Goal: Answer question/provide support

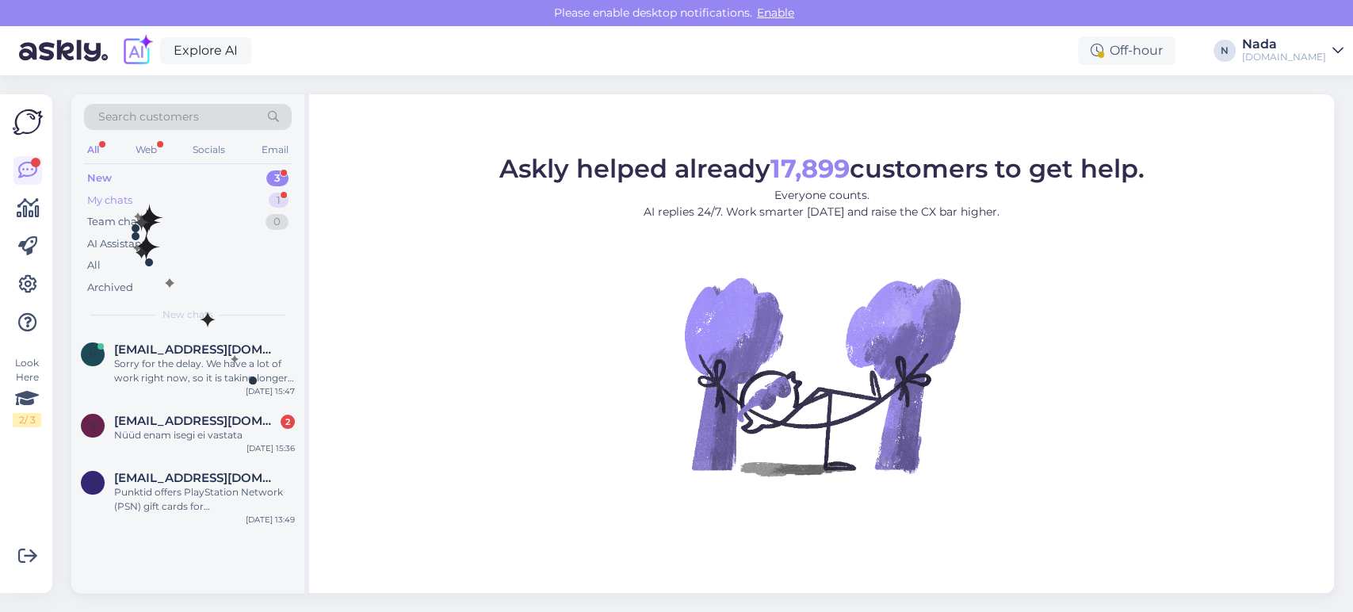
click at [136, 203] on div "My chats 1" at bounding box center [188, 200] width 208 height 22
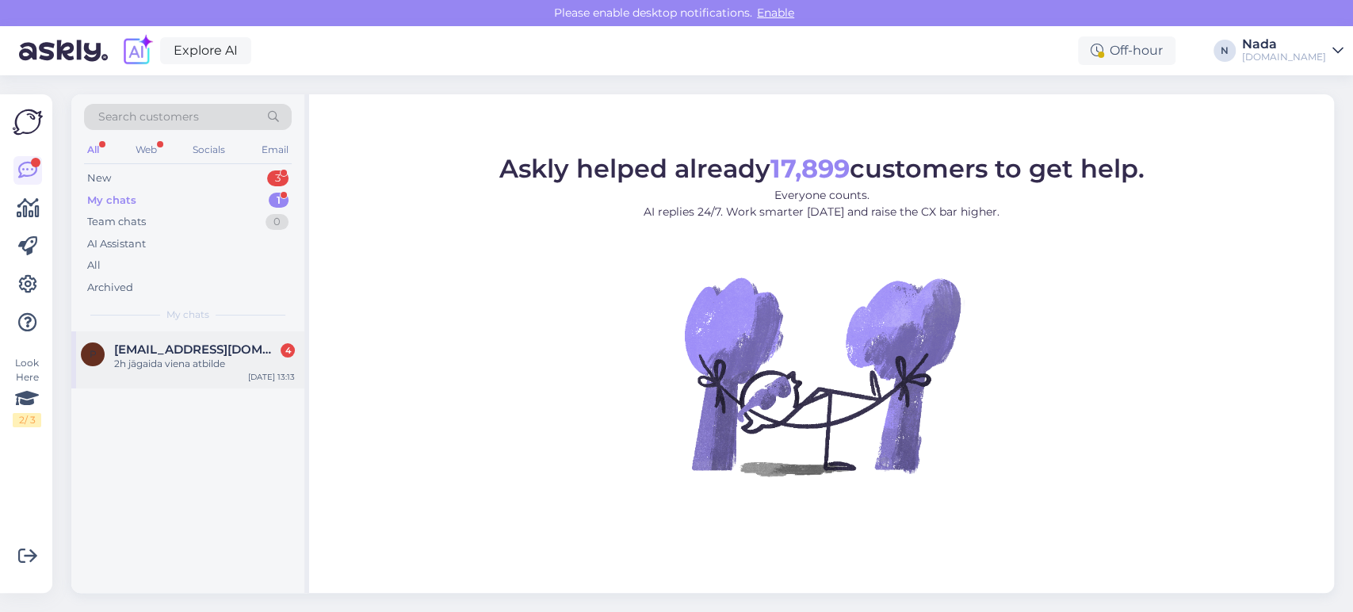
click at [161, 365] on div "2h jāgaida viena atbilde" at bounding box center [204, 364] width 181 height 14
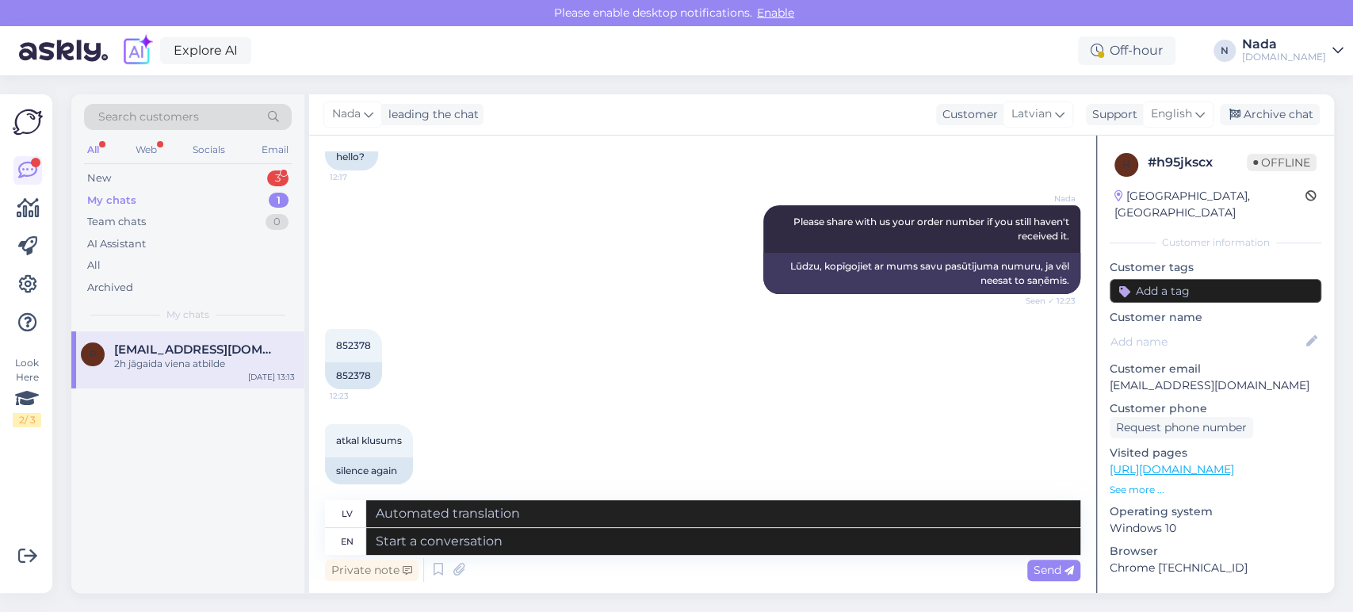
scroll to position [568, 0]
click at [358, 362] on div "852378" at bounding box center [353, 375] width 57 height 27
copy div "852378"
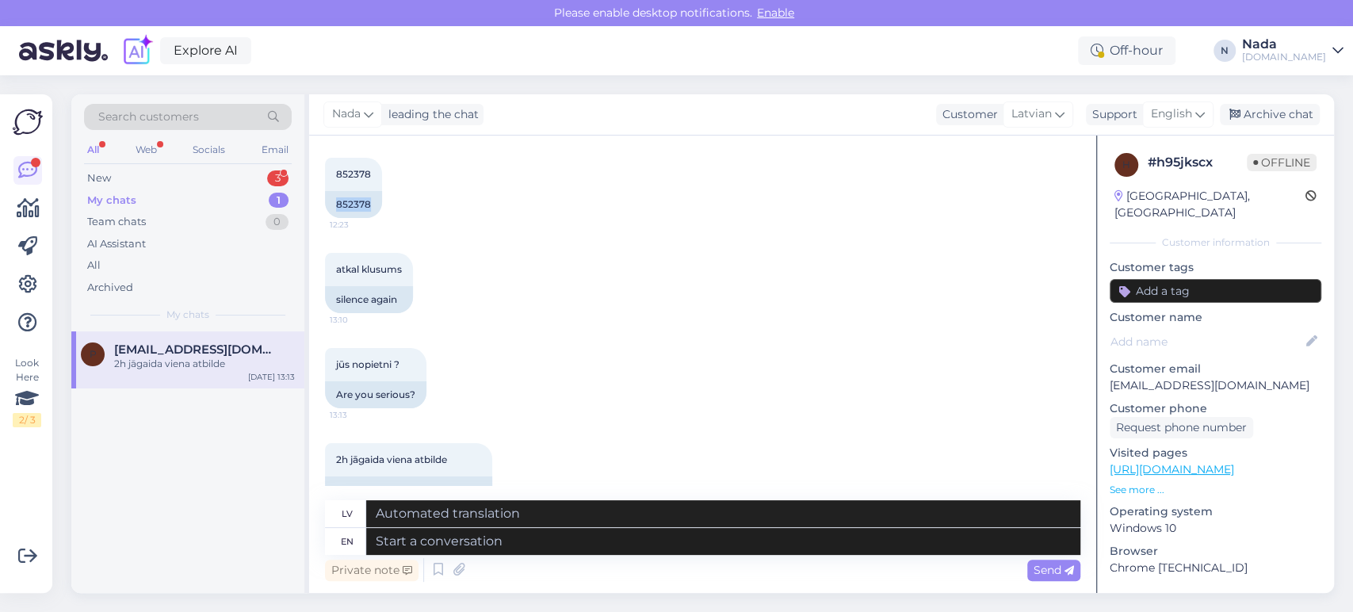
scroll to position [744, 0]
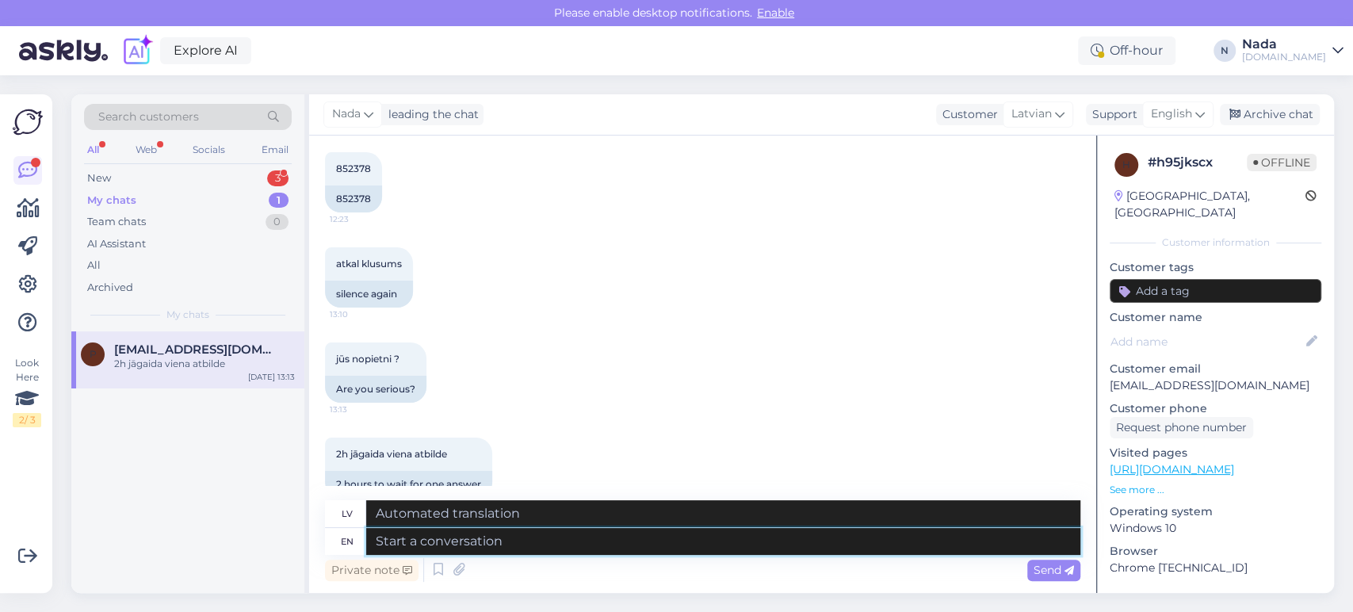
click at [674, 550] on textarea at bounding box center [723, 541] width 714 height 27
paste textarea "Thank you for your patience. It looks like your order is completed and emailed …"
type textarea "Thank you for your patience. It looks like your order is completed and emailed …"
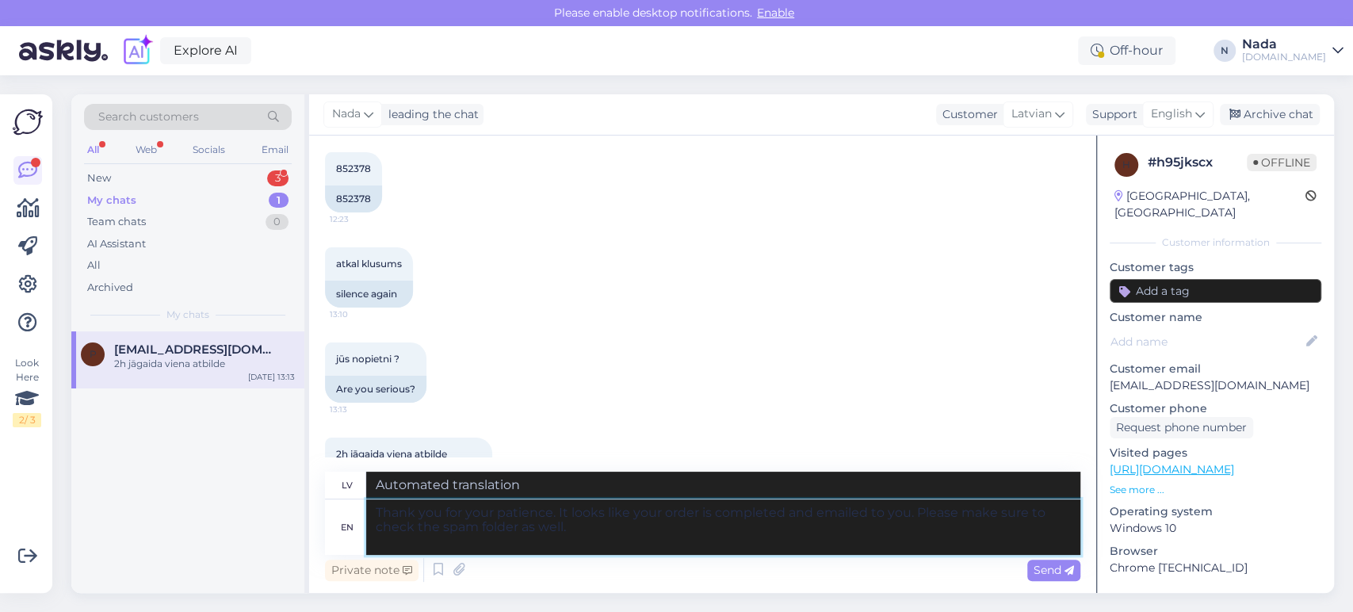
type textarea "Paldies par jūsu pacietību. Izskatās, ka jūsu pasūtījums ir pabeigts un nosūtīt…"
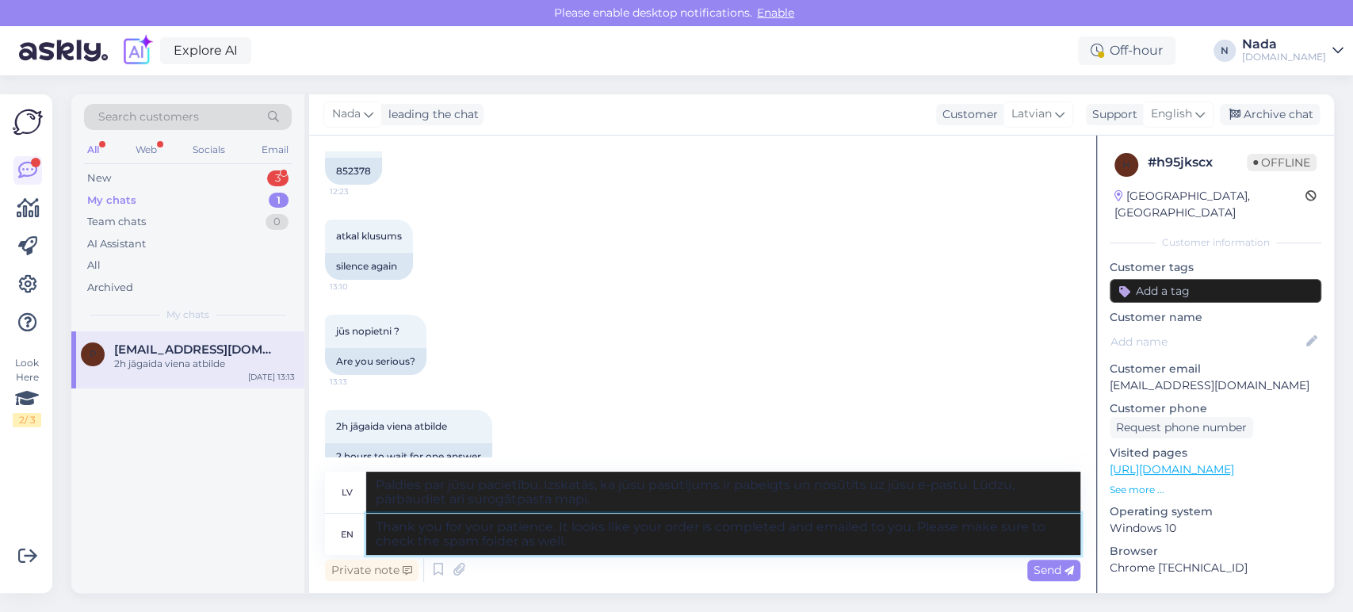
scroll to position [773, 0]
type textarea "Thank you for your patience. It looks like your order is completed and emailed …"
click at [1043, 579] on div "Send" at bounding box center [1054, 570] width 53 height 21
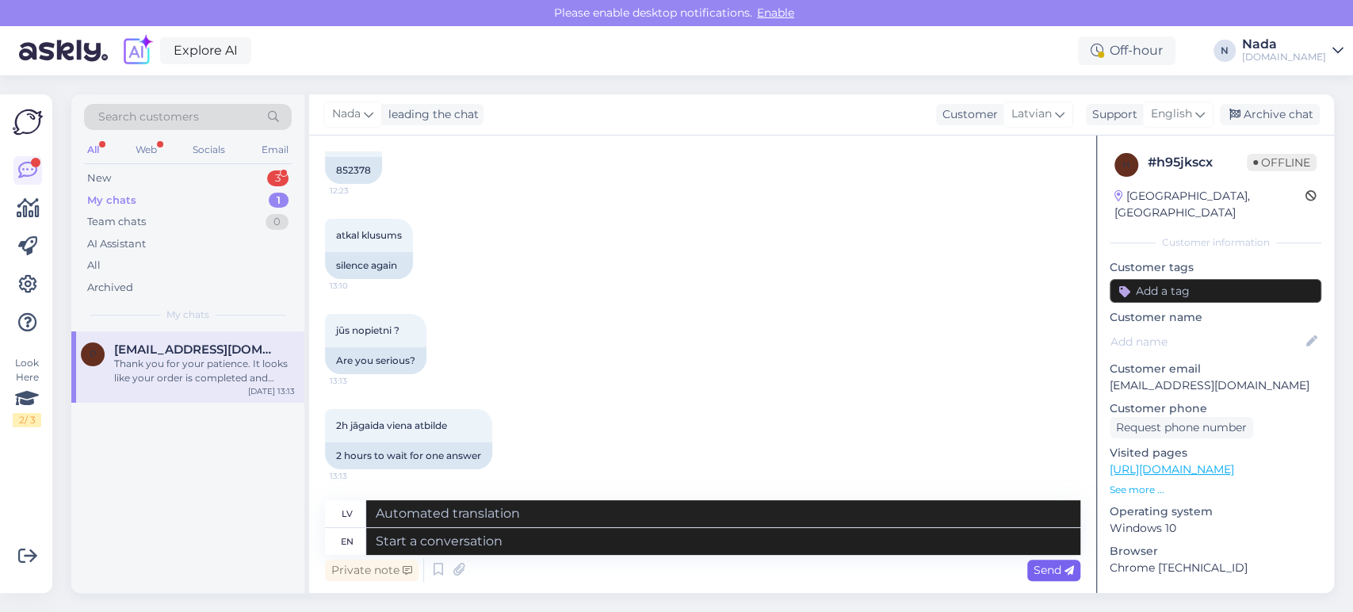
scroll to position [897, 0]
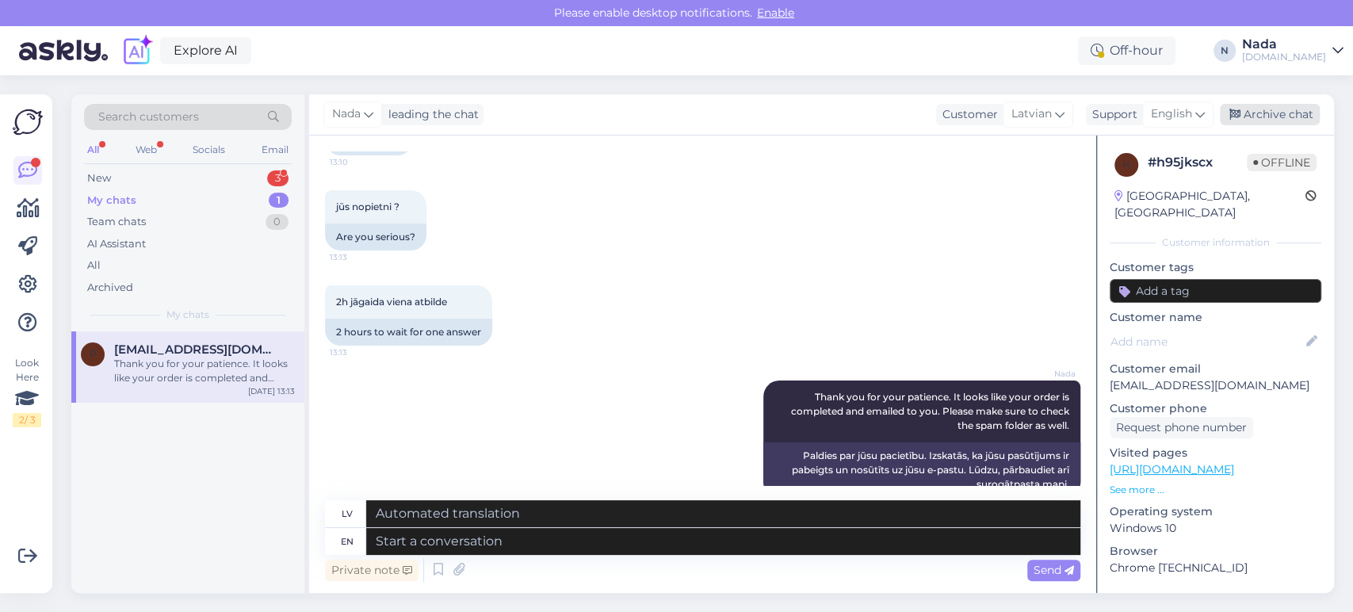
click at [1265, 116] on div "Archive chat" at bounding box center [1270, 114] width 100 height 21
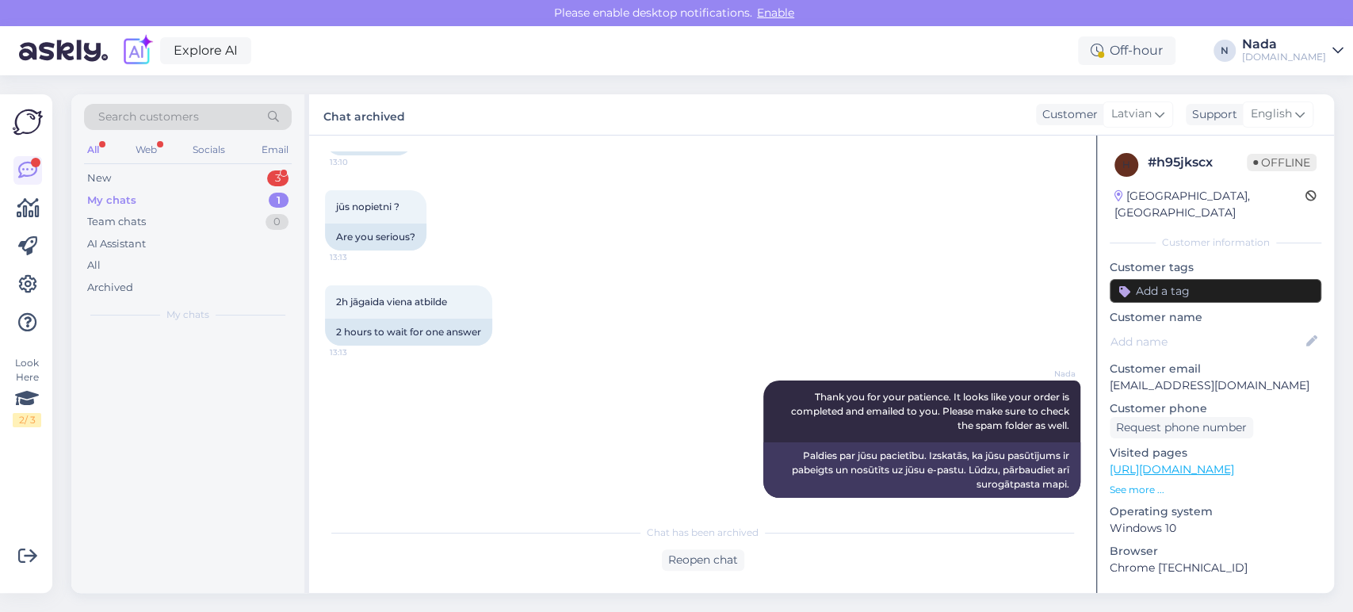
scroll to position [881, 0]
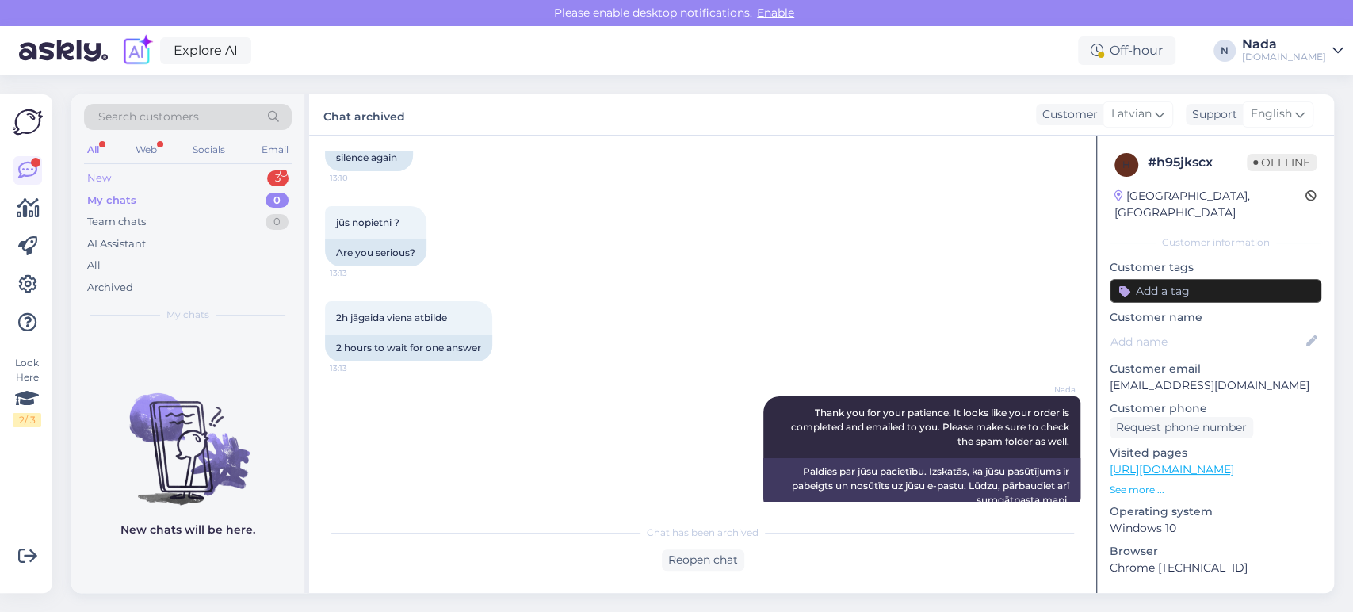
click at [132, 178] on div "New 3" at bounding box center [188, 178] width 208 height 22
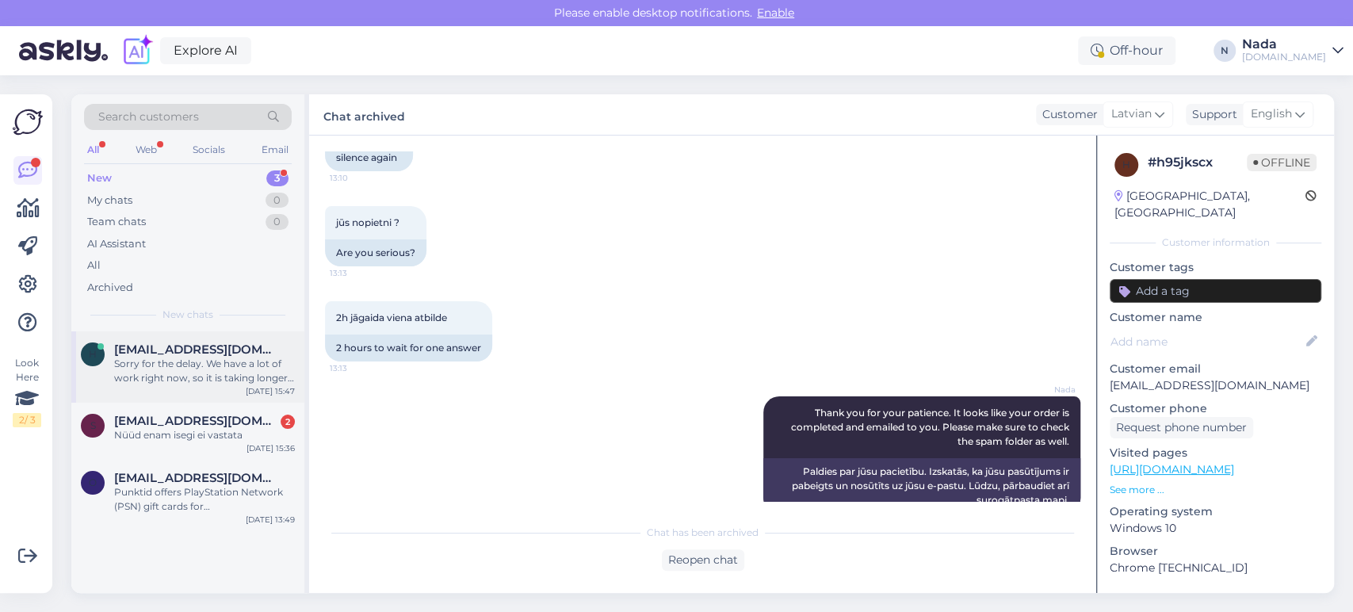
click at [218, 377] on div "Sorry for the delay. We have a lot of work right now, so it is taking longer to…" at bounding box center [204, 371] width 181 height 29
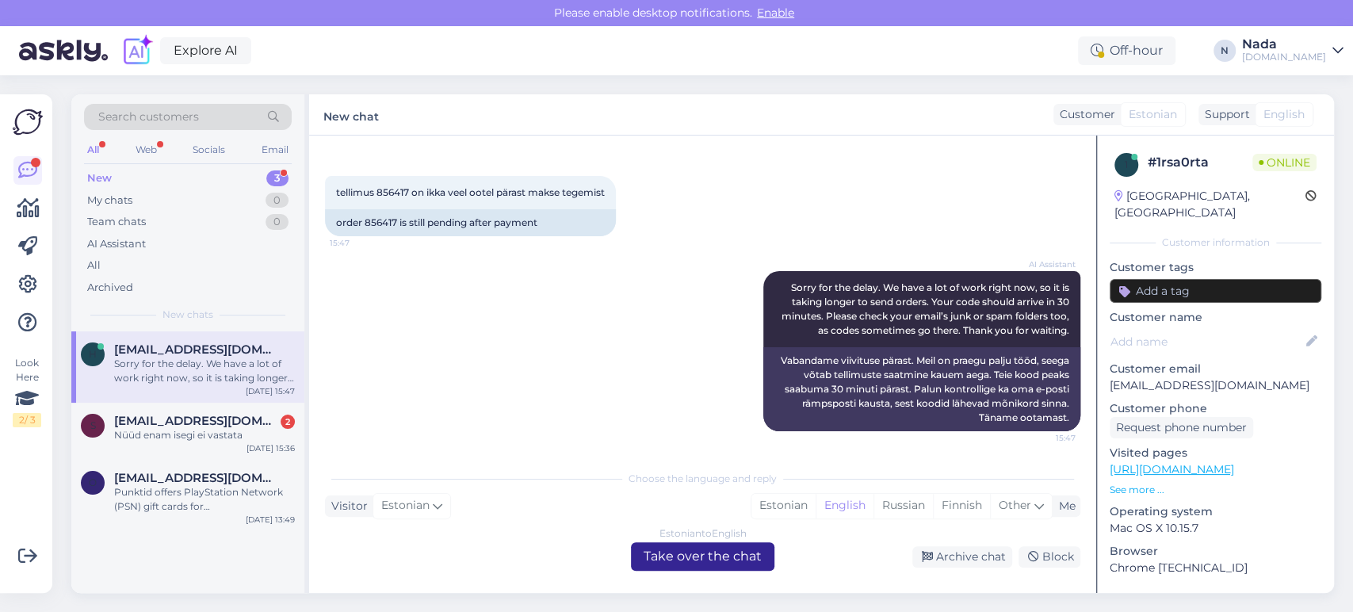
click at [672, 557] on div "Estonian to English Take over the chat" at bounding box center [703, 556] width 144 height 29
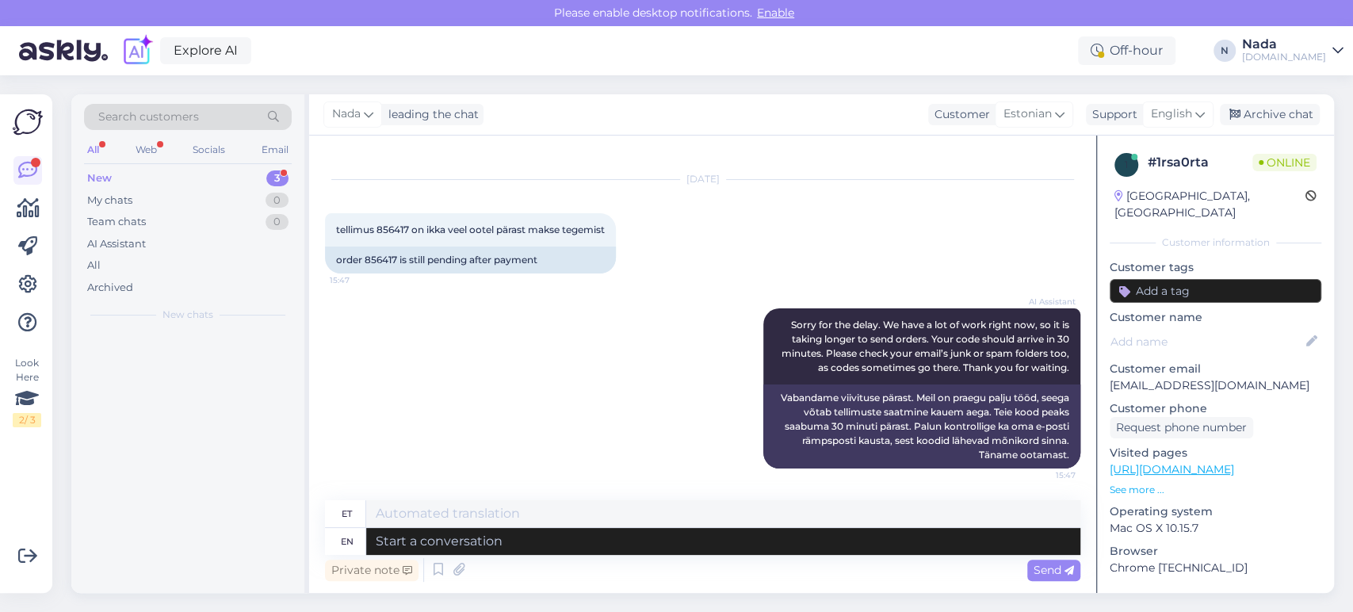
scroll to position [21, 0]
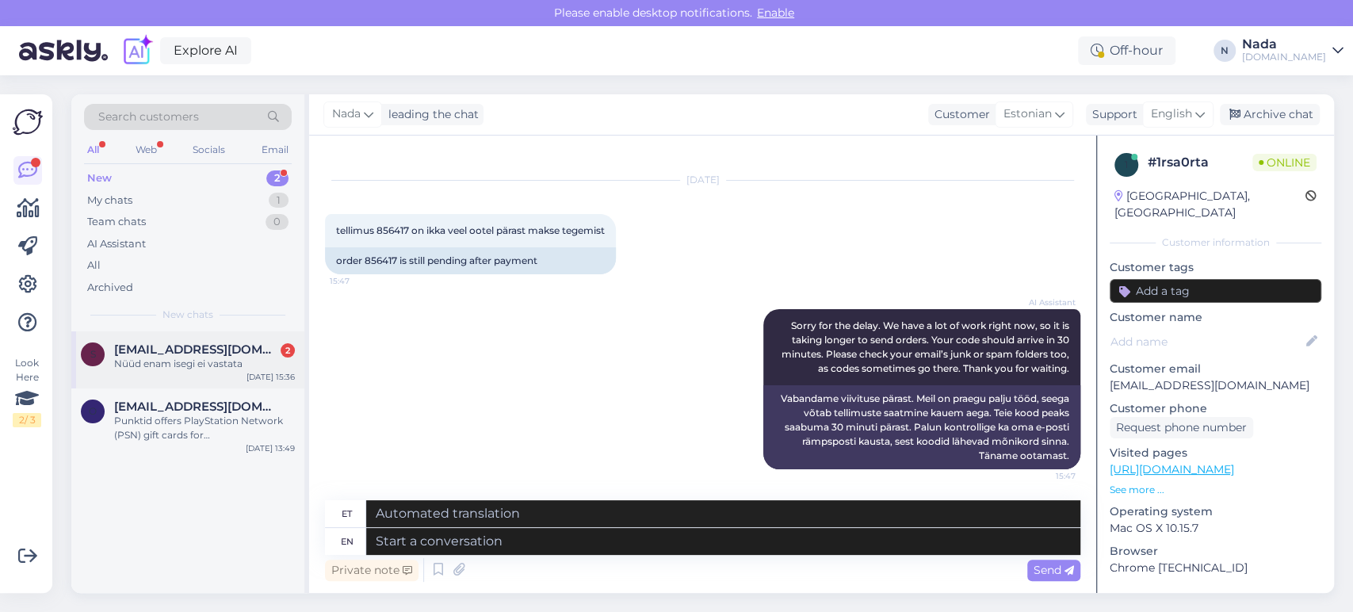
click at [184, 352] on span "Sunterjanel@gmail.com" at bounding box center [196, 350] width 165 height 14
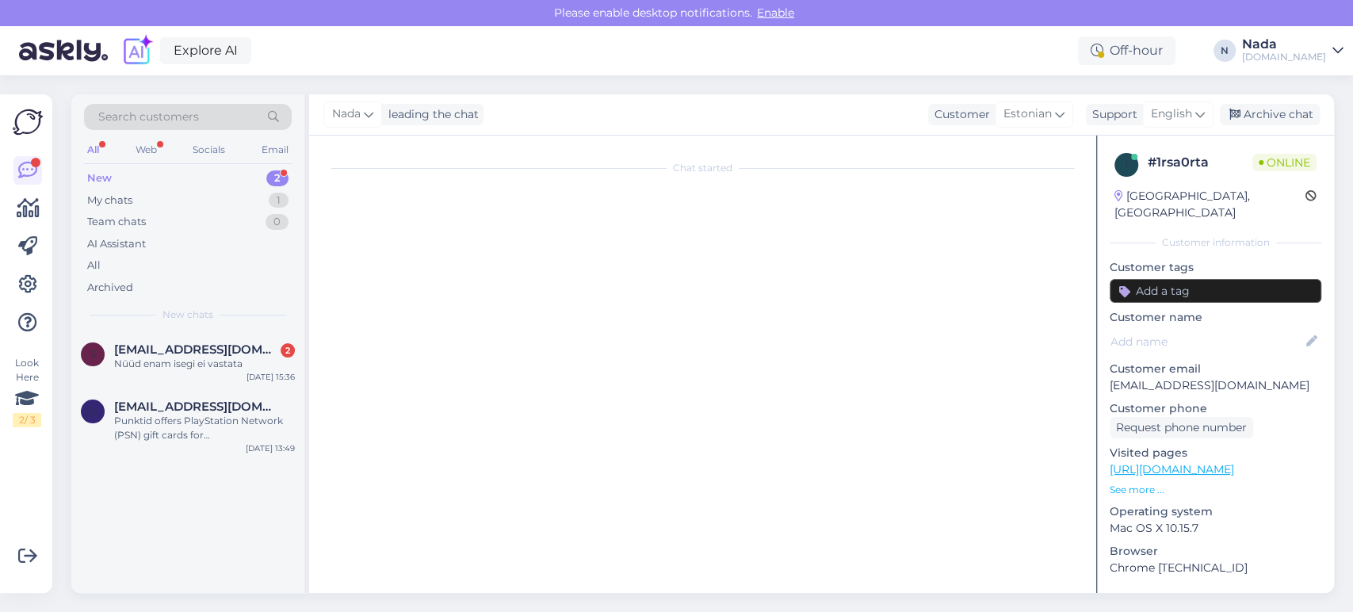
scroll to position [0, 0]
click at [220, 371] on div "S Sunterjanel@gmail.com 2 Nüüd enam isegi ei vastata Oct 14 15:36" at bounding box center [187, 359] width 233 height 57
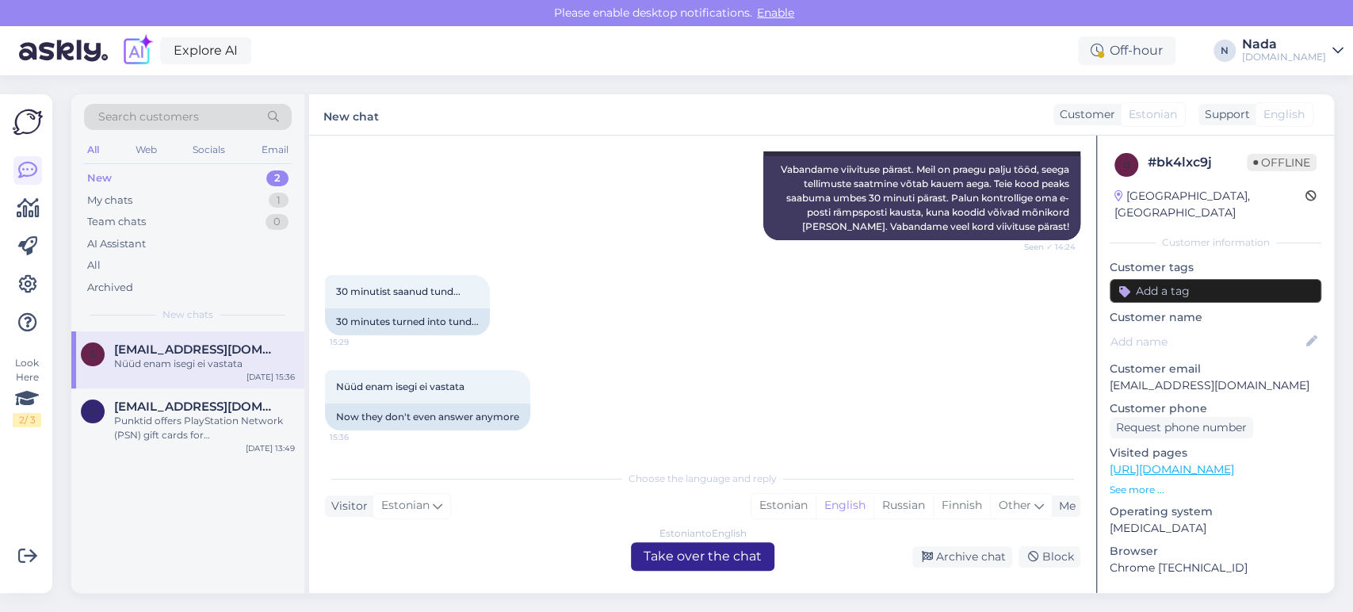
click at [672, 557] on div "Estonian to English Take over the chat" at bounding box center [703, 556] width 144 height 29
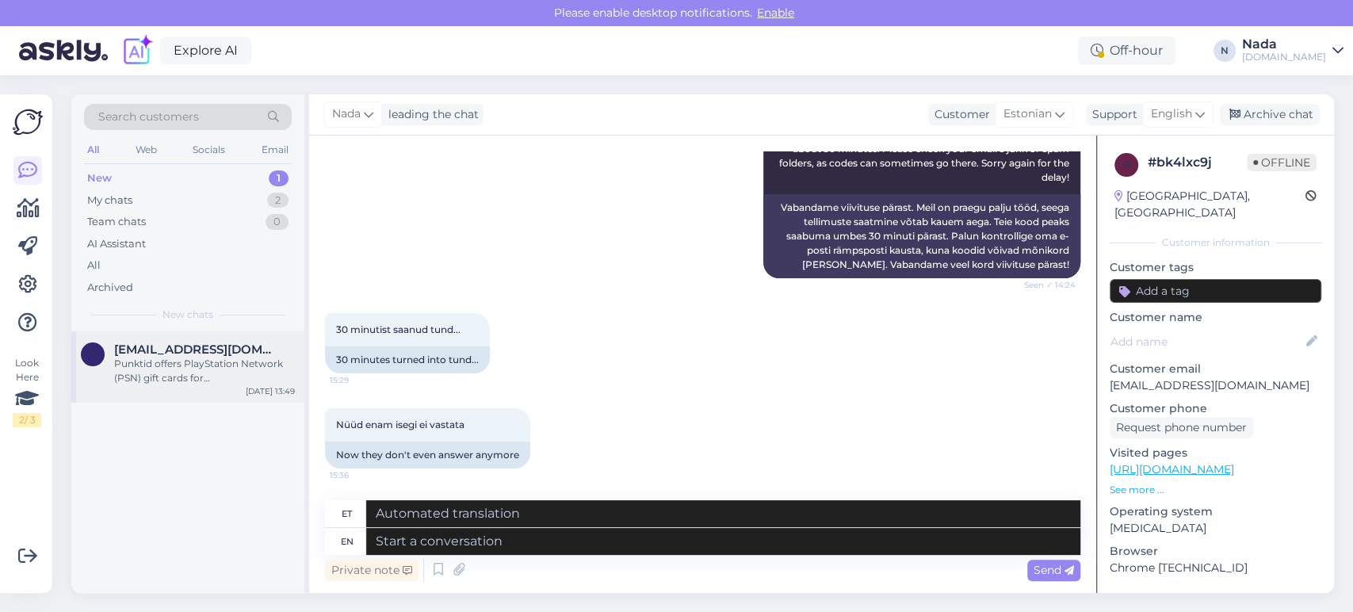
click at [232, 392] on div "o oleksiiinvest@gmail.com Punktid offers PlayStation Network (PSN) gift cards f…" at bounding box center [187, 366] width 233 height 71
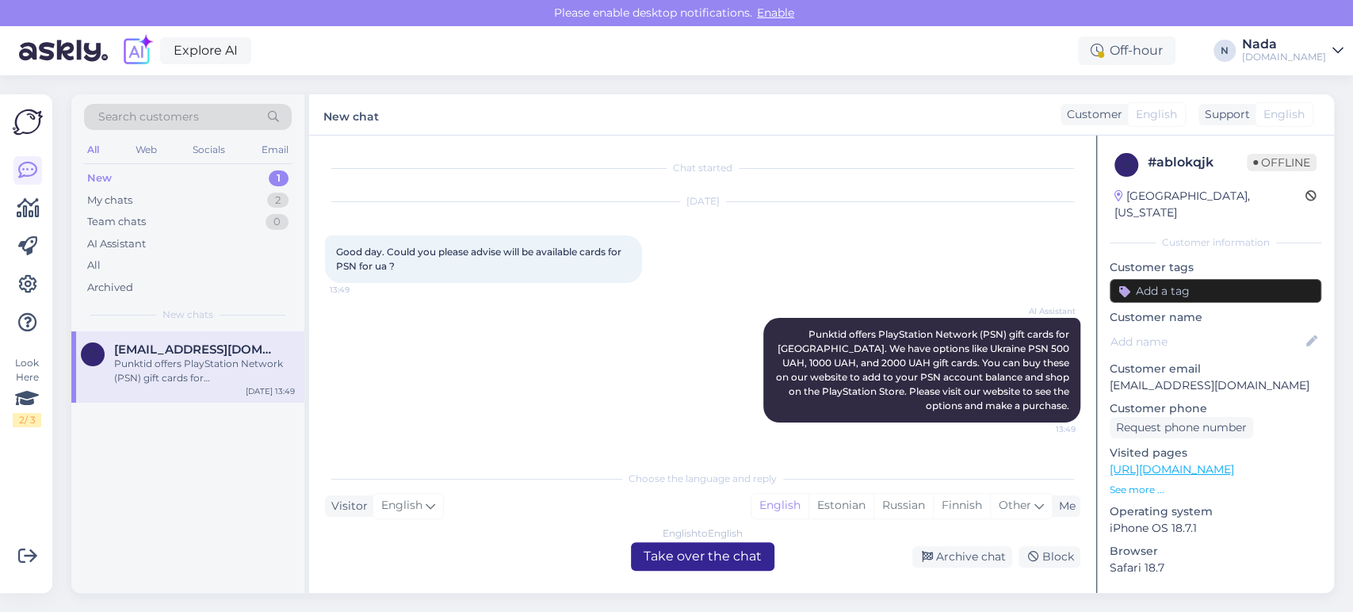
click at [694, 563] on div "English to English Take over the chat" at bounding box center [703, 556] width 144 height 29
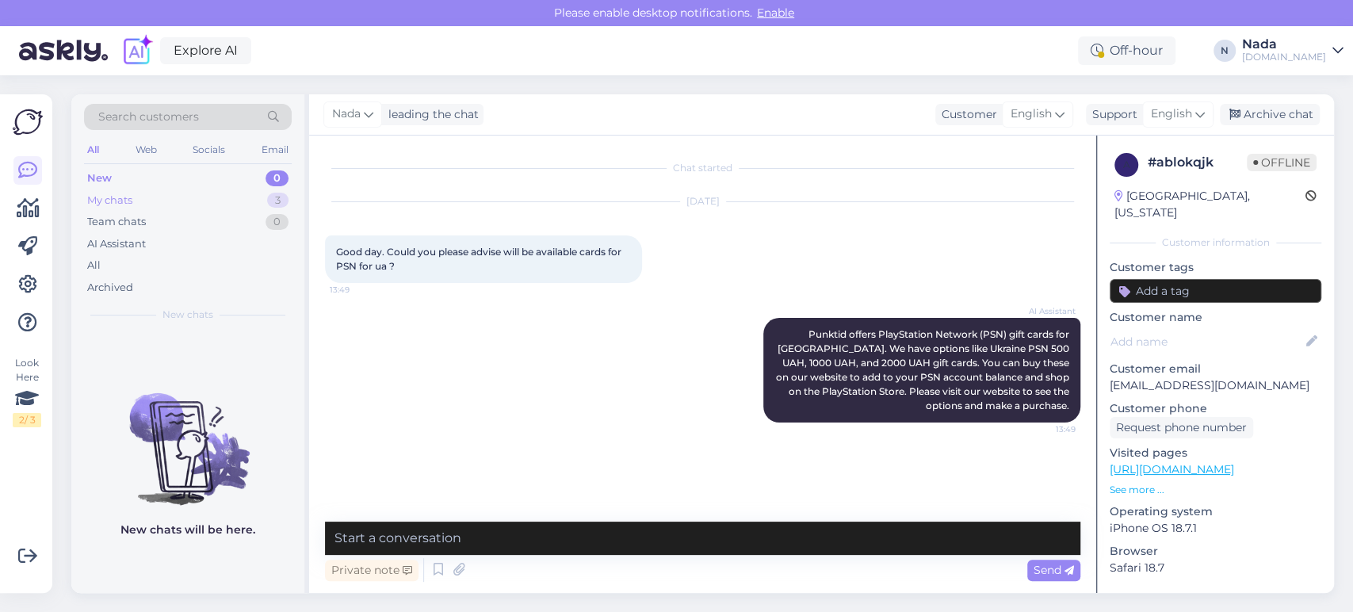
click at [124, 200] on div "My chats" at bounding box center [109, 201] width 45 height 16
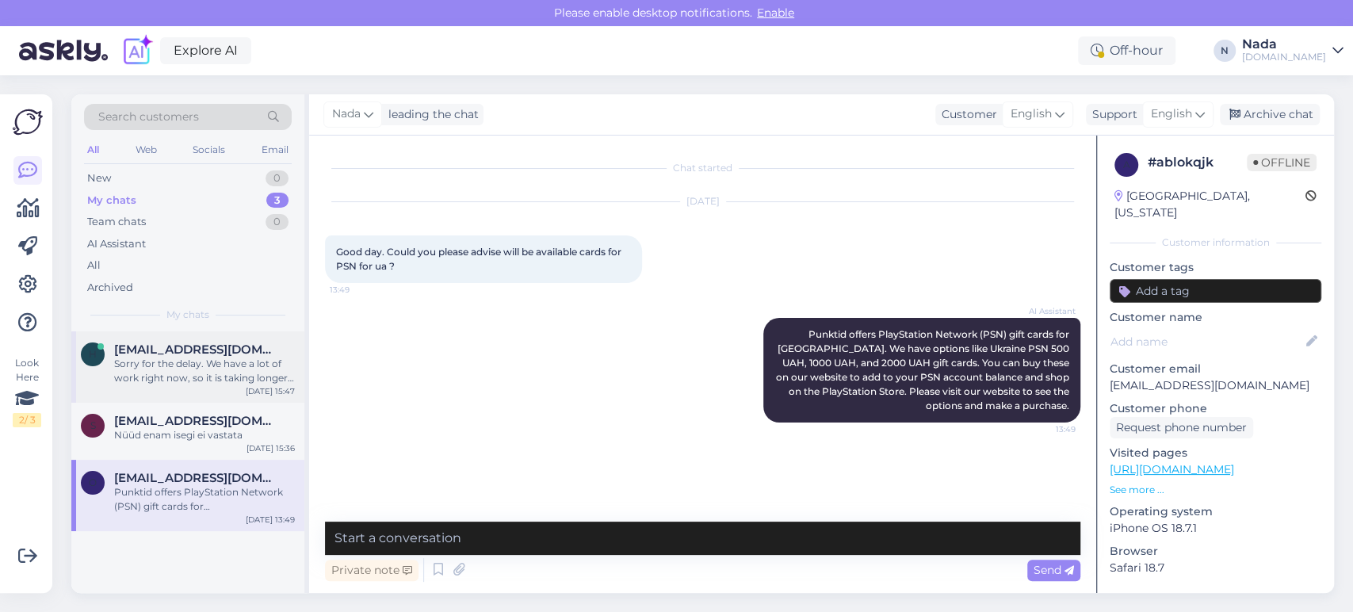
click at [127, 355] on span "hannesgannes@gmail.com" at bounding box center [196, 350] width 165 height 14
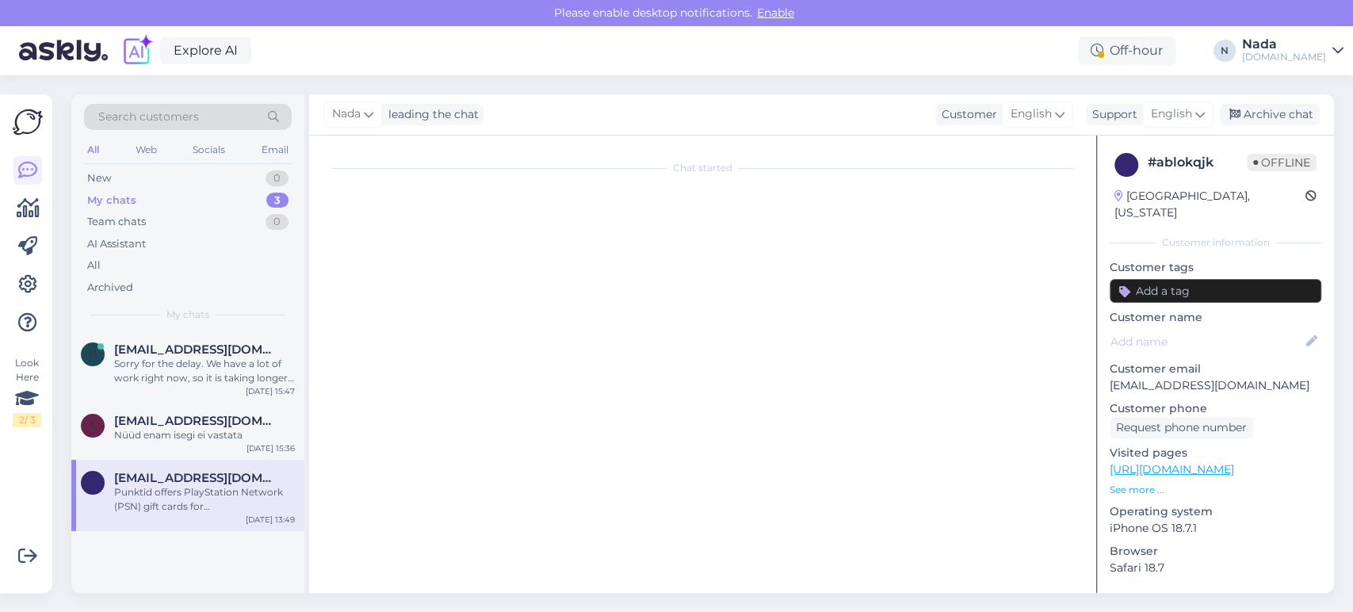
scroll to position [21, 0]
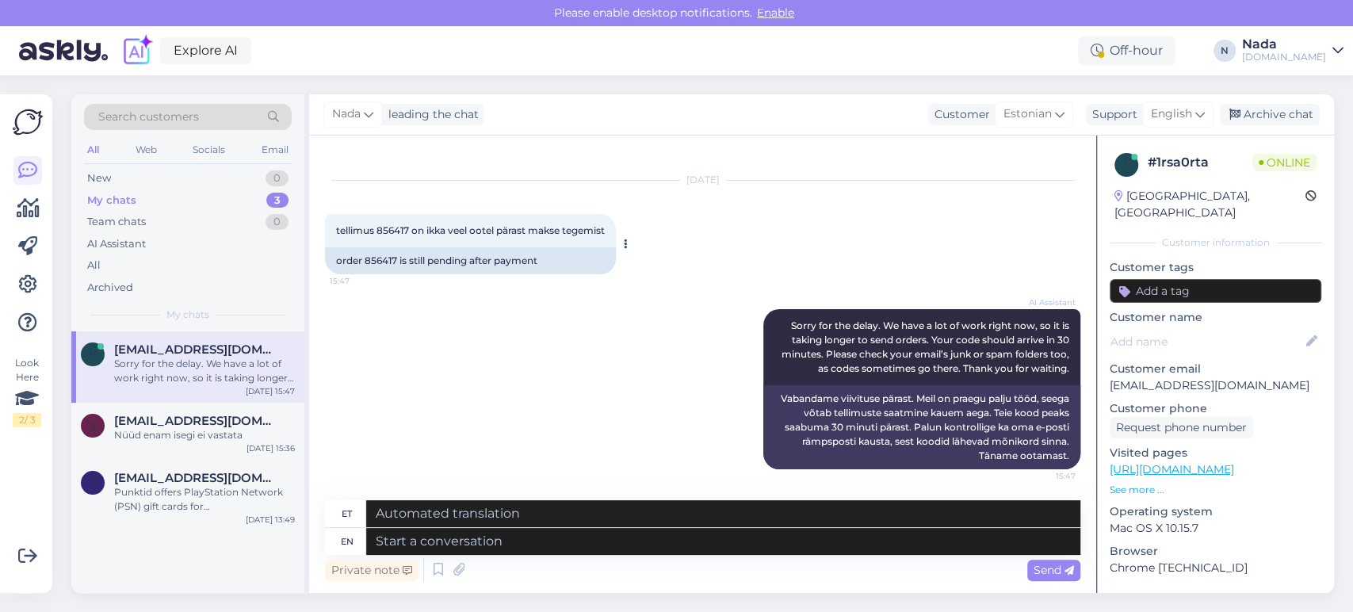
click at [381, 261] on div "order 856417 is still pending after payment" at bounding box center [470, 260] width 291 height 27
copy div "856417"
click at [603, 546] on textarea at bounding box center [723, 541] width 714 height 27
paste textarea "Thank you for your patience. It looks like your order is completed and emailed …"
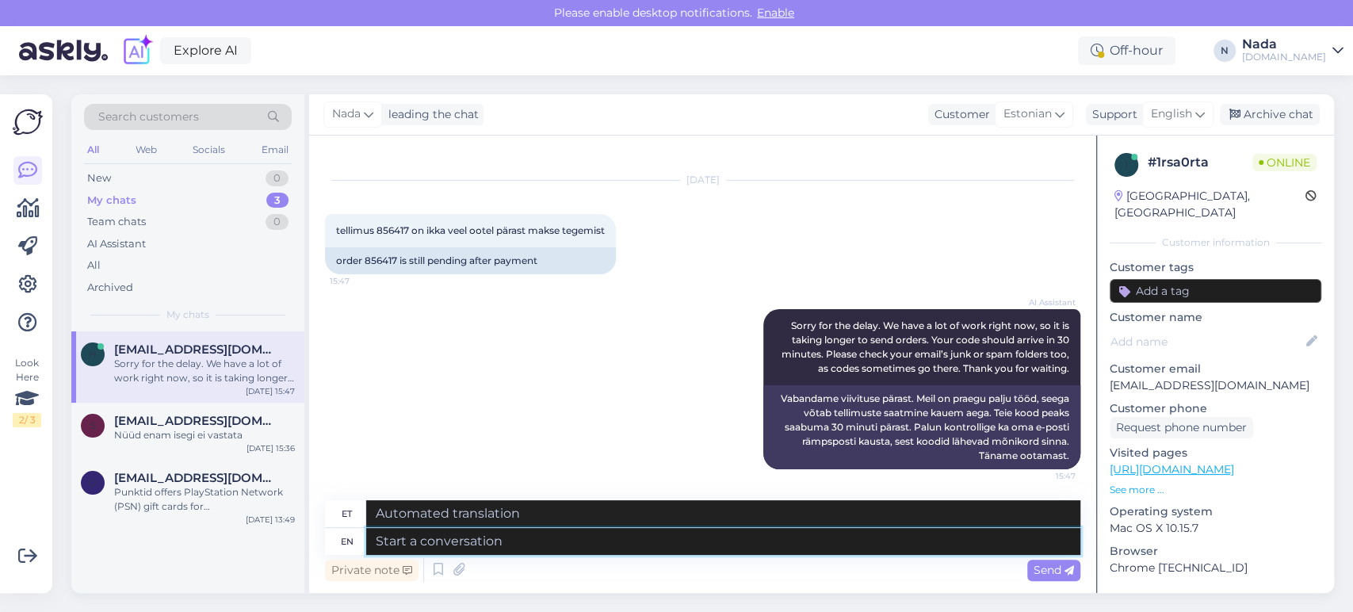
type textarea "Thank you for your patience. It looks like your order is completed and emailed …"
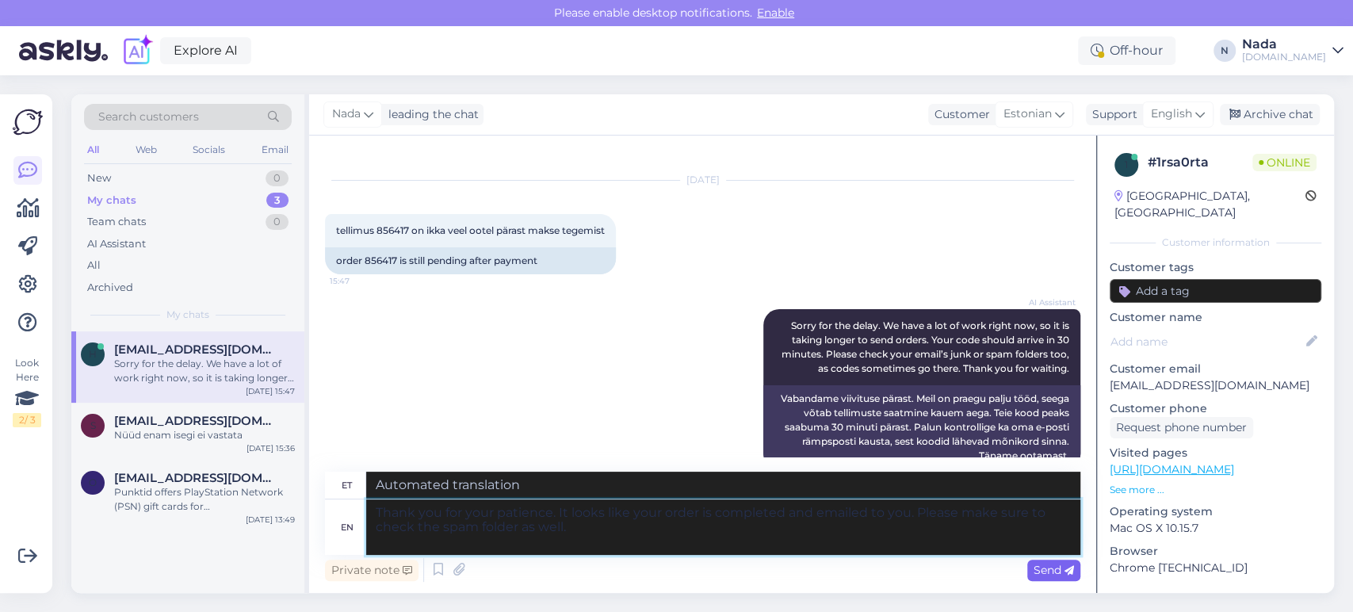
type textarea "Täname kannatlikkuse eest. Paistab, et teie tellimus on esitatud ja teile e-pos…"
type textarea "Thank you for your patience. It looks like your order is completed and emailed …"
click at [1047, 564] on span "Send" at bounding box center [1054, 570] width 40 height 14
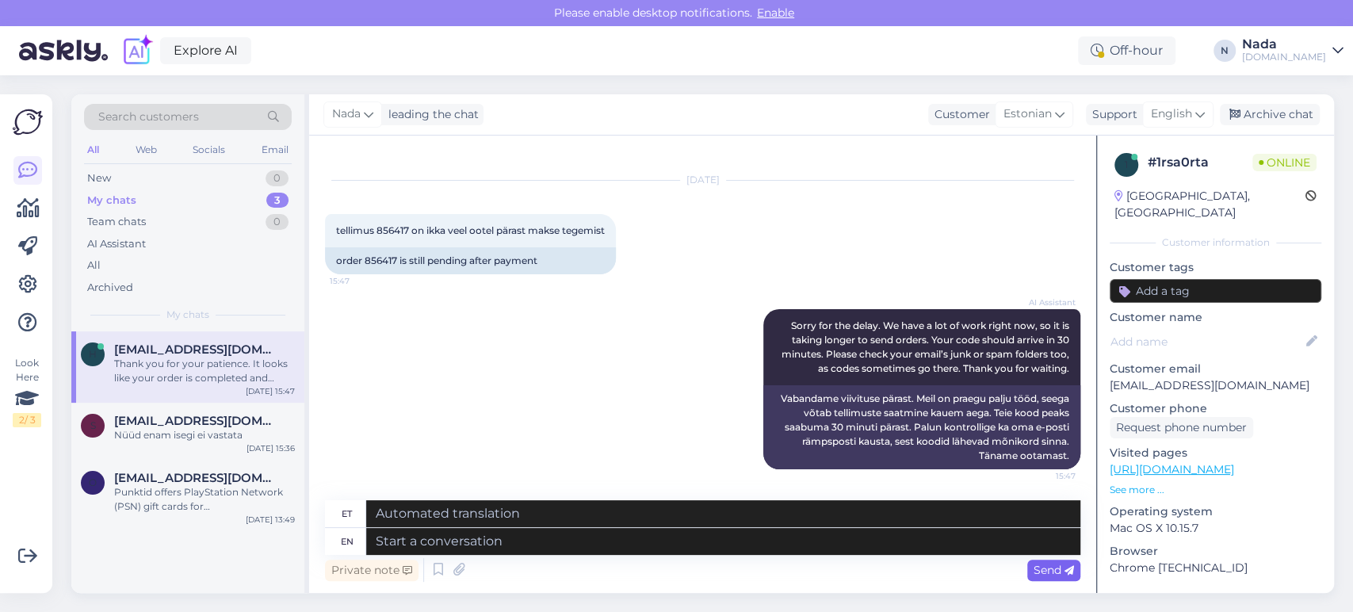
scroll to position [174, 0]
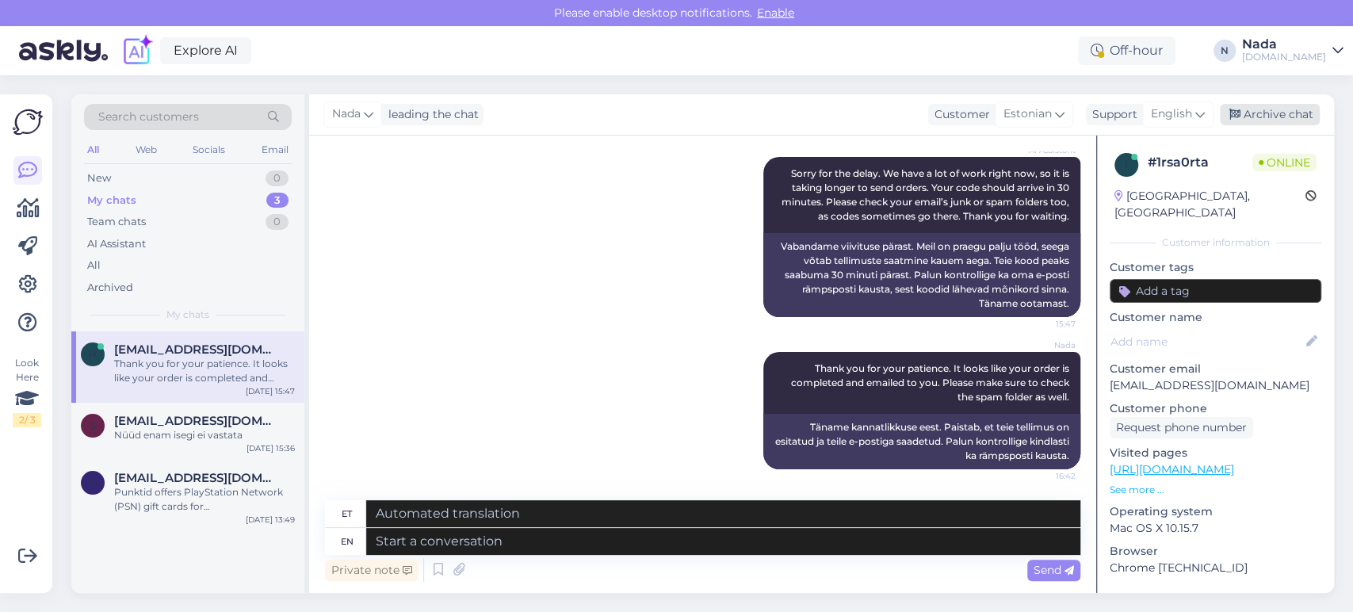
click at [1259, 113] on div "Archive chat" at bounding box center [1270, 114] width 100 height 21
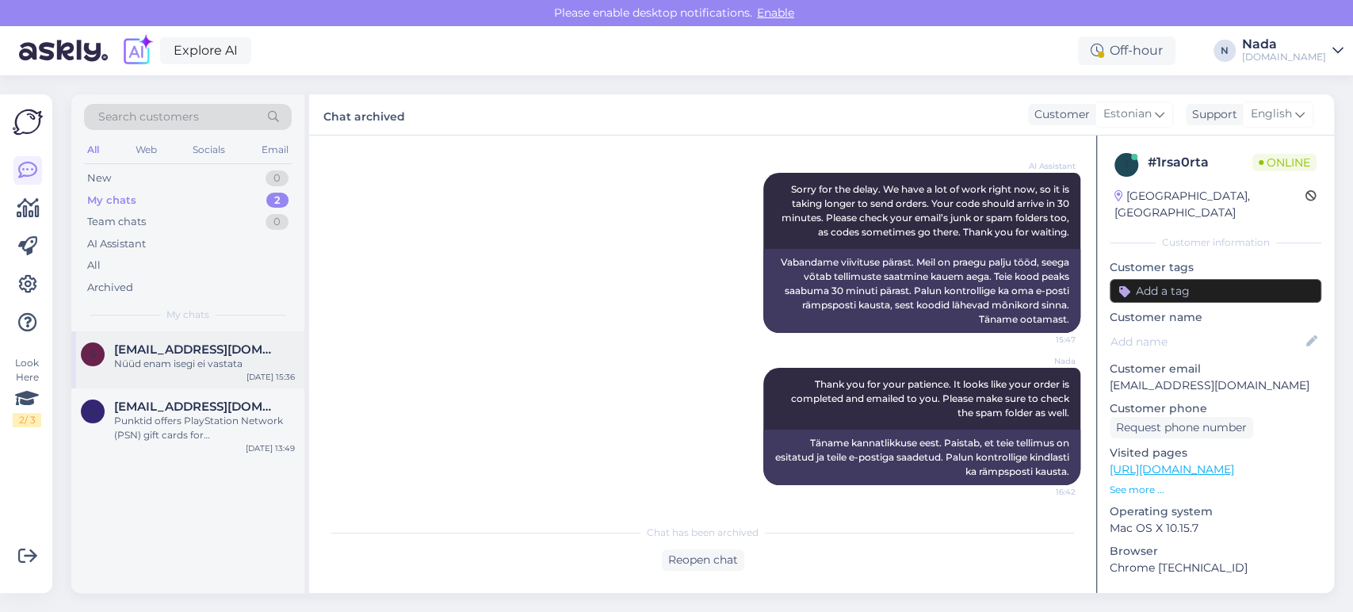
click at [251, 365] on div "Nüüd enam isegi ei vastata" at bounding box center [204, 364] width 181 height 14
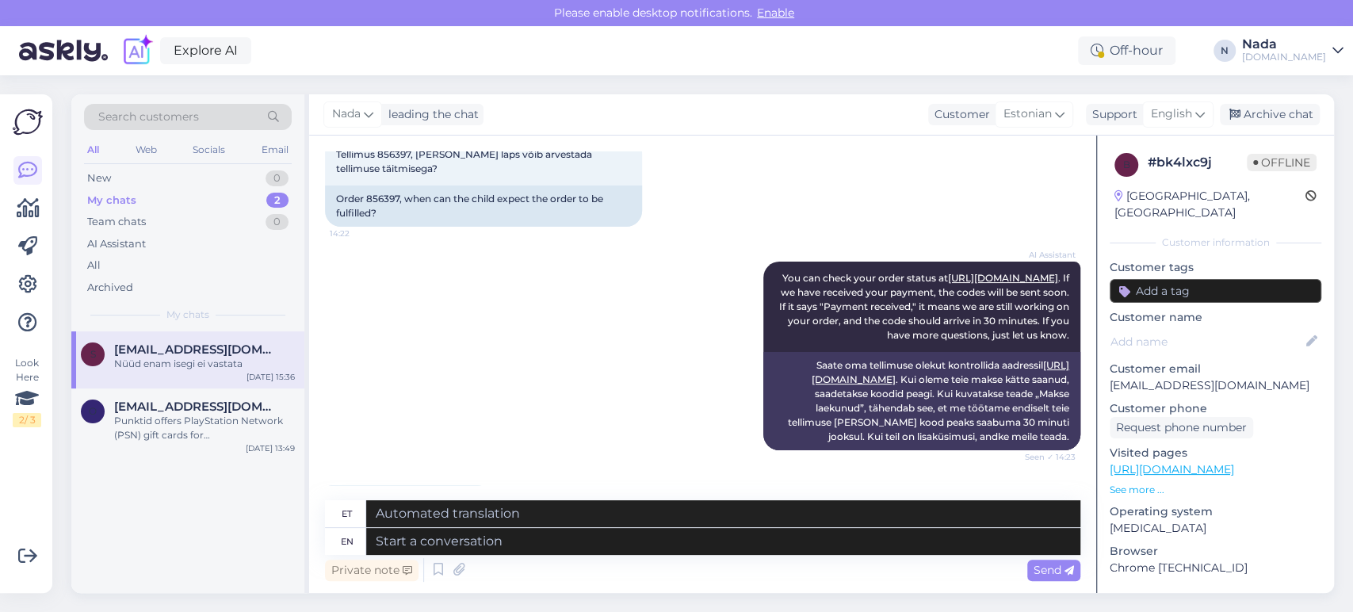
scroll to position [74, 0]
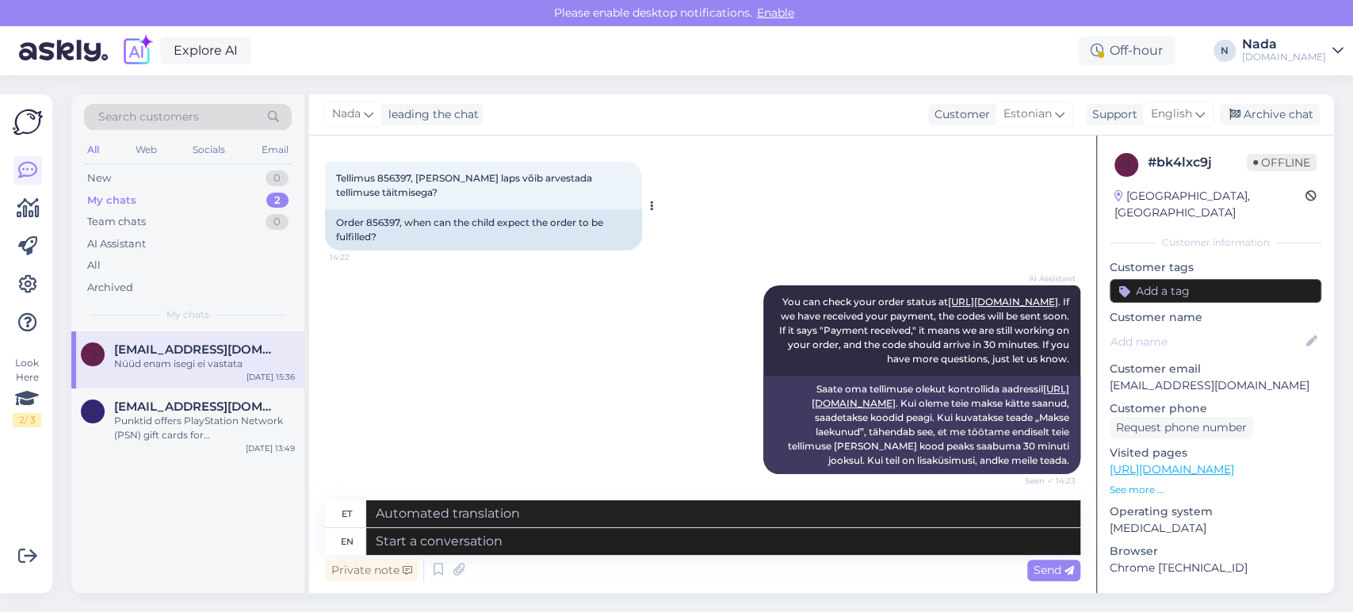
click at [392, 223] on div "Order 856397, when can the child expect the order to be fulfilled?" at bounding box center [483, 229] width 317 height 41
copy div "856397"
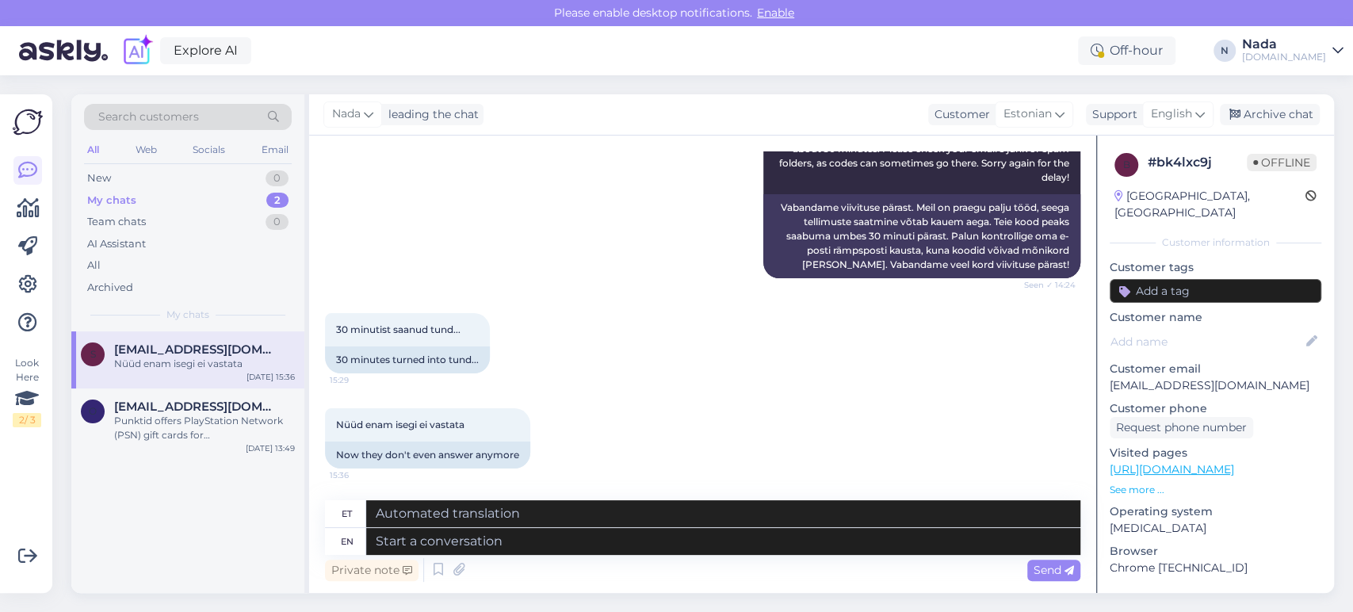
scroll to position [603, 0]
click at [587, 550] on textarea at bounding box center [723, 541] width 714 height 27
paste textarea "Thank you for your patience. It looks like your order is completed and emailed …"
type textarea "Thank you for your patience. It looks like your order is completed and emailed …"
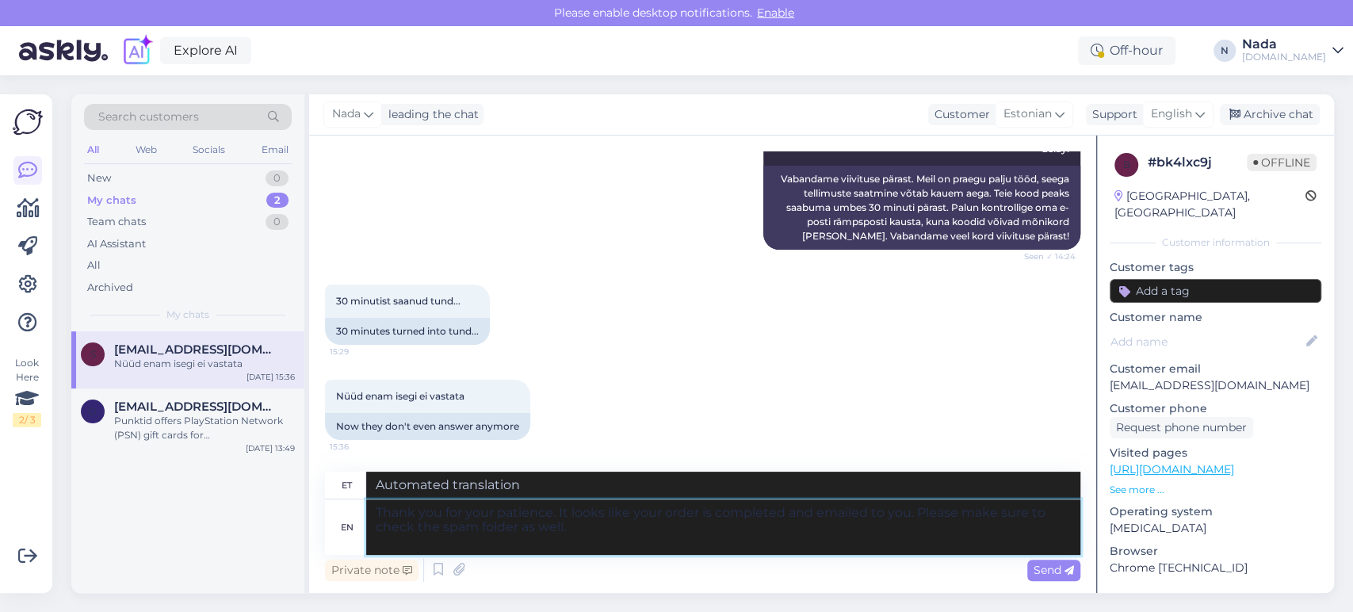
type textarea "Täname kannatlikkuse eest. Paistab, et teie tellimus on esitatud ja teile e-pos…"
type textarea "Thank you for your patience. It looks like your order is completed and emailed …"
click at [1043, 569] on span "Send" at bounding box center [1054, 570] width 40 height 14
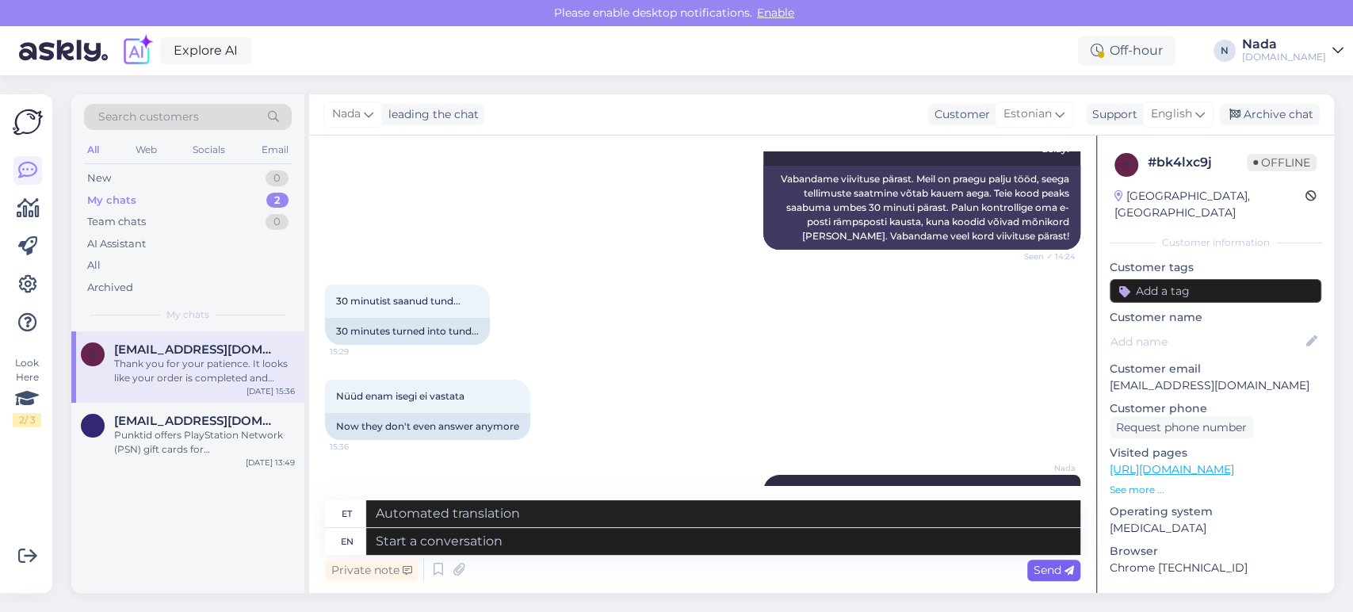
scroll to position [755, 0]
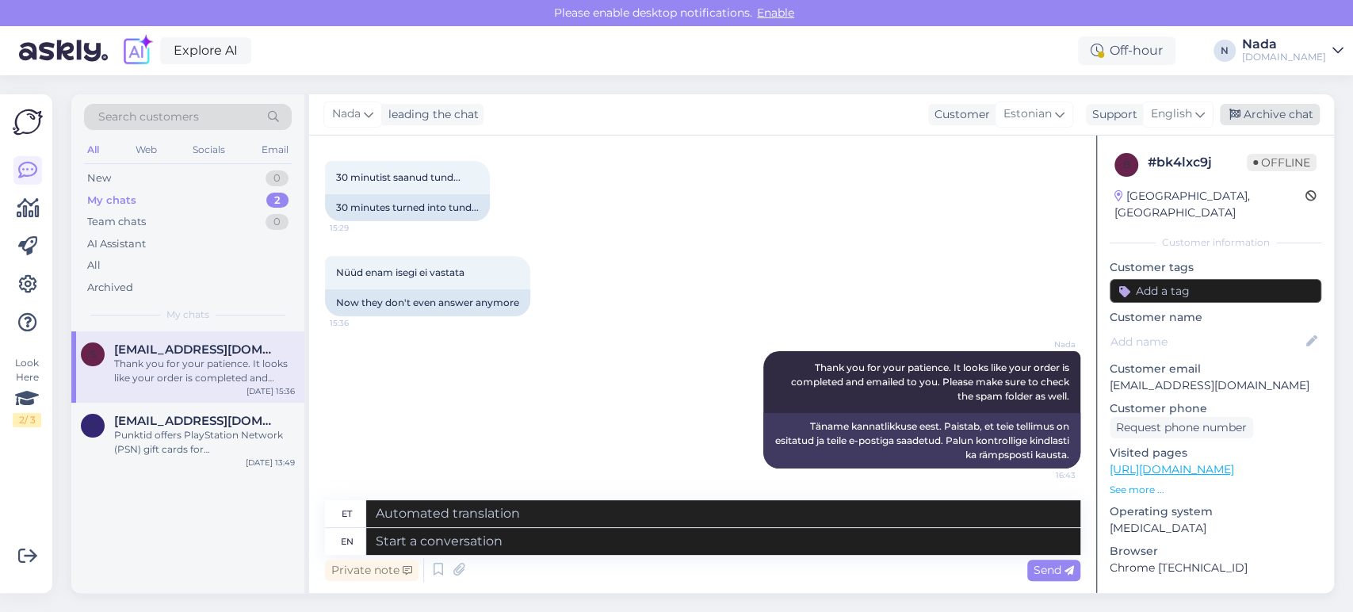
click at [1284, 118] on div "Archive chat" at bounding box center [1270, 114] width 100 height 21
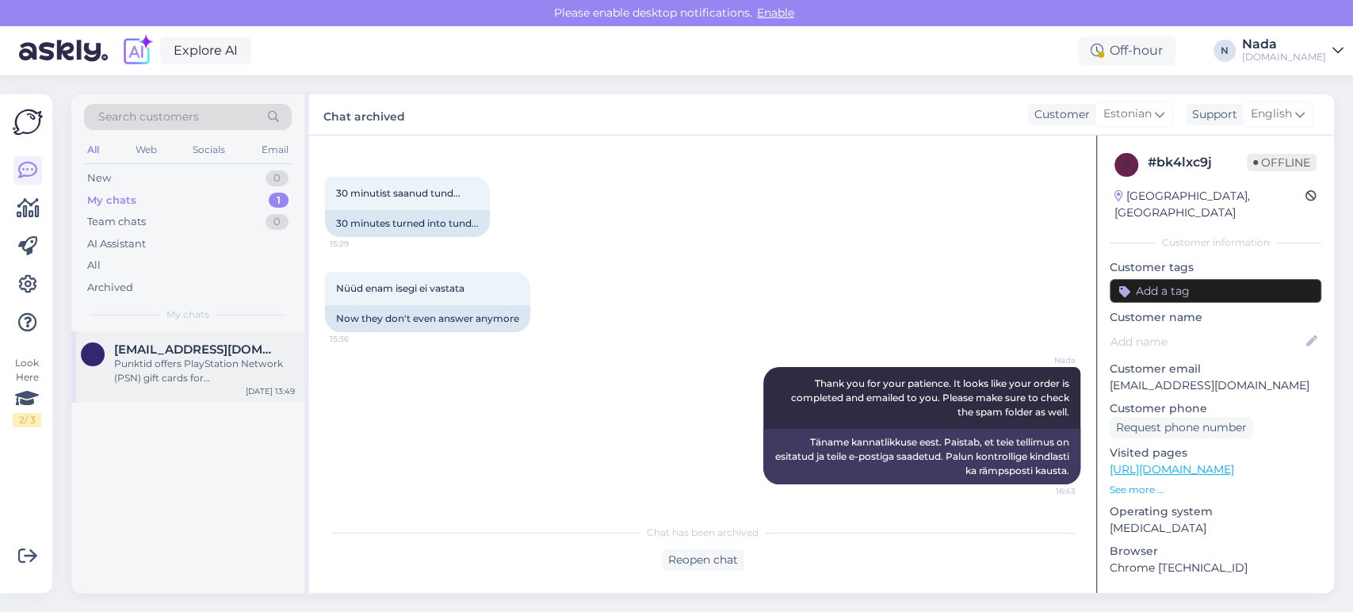
click at [209, 386] on div "o oleksiiinvest@gmail.com Punktid offers PlayStation Network (PSN) gift cards f…" at bounding box center [187, 366] width 233 height 71
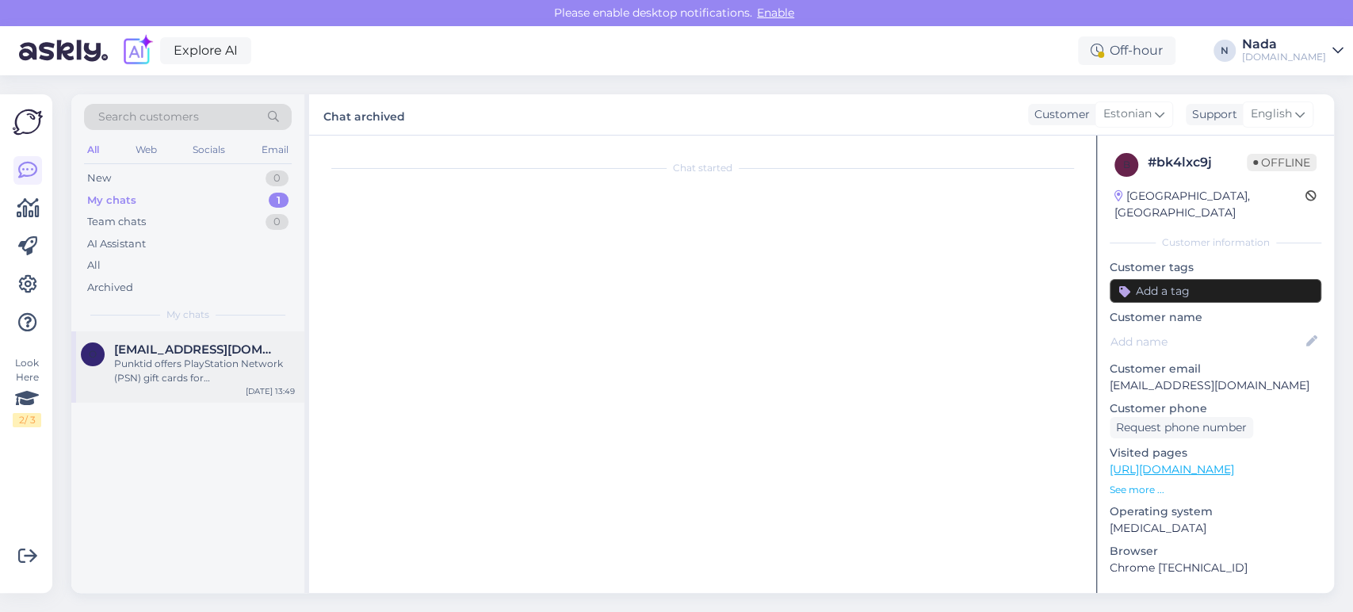
scroll to position [0, 0]
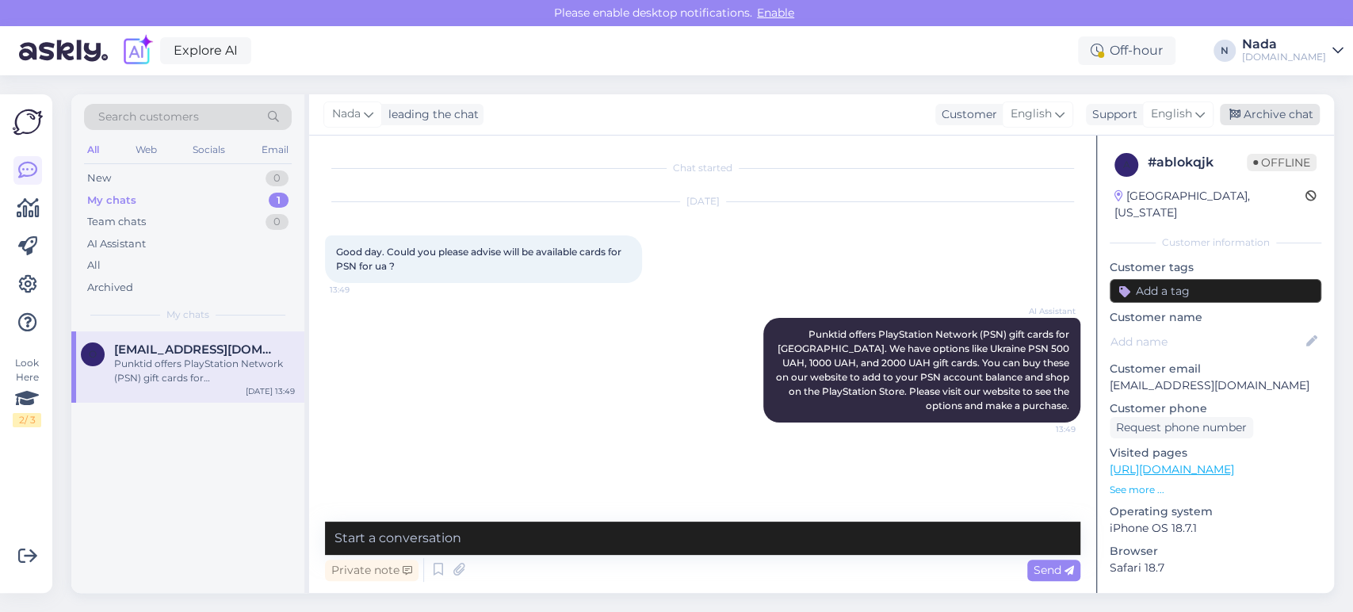
click at [1305, 119] on div "Archive chat" at bounding box center [1270, 114] width 100 height 21
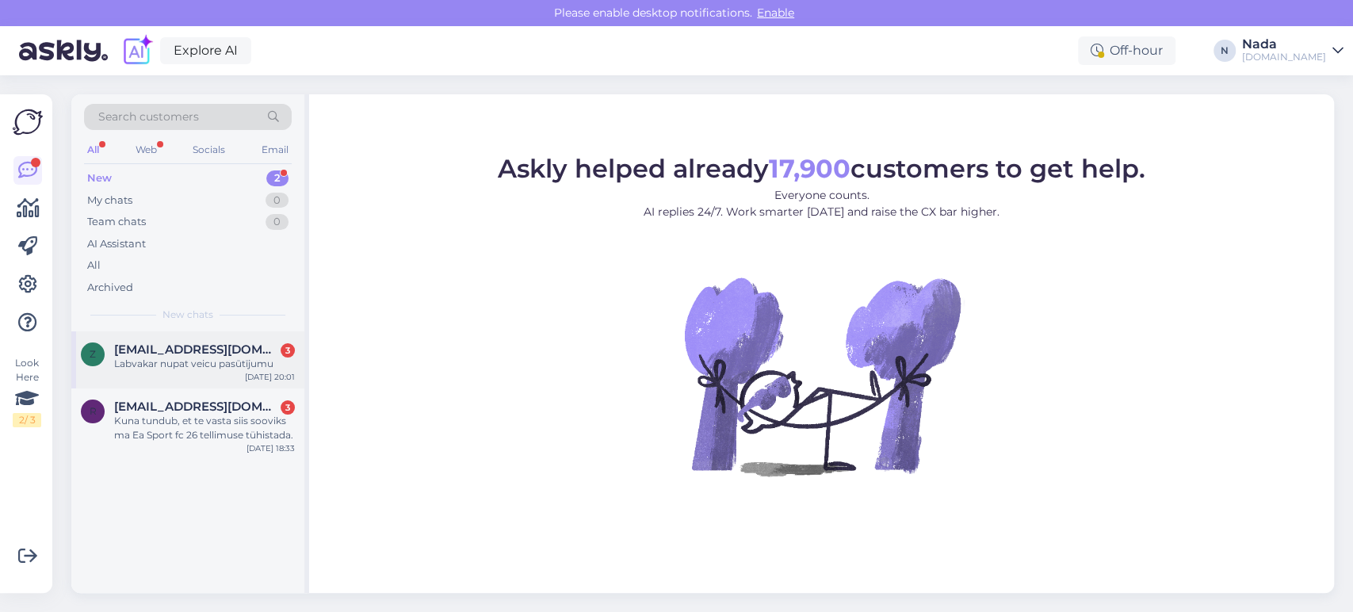
click at [219, 371] on div "z zingermauss@inbox.lv 3 Labvakar nupat veicu pasūtījumu Oct 14 20:01" at bounding box center [187, 359] width 233 height 57
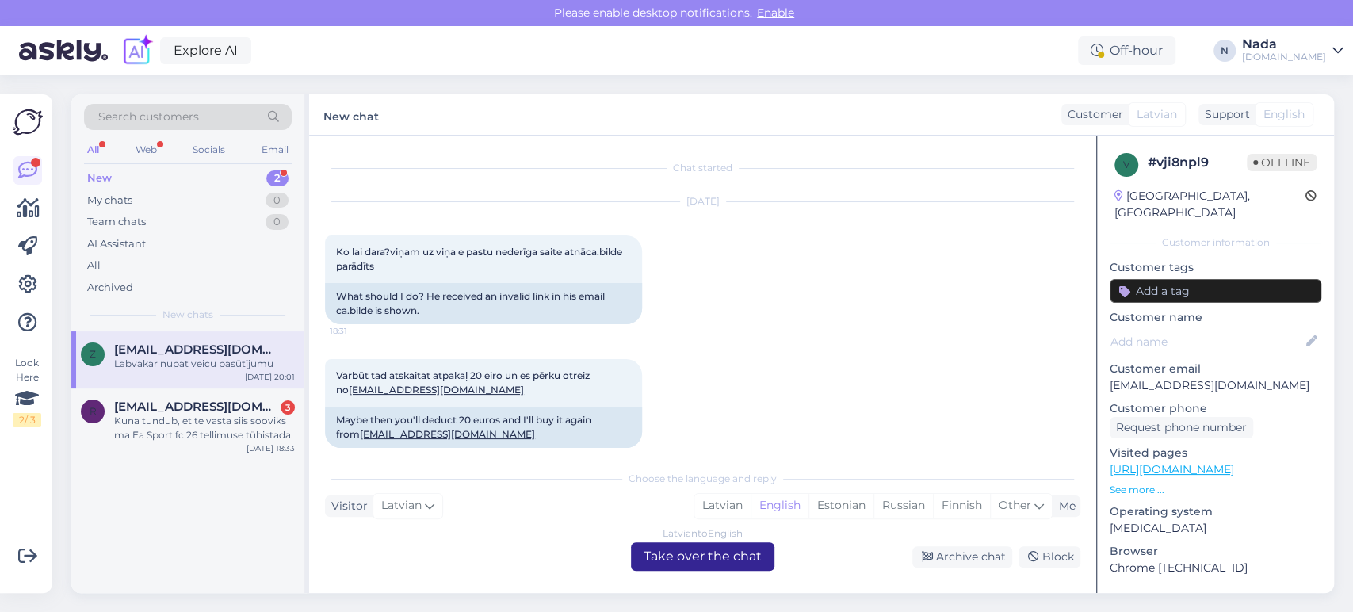
scroll to position [12081, 0]
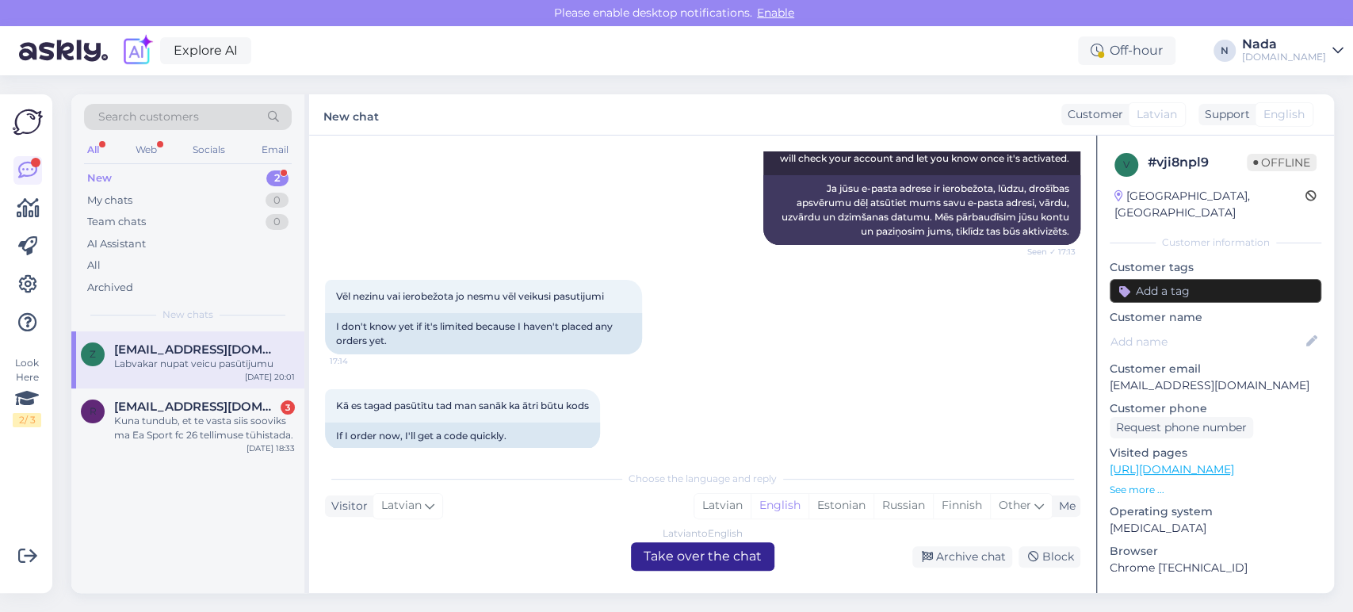
click at [723, 558] on div "Latvian to English Take over the chat" at bounding box center [703, 556] width 144 height 29
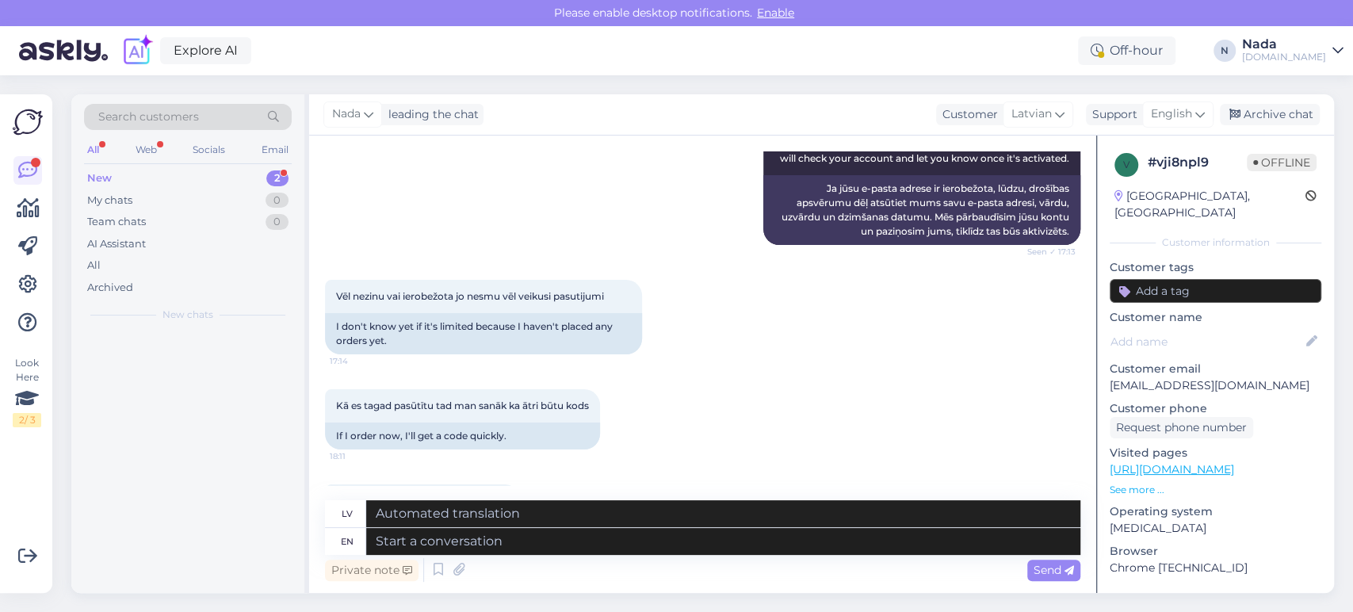
scroll to position [12043, 0]
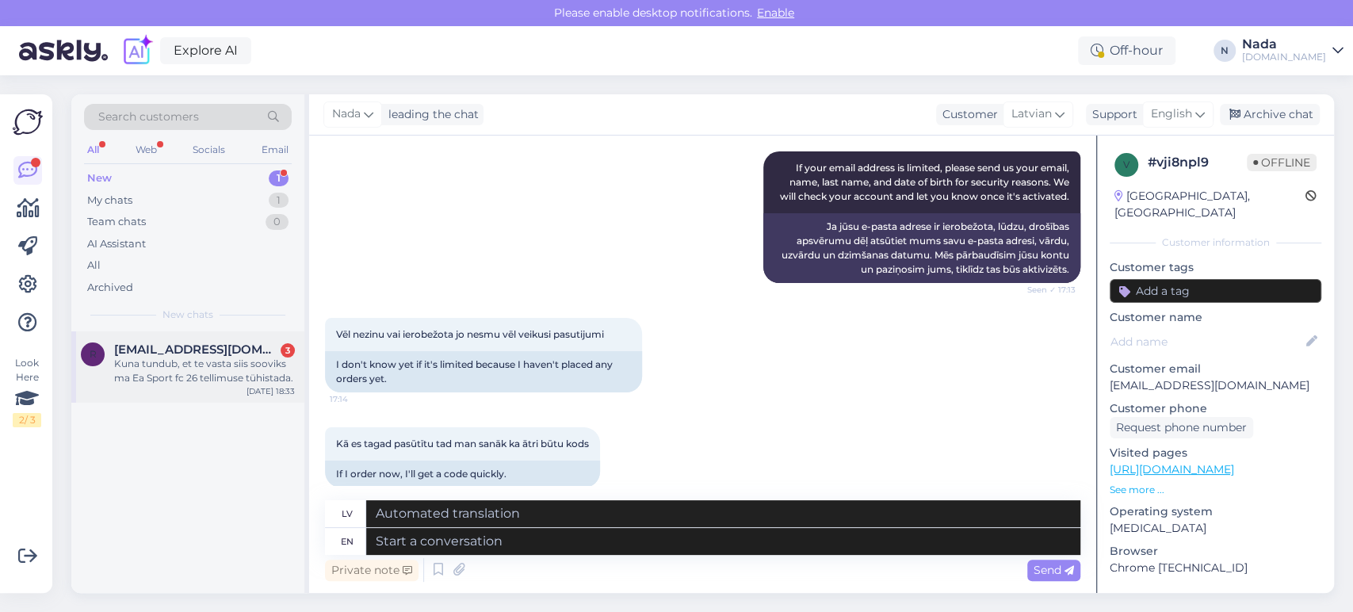
click at [249, 377] on div "Kuna tundub, et te vasta siis sooviks ma Ea Sport fc 26 tellimuse tühistada." at bounding box center [204, 371] width 181 height 29
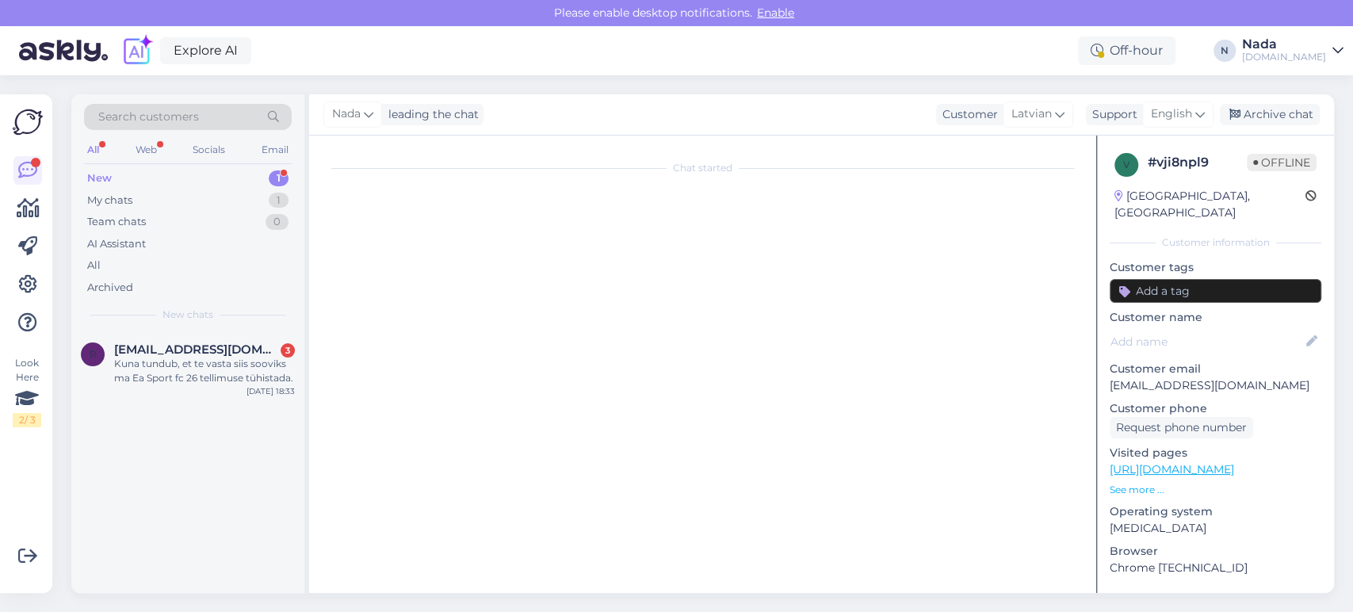
scroll to position [622, 0]
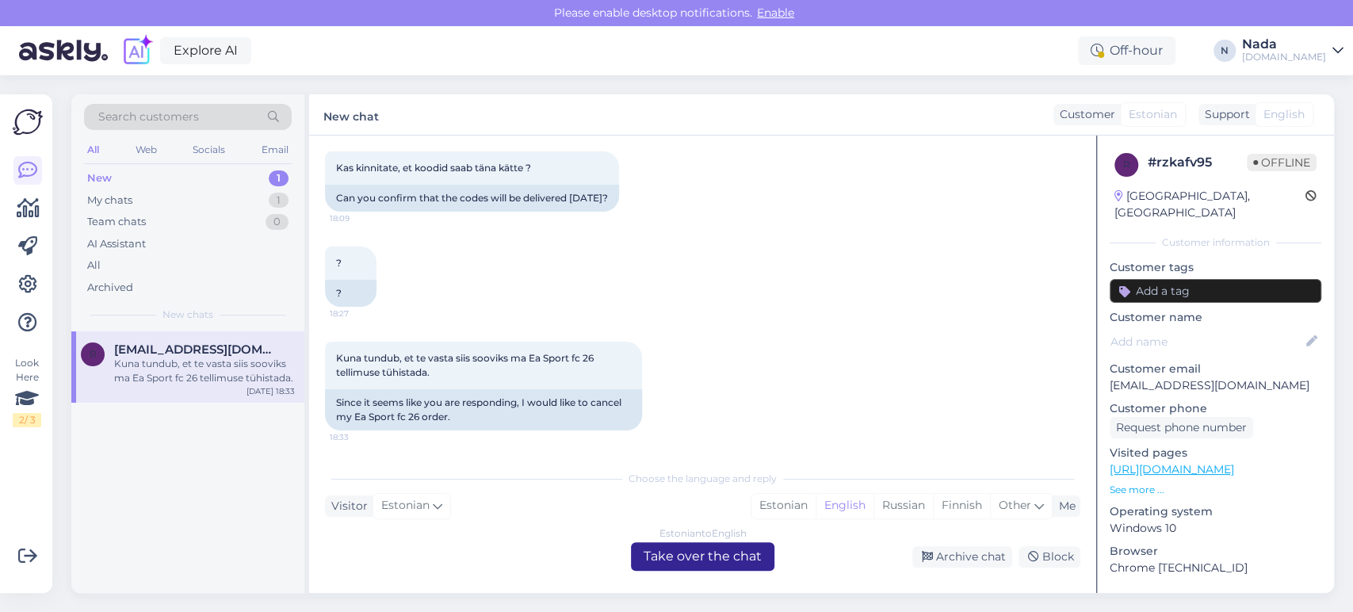
click at [715, 560] on div "Estonian to English Take over the chat" at bounding box center [703, 556] width 144 height 29
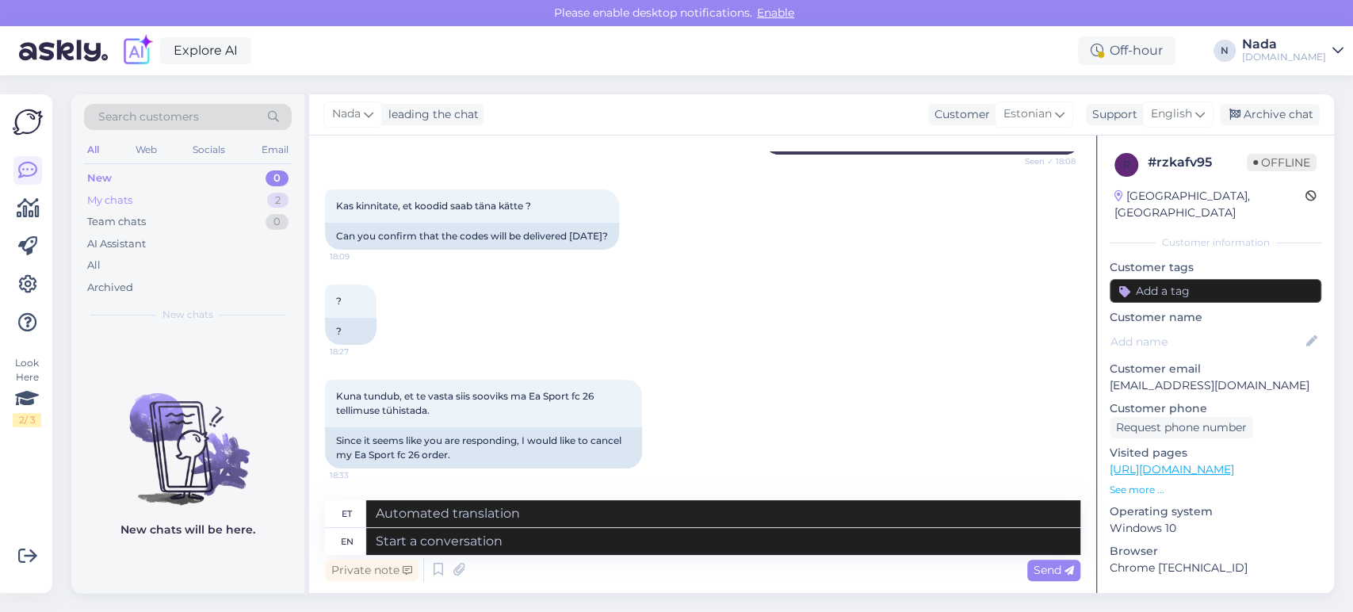
click at [156, 199] on div "My chats 2" at bounding box center [188, 200] width 208 height 22
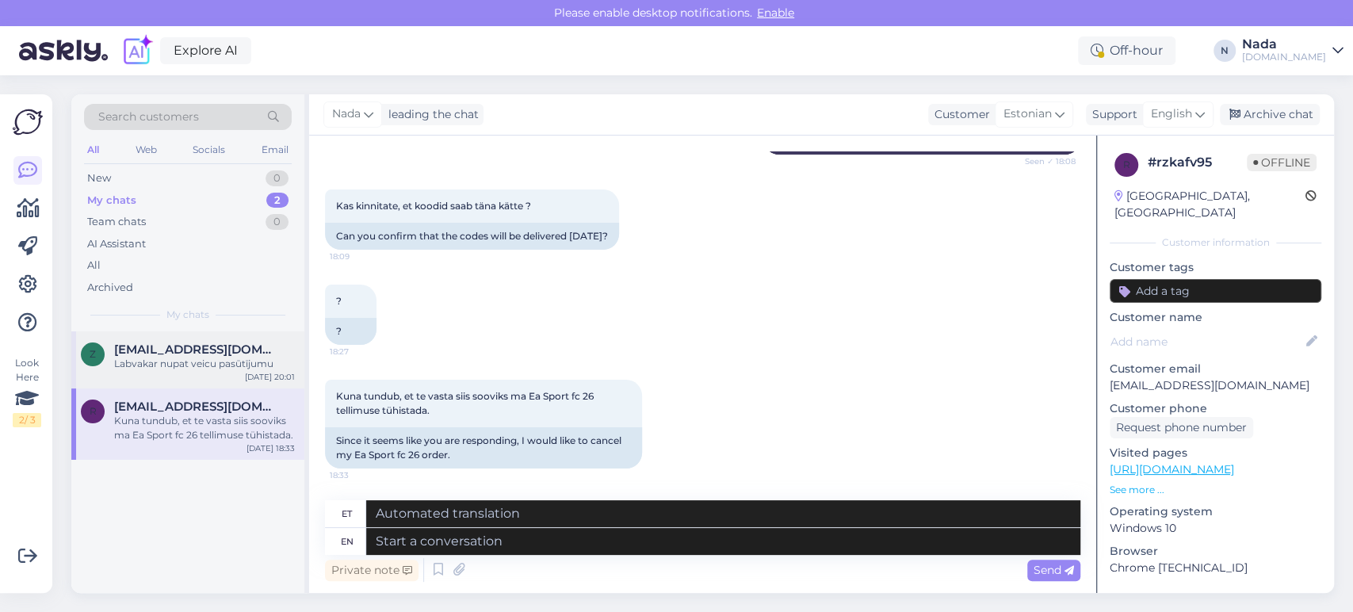
click at [231, 366] on div "Labvakar nupat veicu pasūtījumu" at bounding box center [204, 364] width 181 height 14
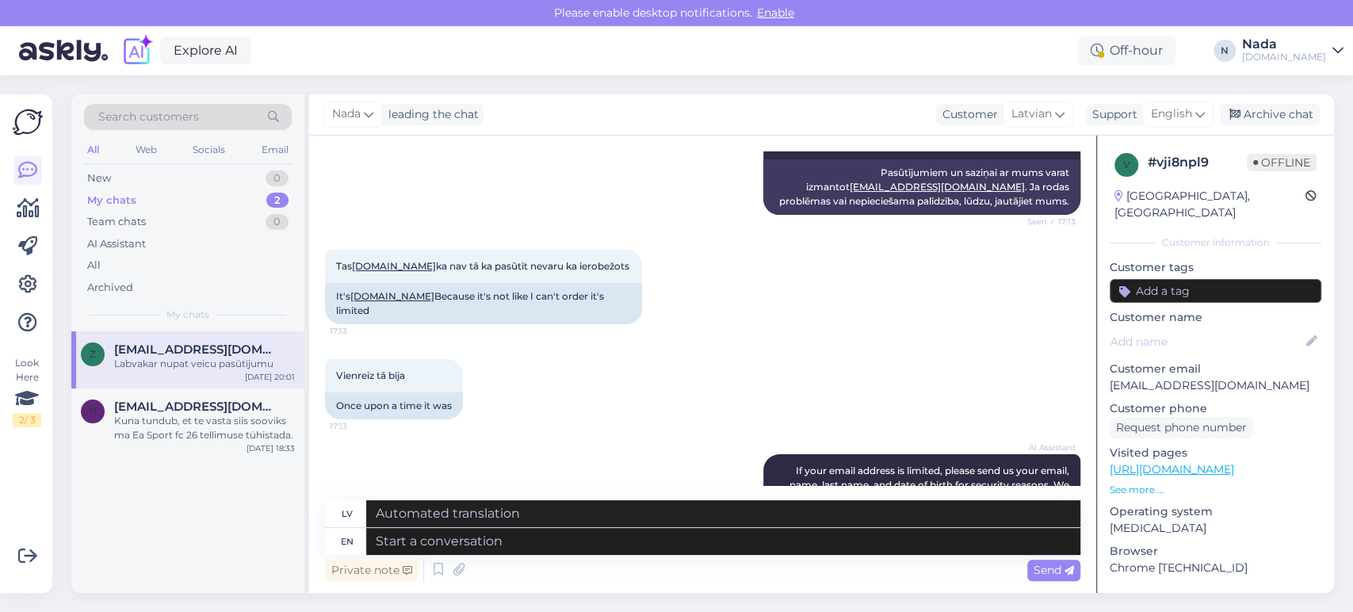
scroll to position [12042, 0]
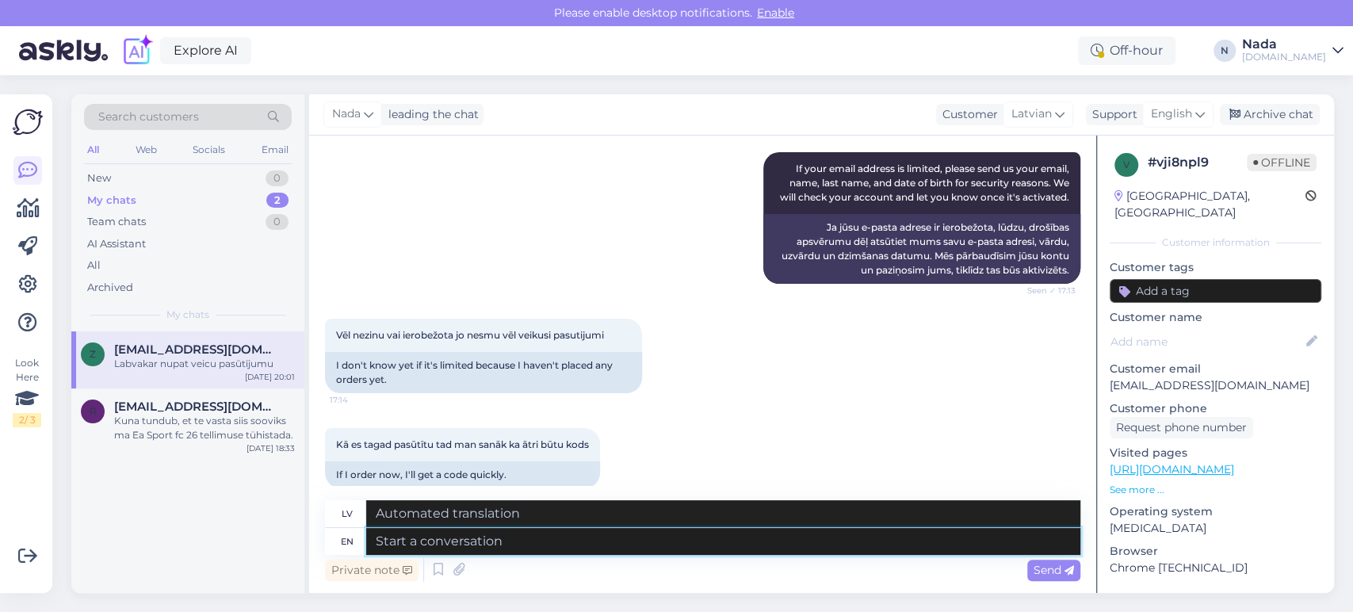
click at [693, 538] on textarea at bounding box center [723, 541] width 714 height 27
paste textarea "Please share with us your order number if you still haven't received it."
type textarea "Please share with us your order number if you still haven't received it."
type textarea "Lūdzu, kopīgojiet ar mums savu pasūtījuma numuru, ja vēl neesat to saņēmis."
type textarea "Please share with us your order number if you still haven't received it."
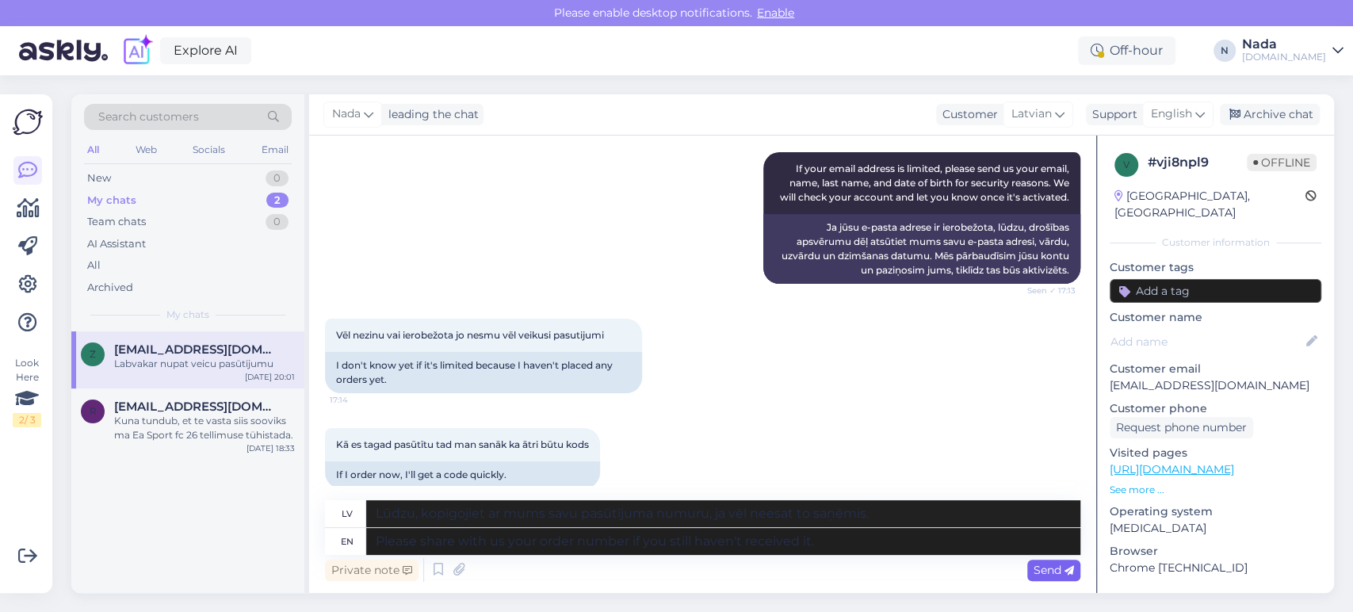
click at [1068, 568] on icon at bounding box center [1070, 571] width 10 height 10
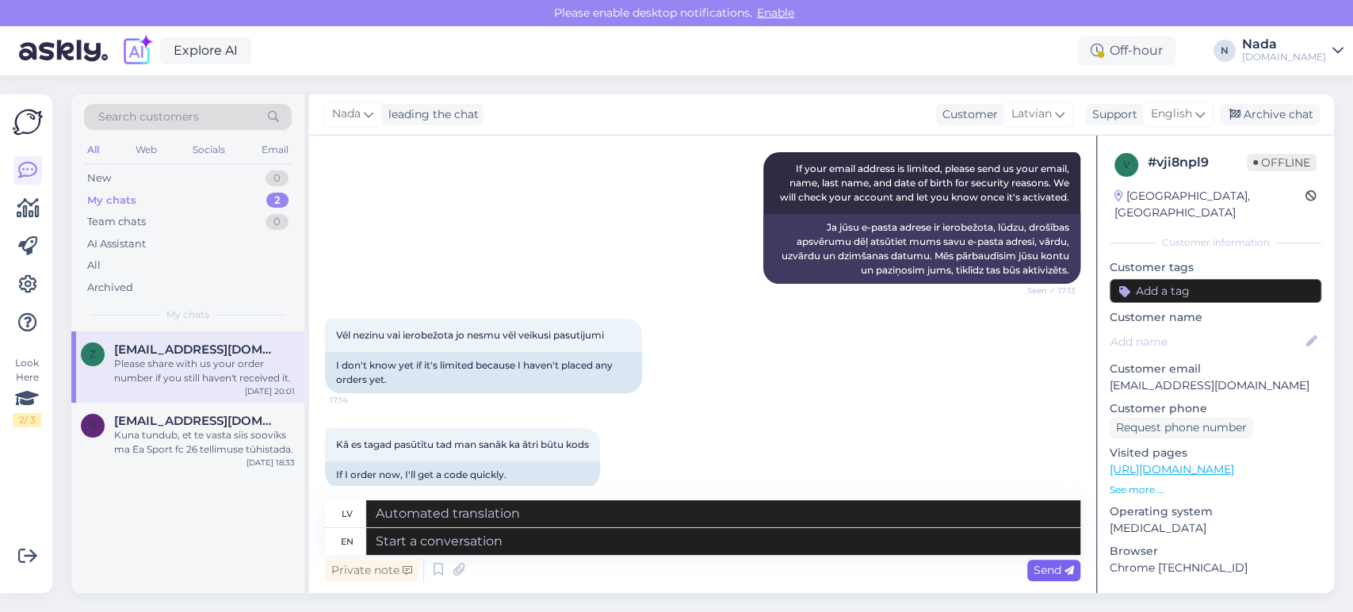
scroll to position [12166, 0]
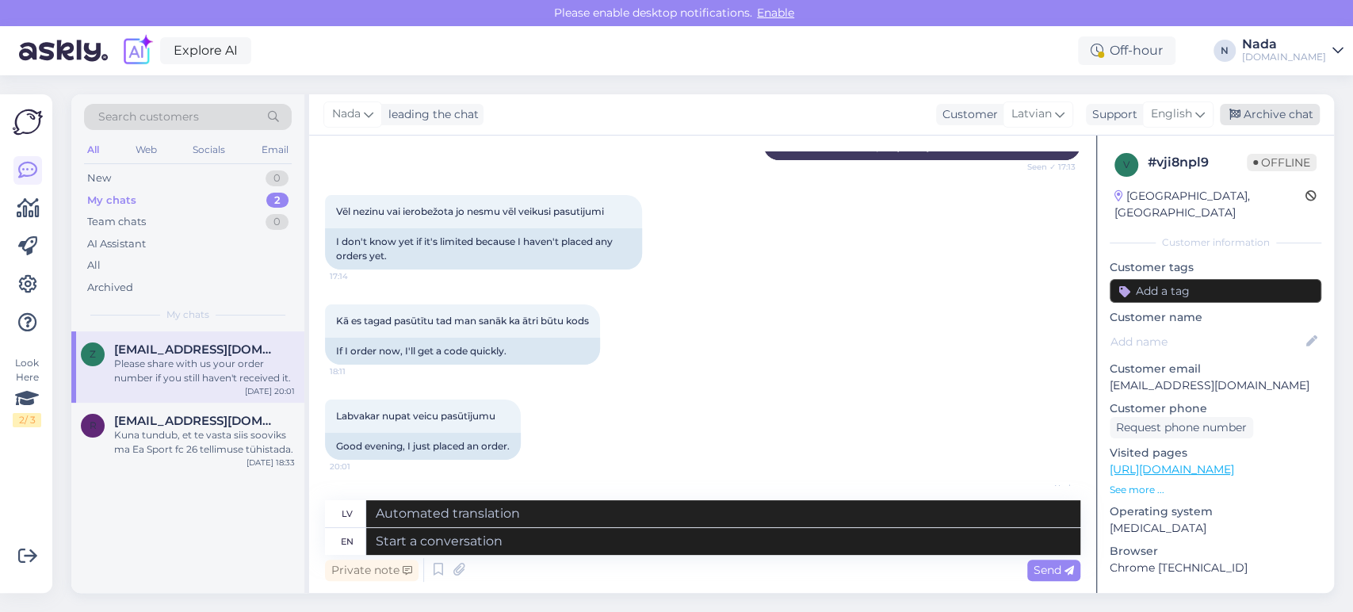
click at [1258, 115] on div "Archive chat" at bounding box center [1270, 114] width 100 height 21
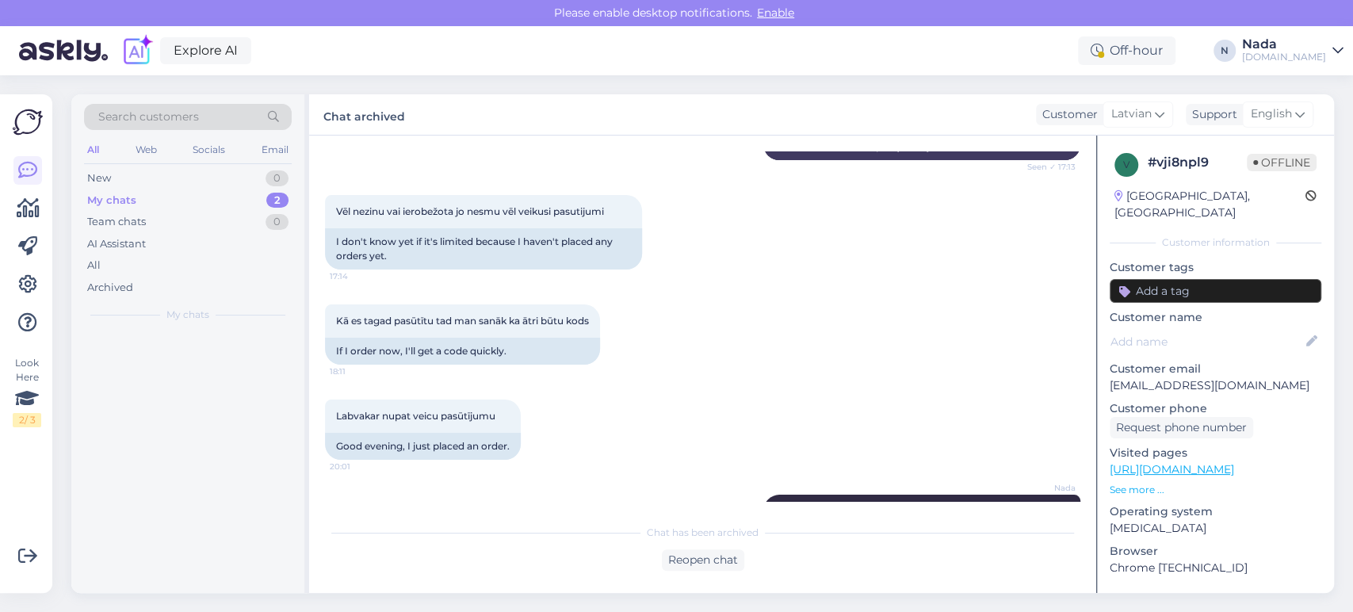
scroll to position [12150, 0]
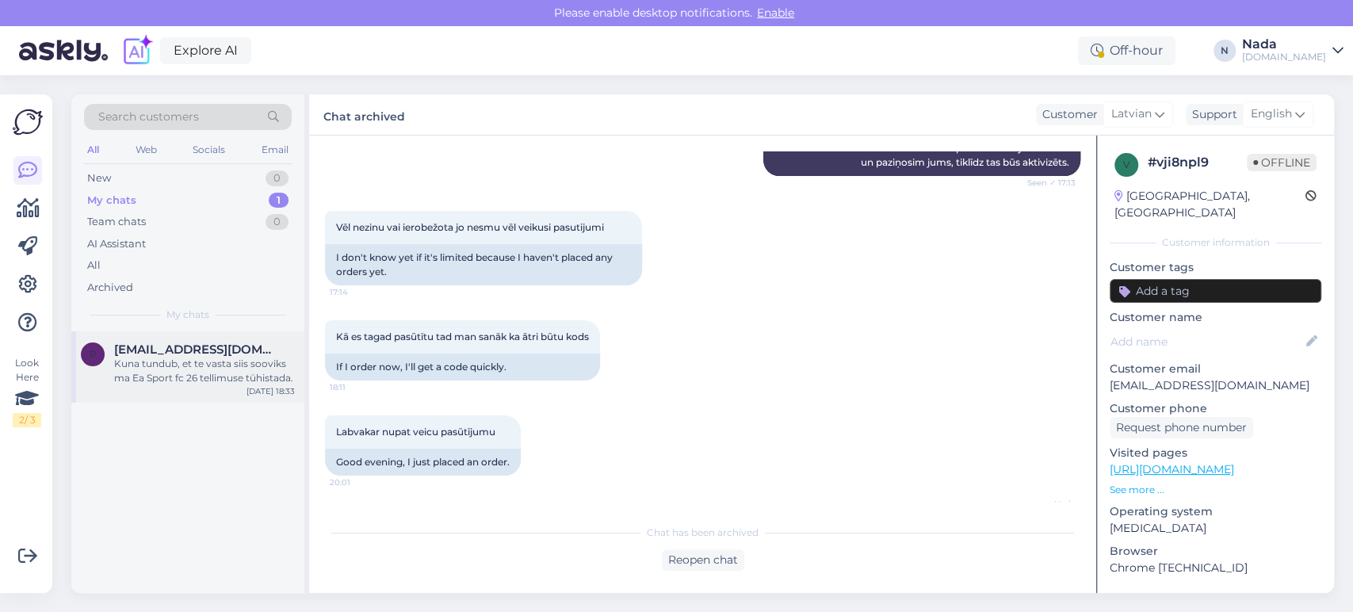
click at [235, 375] on div "Kuna tundub, et te vasta siis sooviks ma Ea Sport fc 26 tellimuse tühistada." at bounding box center [204, 371] width 181 height 29
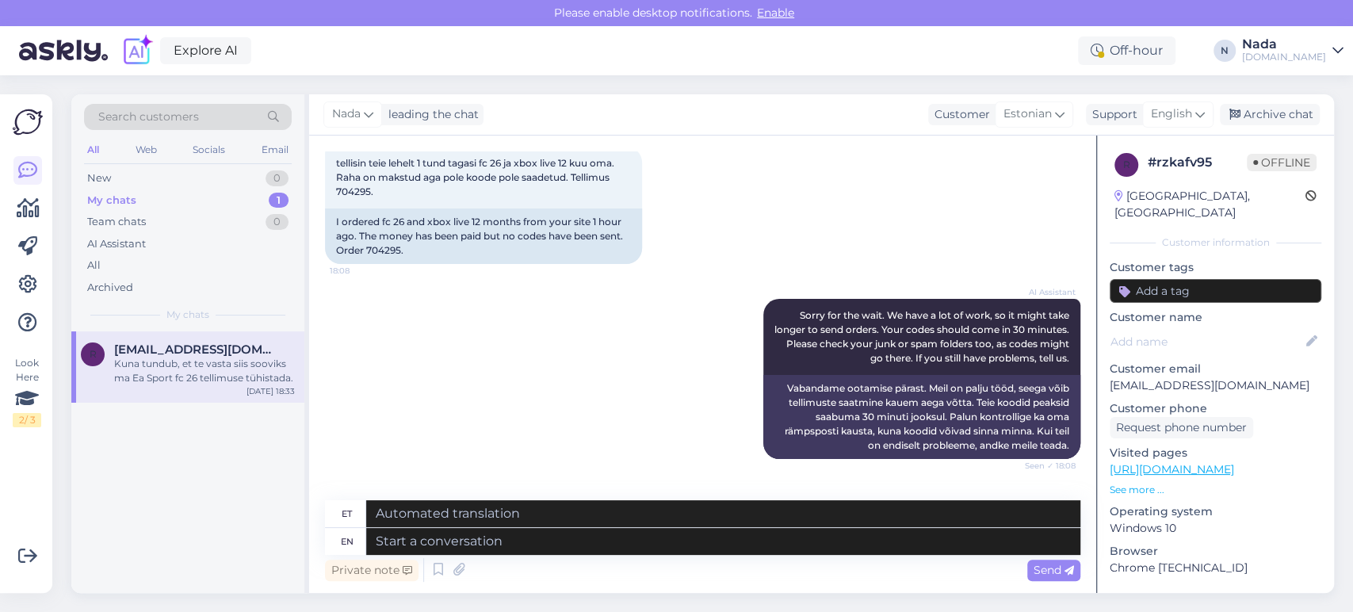
scroll to position [279, 0]
click at [395, 250] on div "I ordered fc 26 and xbox live 12 months from your site 1 hour ago. The money ha…" at bounding box center [483, 236] width 317 height 55
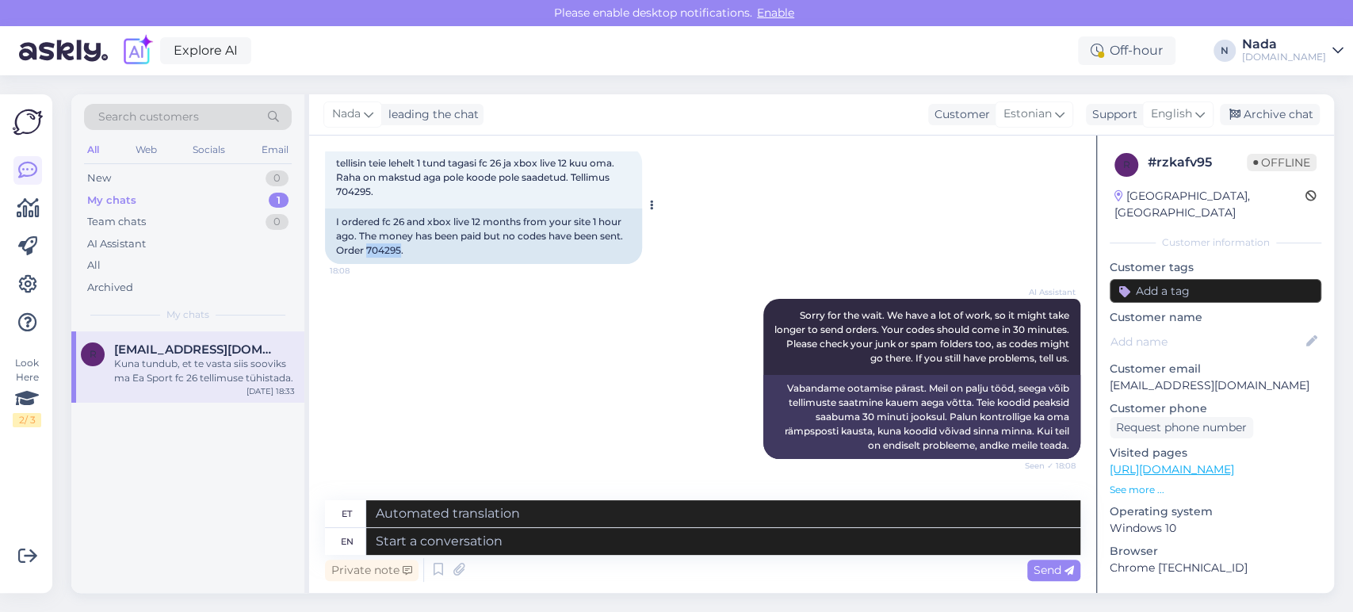
copy div "704295"
click at [643, 537] on textarea at bounding box center [723, 541] width 714 height 27
paste textarea "Hello there! Thank you for your patience. Your order is currently being fulfill…"
type textarea "Hello there! Thank you for your patience. Your order is currently being fulfill…"
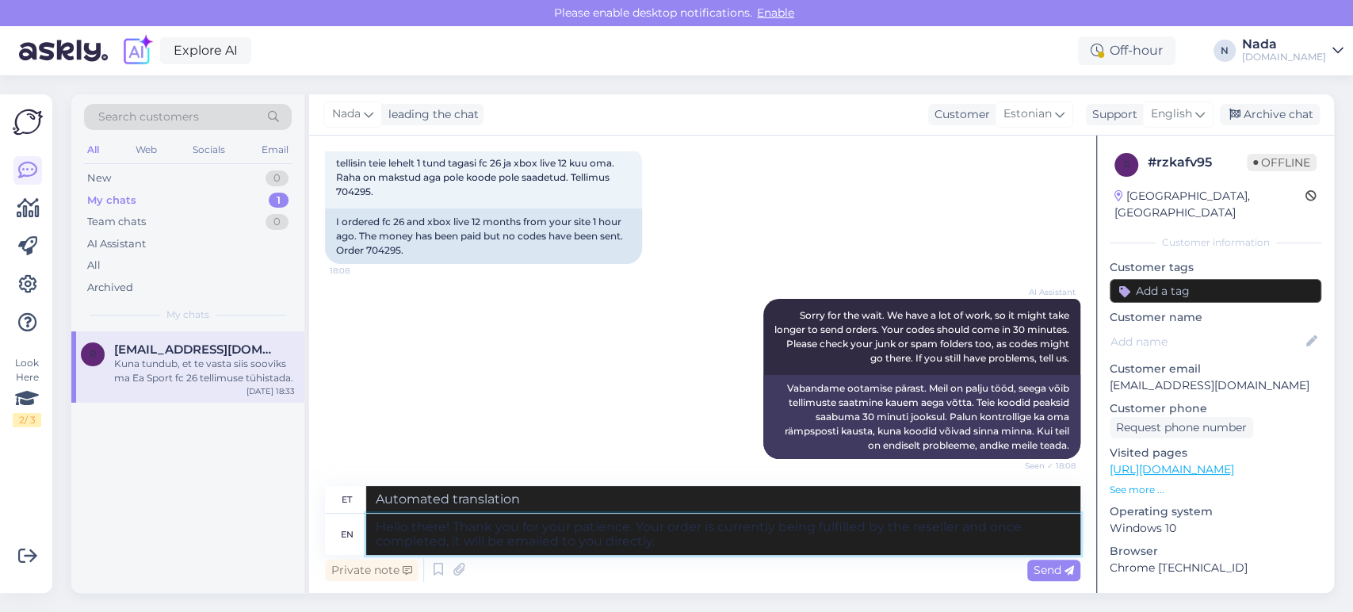
type textarea "Tere! Täname teid kannatlikkuse eest. Edasimüüja täidab teie tellimust [PERSON_…"
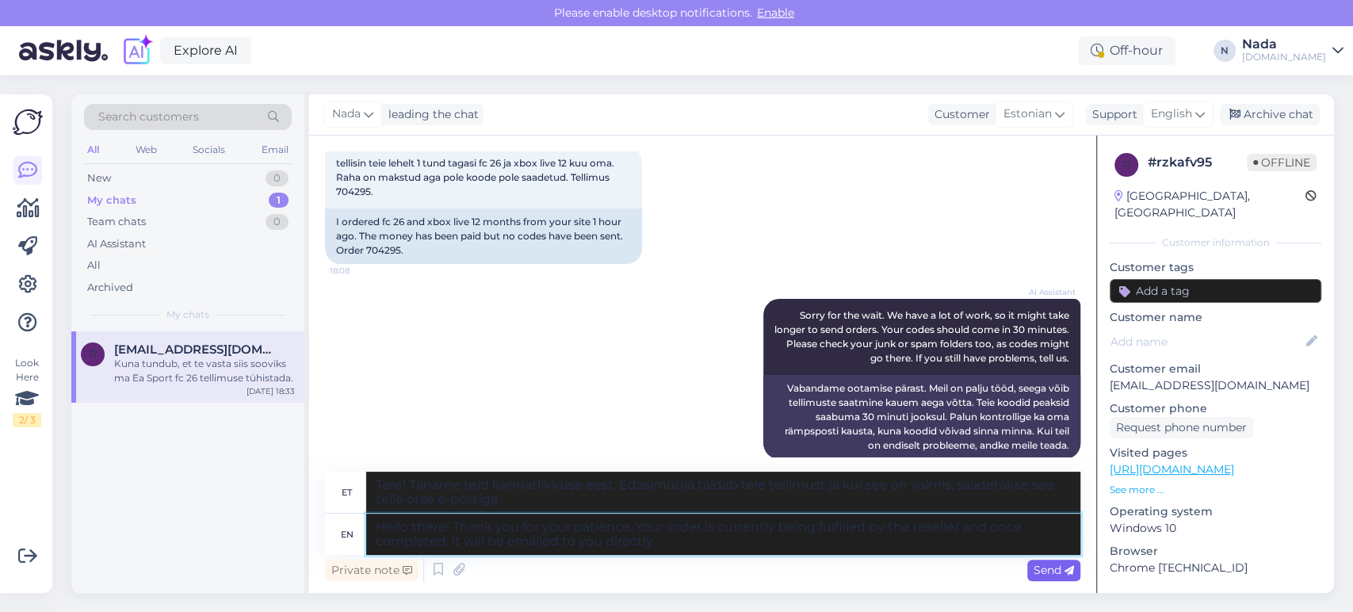
type textarea "Hello there! Thank you for your patience. Your order is currently being fulfill…"
click at [1059, 576] on span "Send" at bounding box center [1054, 570] width 40 height 14
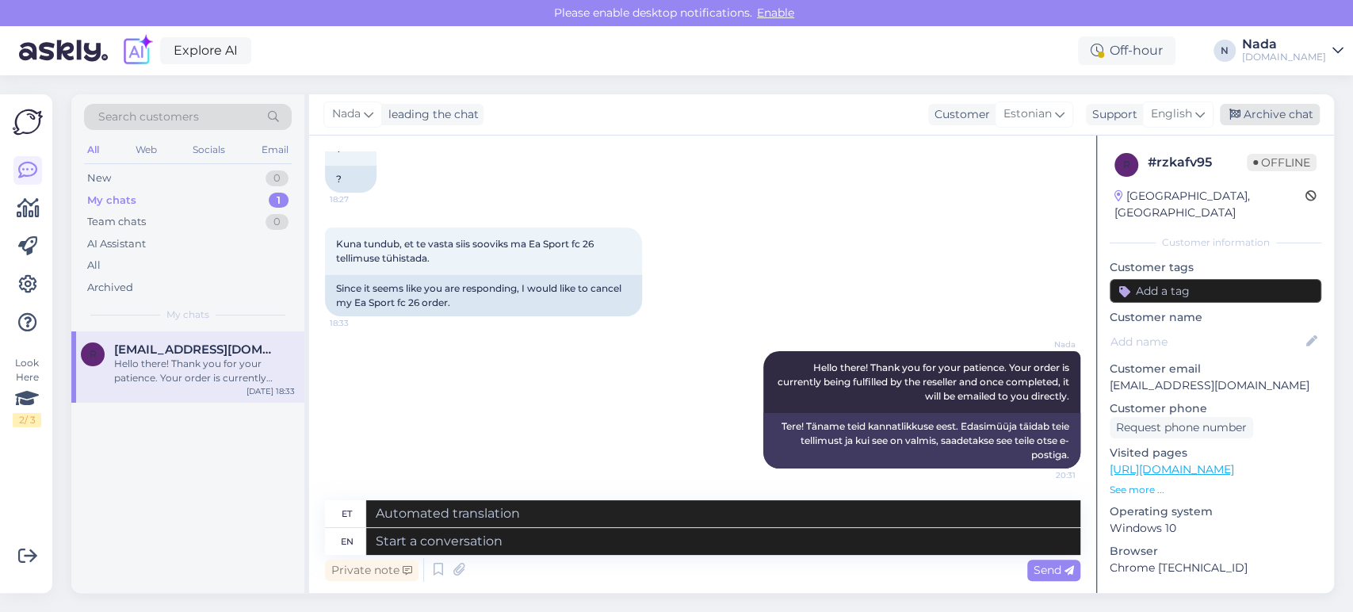
click at [1250, 115] on div "Archive chat" at bounding box center [1270, 114] width 100 height 21
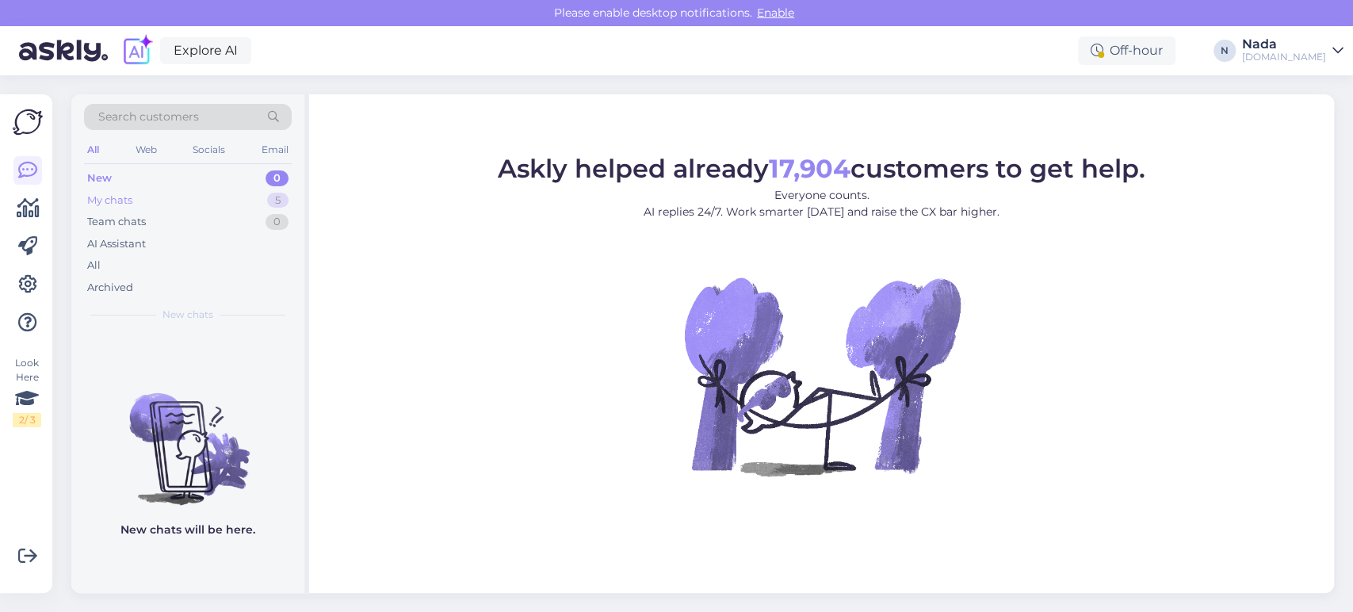
click at [185, 198] on div "My chats 5" at bounding box center [188, 200] width 208 height 22
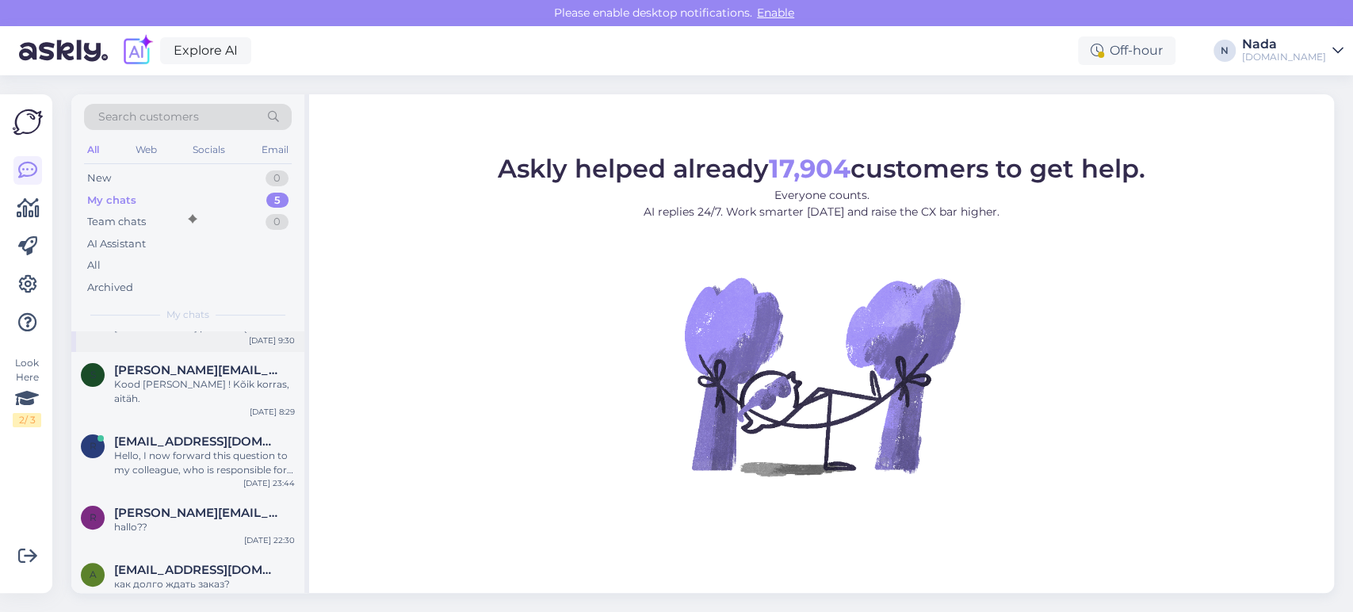
scroll to position [51, 0]
click at [187, 577] on div "как долго ждать заказ?" at bounding box center [204, 584] width 181 height 14
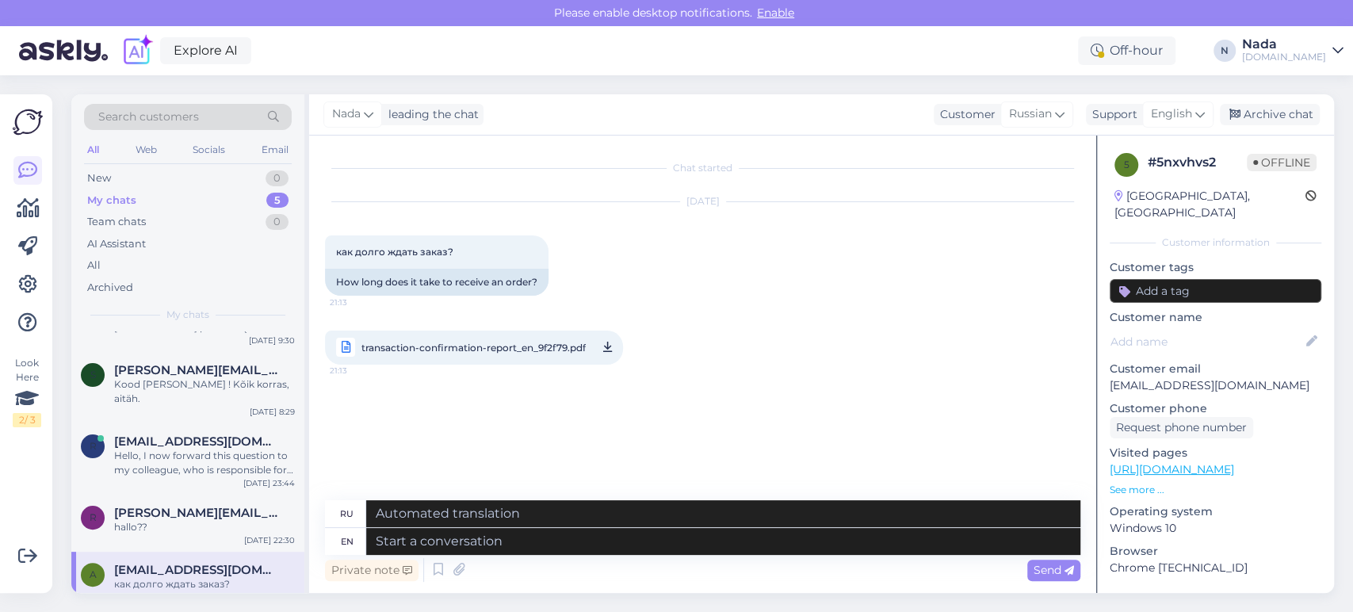
click at [489, 350] on span "transaction-confirmation-report_en_9f2f79.pdf" at bounding box center [474, 348] width 224 height 20
click at [664, 545] on textarea at bounding box center [723, 541] width 714 height 27
paste textarea "Thank you for your patience. It looks like your order is completed and emailed …"
type textarea "Thank you for your patience. It looks like your order is completed and emailed …"
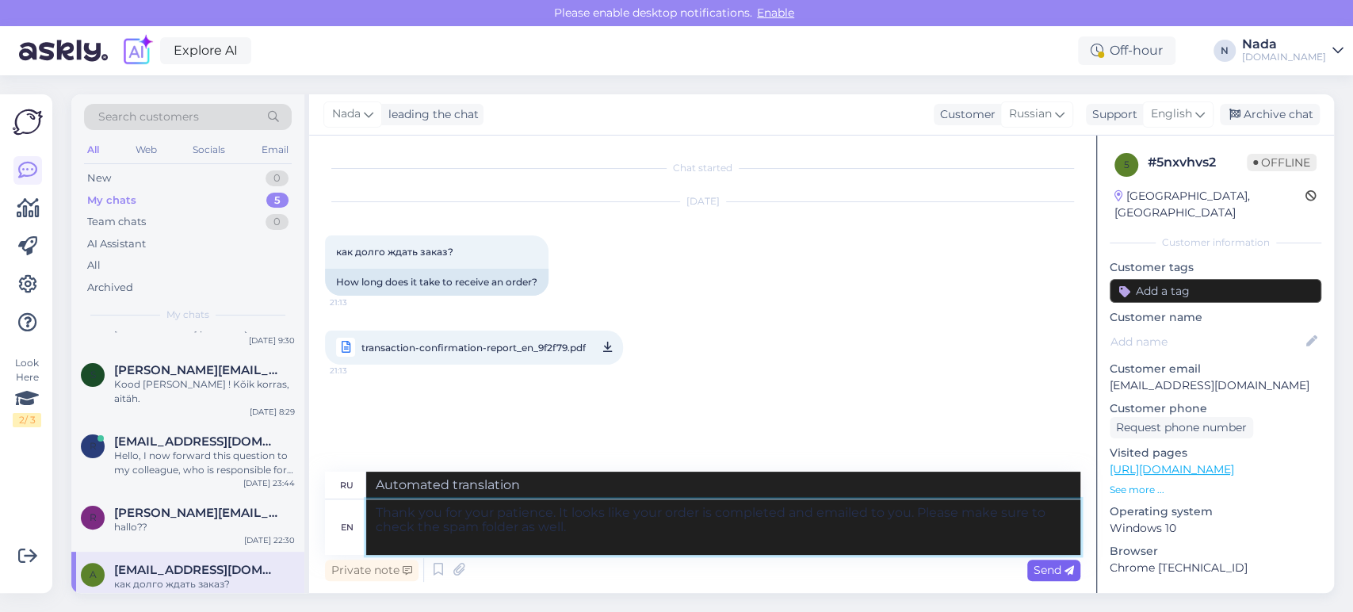
type textarea "Благодарим вас за терпение. Похоже, ваш заказ выполнен и отправлен вам по элект…"
type textarea "Thank you for your patience. It looks like your order is completed and emailed …"
click at [1035, 565] on span "Send" at bounding box center [1054, 570] width 40 height 14
click at [1056, 572] on span "Send" at bounding box center [1054, 570] width 40 height 14
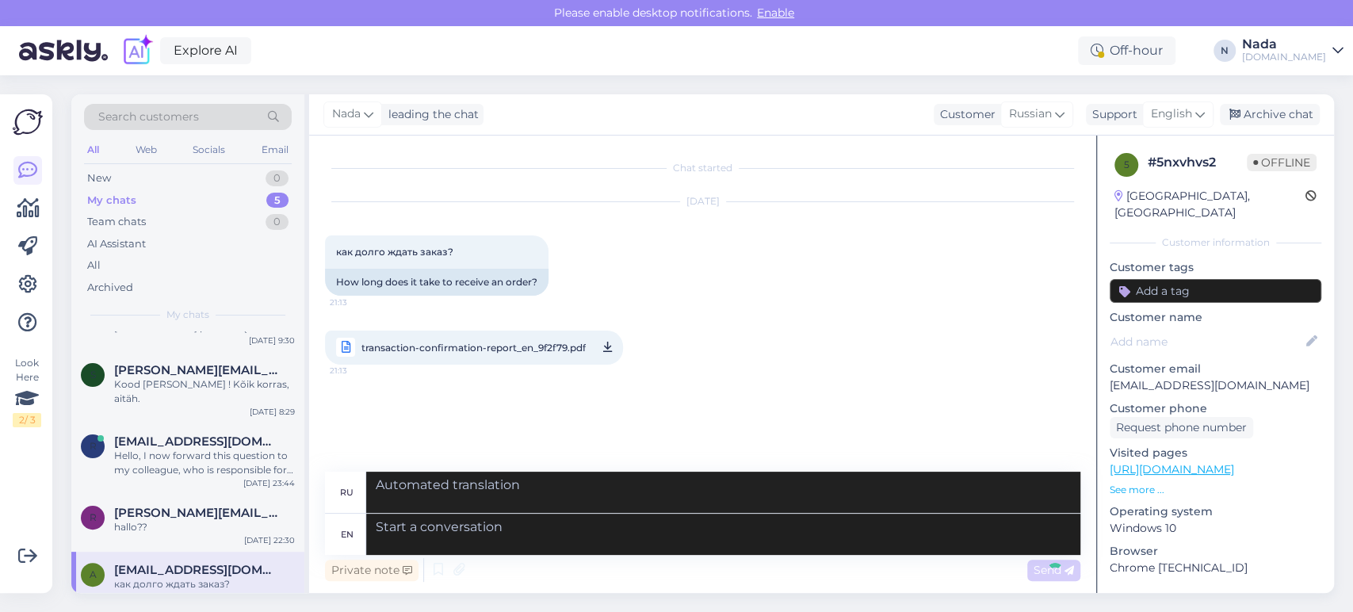
scroll to position [82, 0]
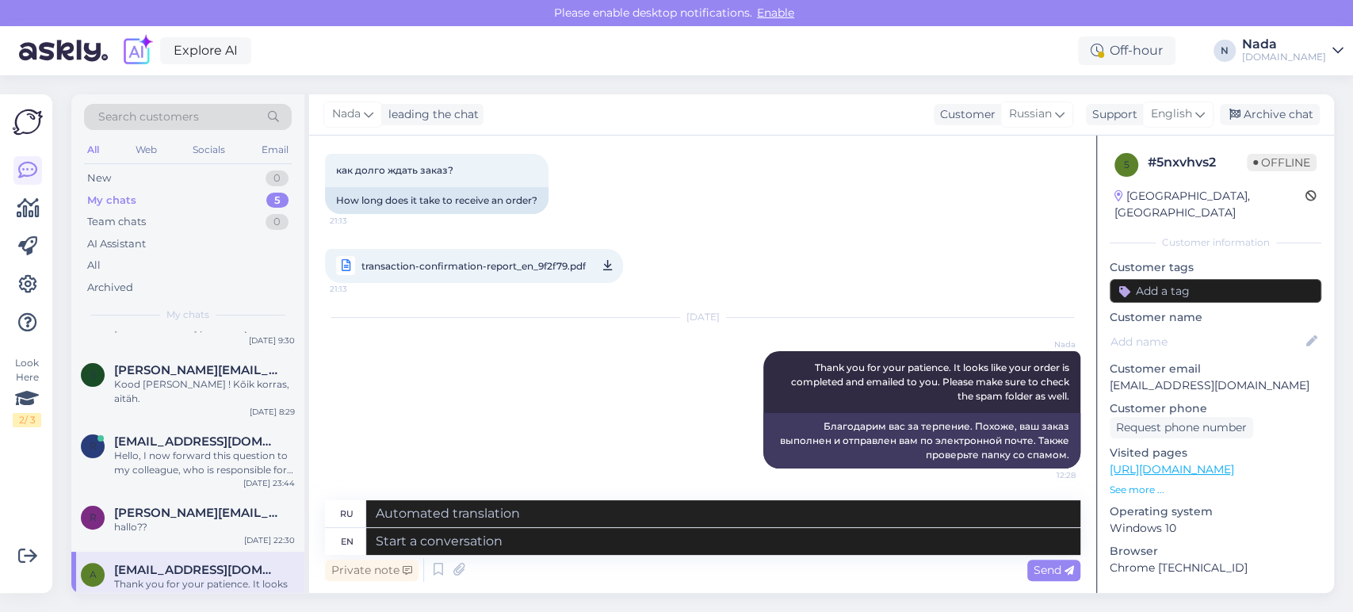
click at [1288, 101] on div "[PERSON_NAME] leading the chat Customer Russian Support English Archive chat" at bounding box center [821, 114] width 1025 height 41
click at [1281, 110] on div "Archive chat" at bounding box center [1270, 114] width 100 height 21
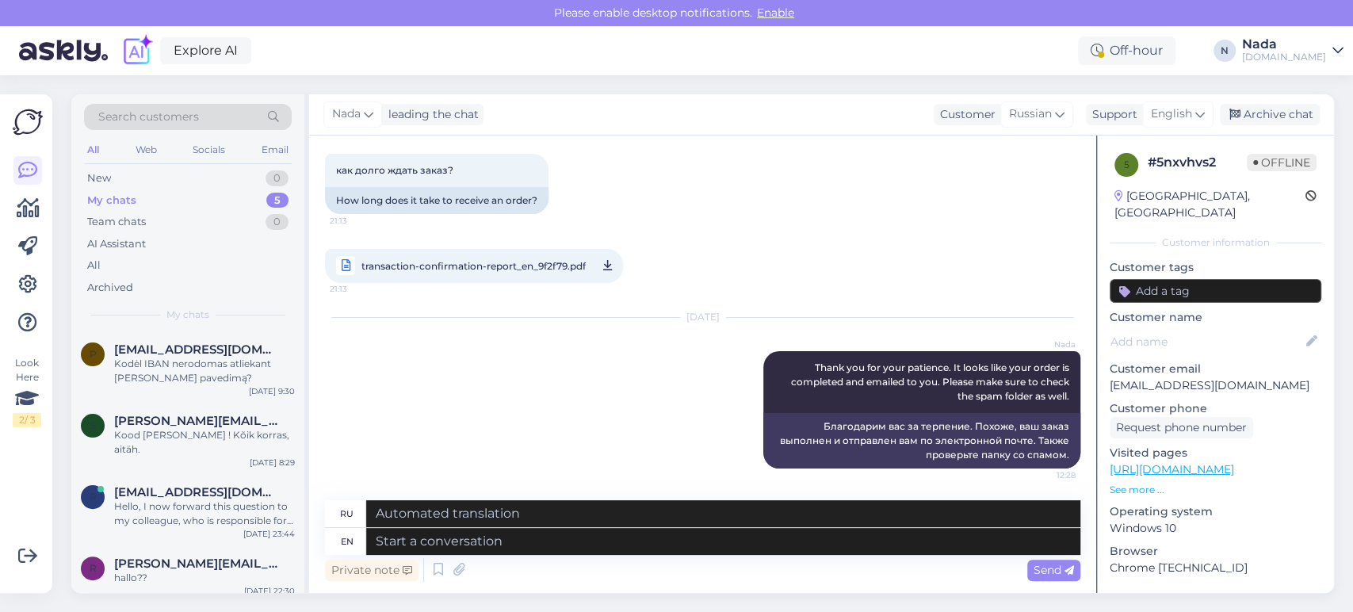
scroll to position [65, 0]
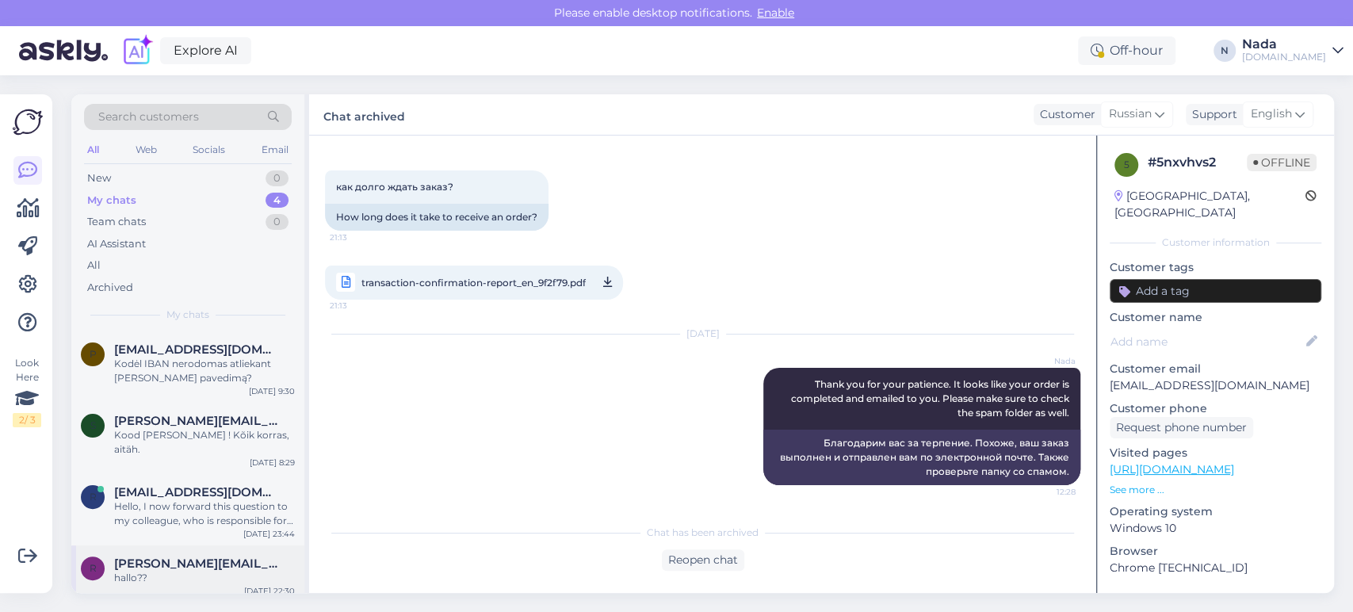
click at [202, 571] on div "hallo??" at bounding box center [204, 578] width 181 height 14
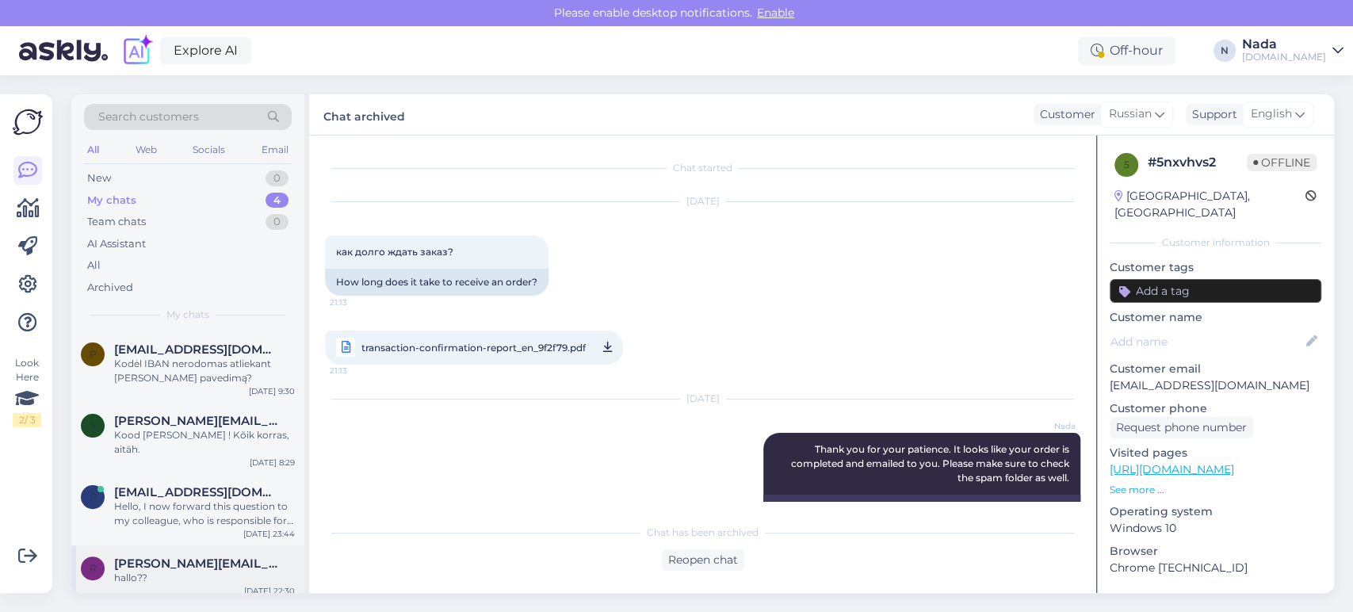
scroll to position [2081, 0]
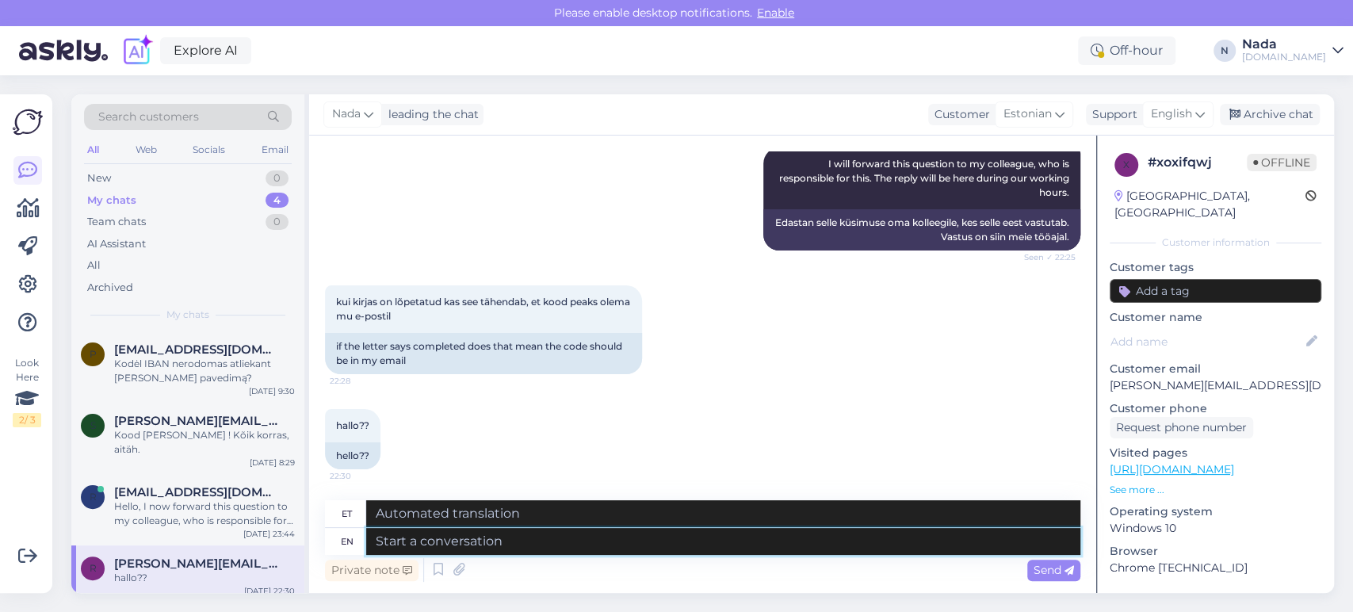
click at [543, 546] on textarea at bounding box center [723, 541] width 714 height 27
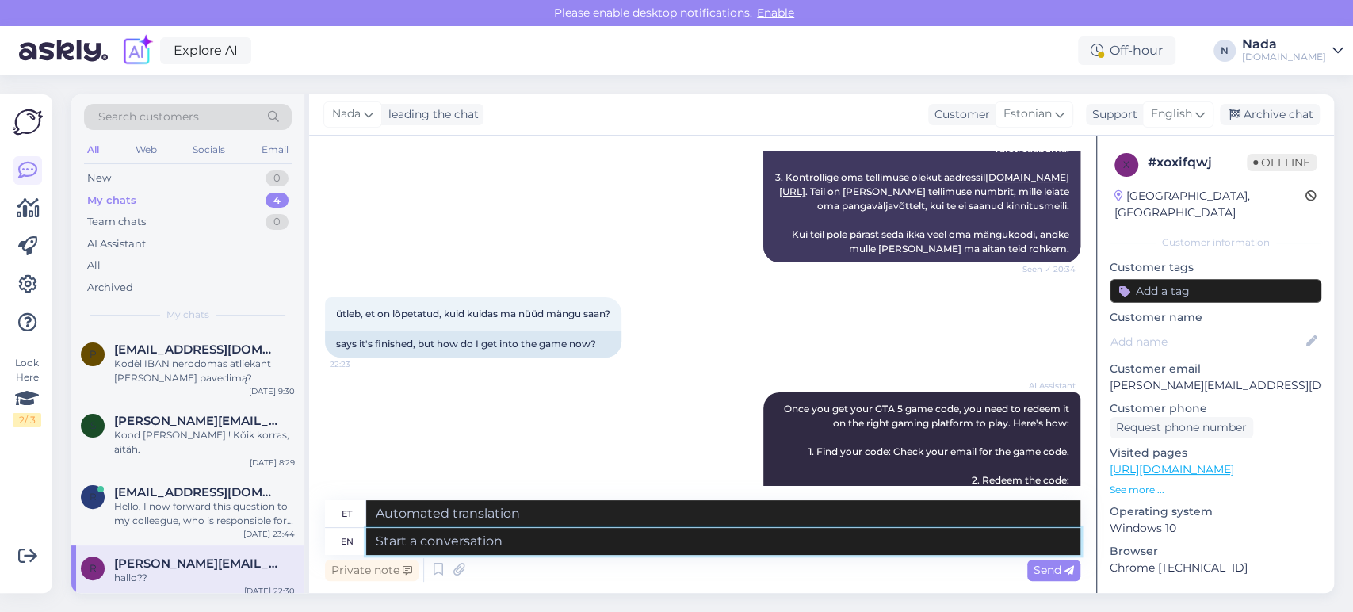
scroll to position [584, 0]
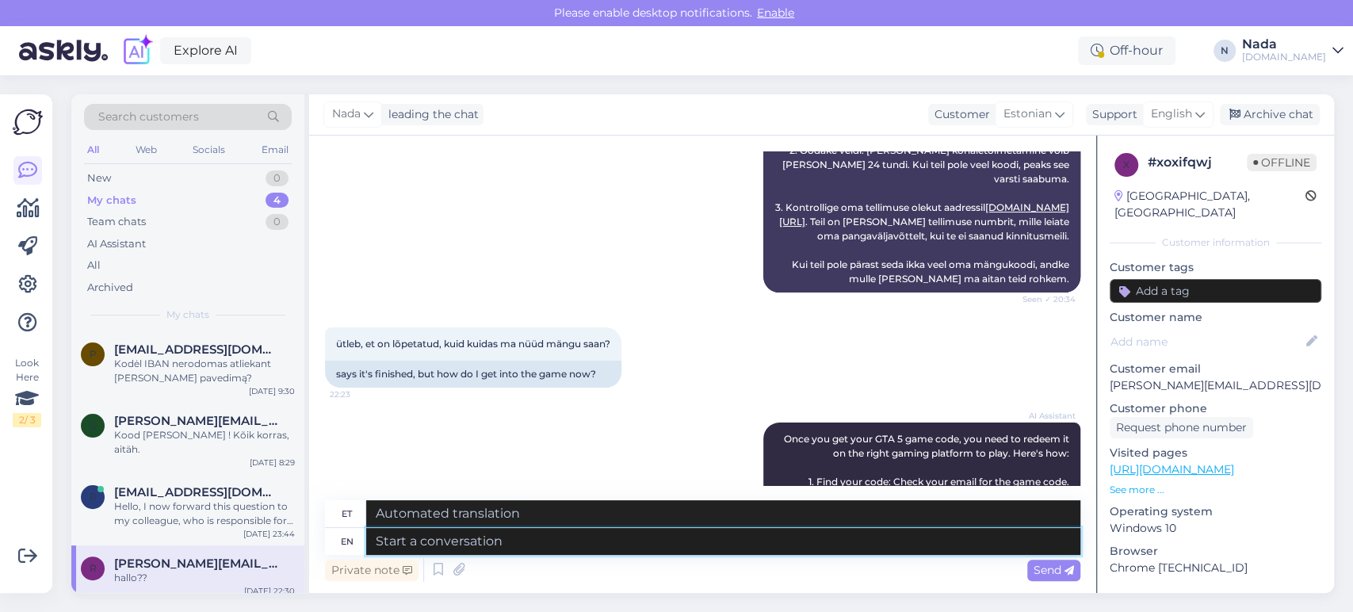
click at [660, 544] on textarea at bounding box center [723, 541] width 714 height 27
type textarea "Yes, if"
type textarea "Jah,"
type textarea "Yes, if the"
type textarea "Jah, kui"
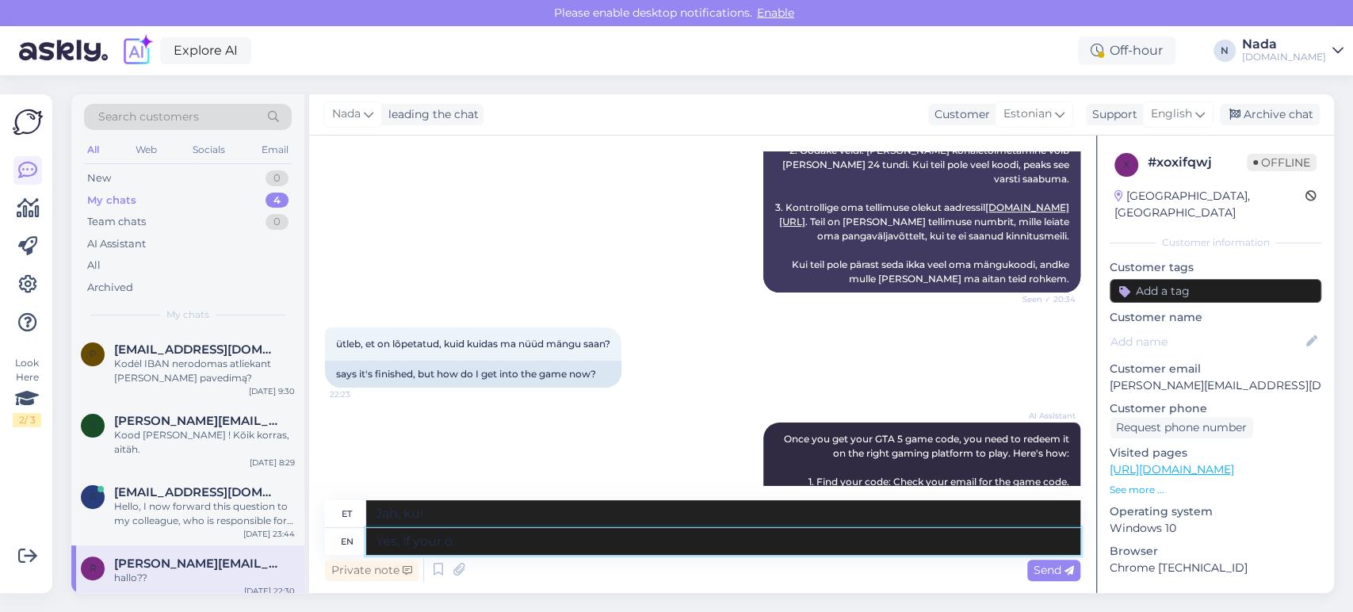
type textarea "Yes, if your or"
type textarea "Jah, [PERSON_NAME]"
type textarea "Yes, if your order"
type textarea "Jah, [PERSON_NAME] tellimus"
type textarea "Yes, if your order is c"
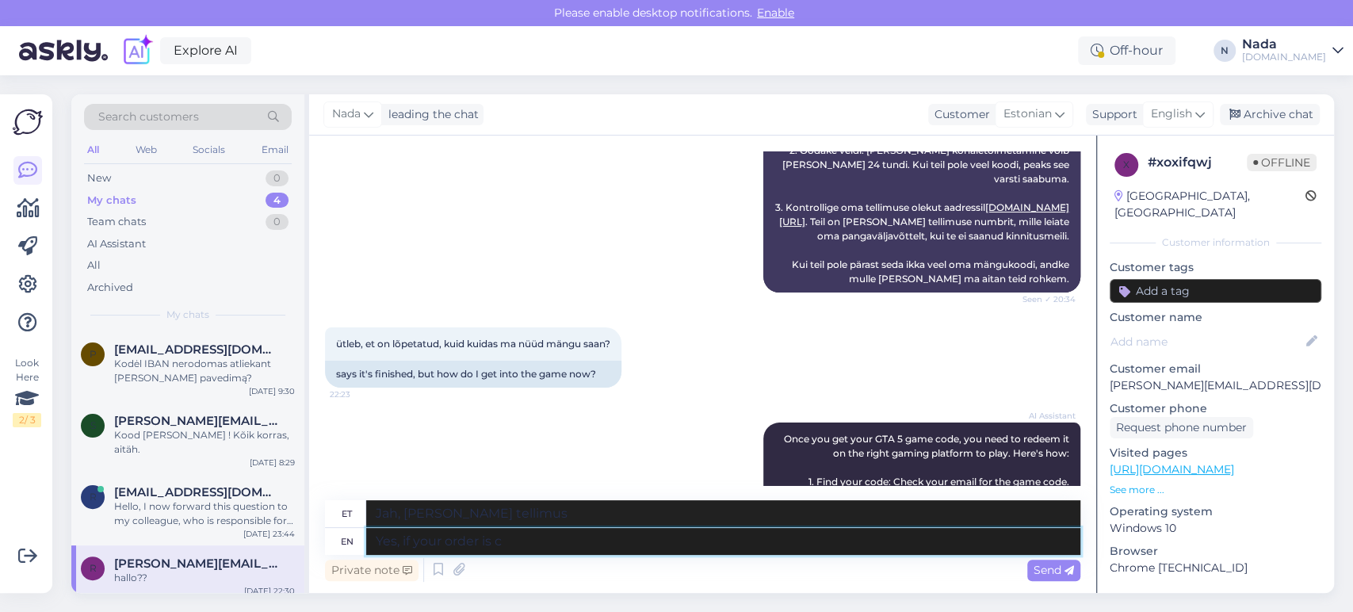
type textarea "Jah, [PERSON_NAME] tellimus on"
type textarea "Yes, if your order is completed, the"
type textarea "Jah, [PERSON_NAME] tellimus on täidetud,"
type textarea "Yes, if your order is completed, then you"
type textarea "Jah, [PERSON_NAME] tellimus on täidetud, siis te"
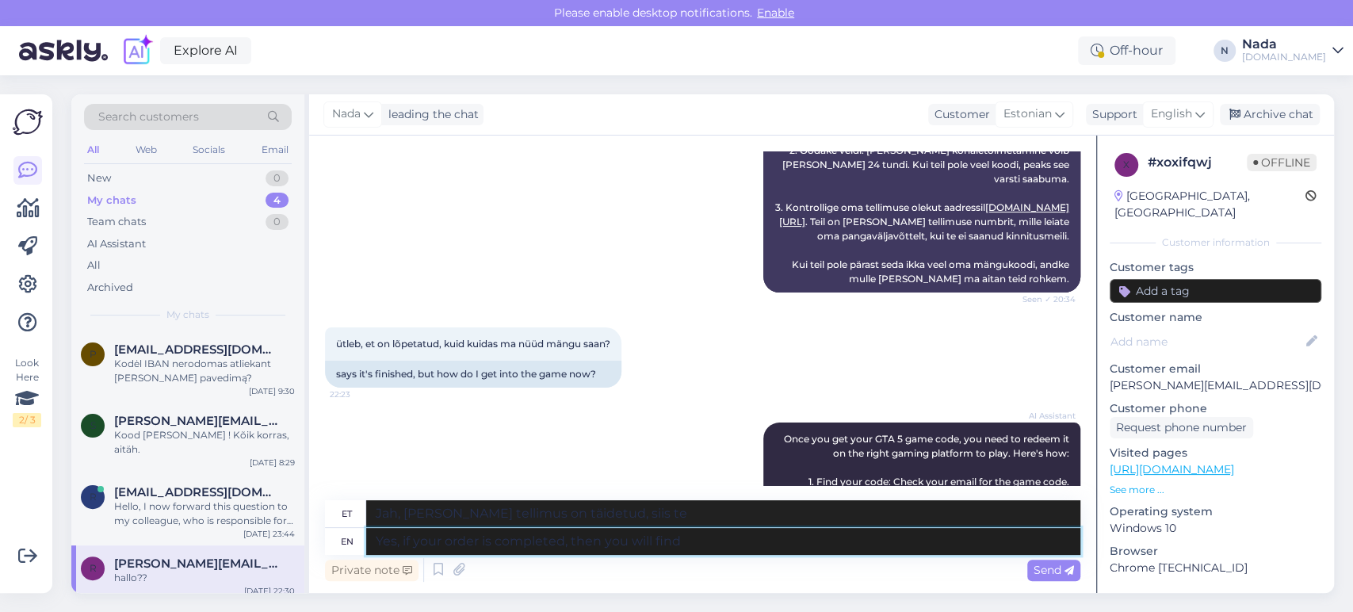
type textarea "Yes, if your order is completed, then you will find y"
type textarea "Jah, [PERSON_NAME] tellimus on täidetud, siis leiate"
type textarea "Yes, if your order is completed, then you will find your [PERSON_NAME]"
type textarea "Jah, [PERSON_NAME] tellimus on täidetud, leiate oma"
type textarea "Yes, if your order is completed, then you will find your code"
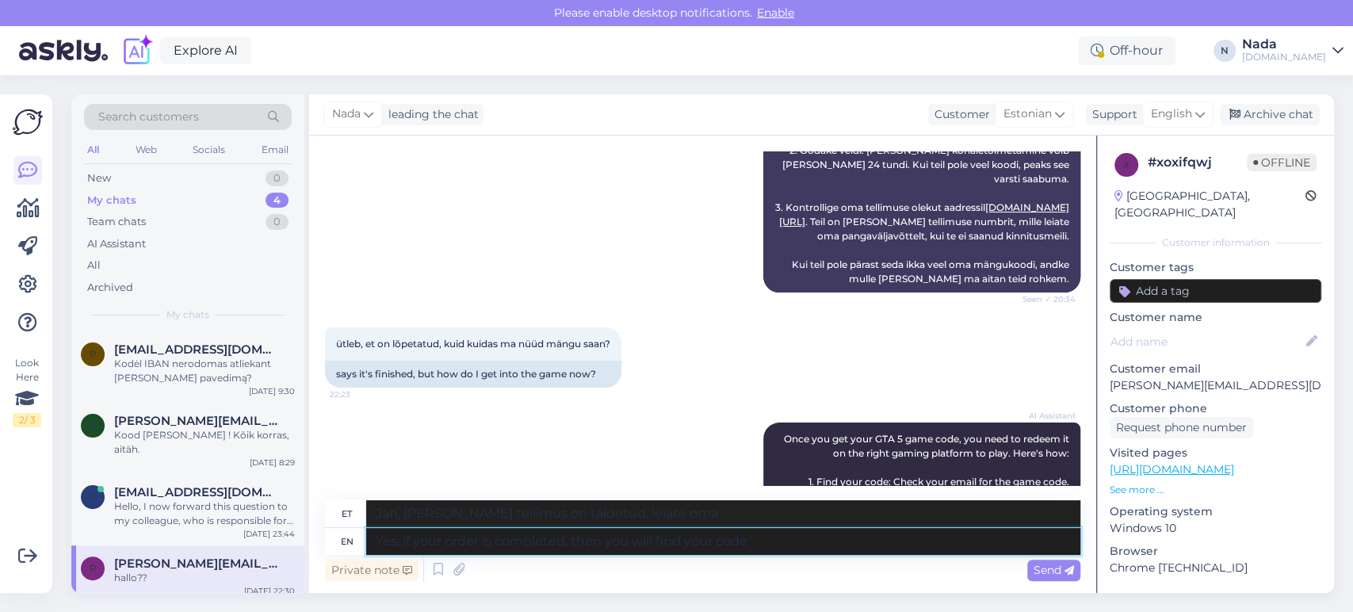
type textarea "Jah, [PERSON_NAME] tellimus on lõpule viidud, leiate oma koodi"
type textarea "Yes, if your order is completed, then you will find your code in you"
type textarea "Jah, [PERSON_NAME] tellimus on lõpule viidud, leiate oma koodi siit"
type textarea "Yes, if your order is completed, then you will find your code in your em"
type textarea "Jah, [PERSON_NAME] tellimus on lõpule viidud, leiate oma koodi oma"
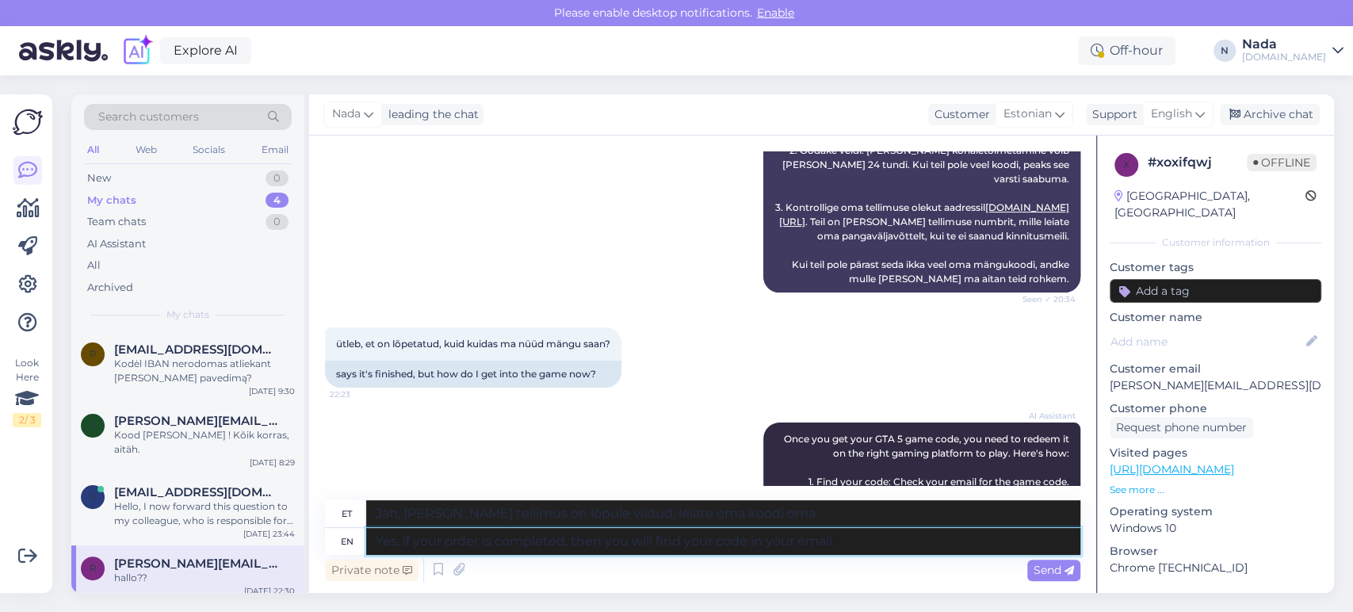
type textarea "Yes, if your order is completed, then you will find your code in your email o"
type textarea "Jah, [PERSON_NAME] tellimus on lõpule viidud, leiate oma koodi oma e-kirjast."
type textarea "Yes, if your order is completed, then you will find your code in your email or …"
type textarea "Jah, [PERSON_NAME] tellimus on lõpule viidud, leiate oma koodi oma e-kirjast või"
type textarea "Yes, if your order is completed, then you will find your code in your email or …"
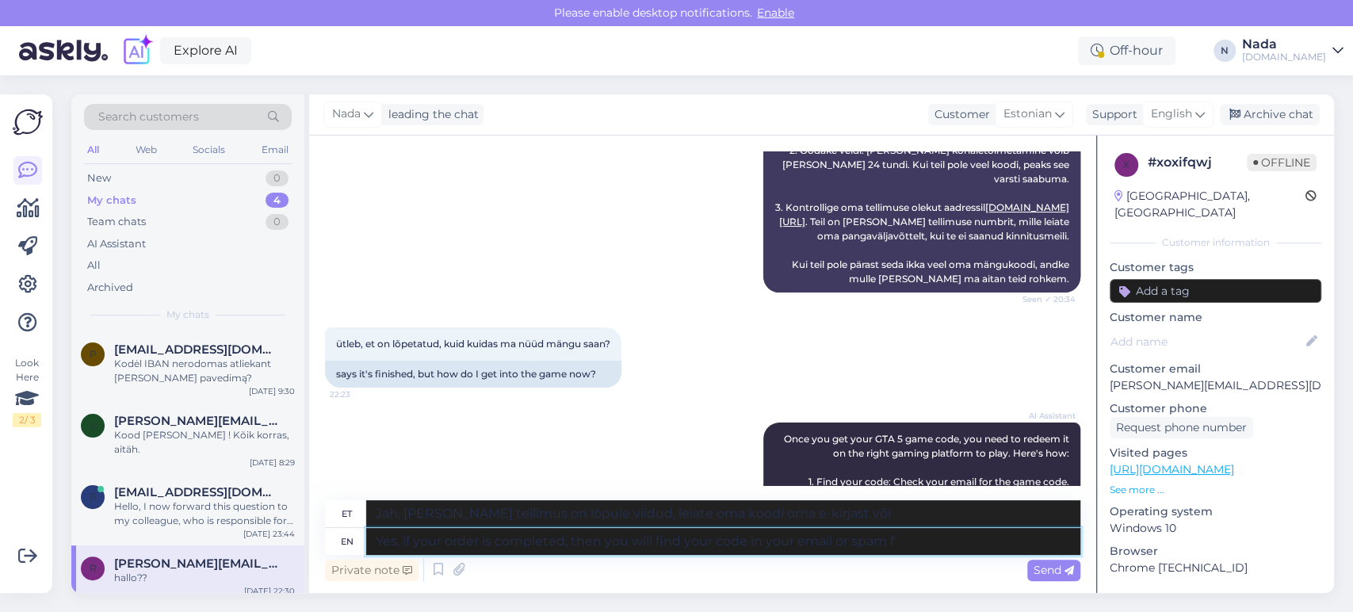
type textarea "Jah, [PERSON_NAME] tellimus on lõpule viidud, leiate oma koodi oma e-kirjast võ…"
type textarea "Yes, if your order is completed, then you will find your code in your email or …"
type textarea "Jah, [PERSON_NAME] tellimus on esitatud, leiate oma koodi oma e-posti või rämps…"
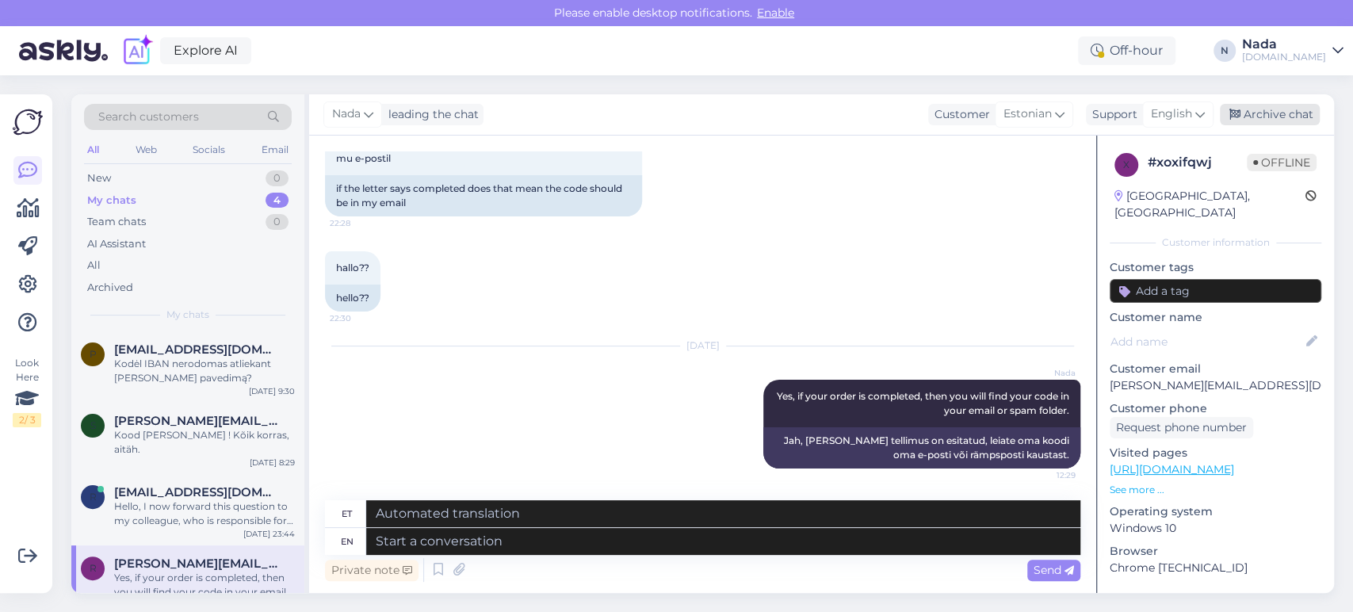
click at [1263, 110] on div "Archive chat" at bounding box center [1270, 114] width 100 height 21
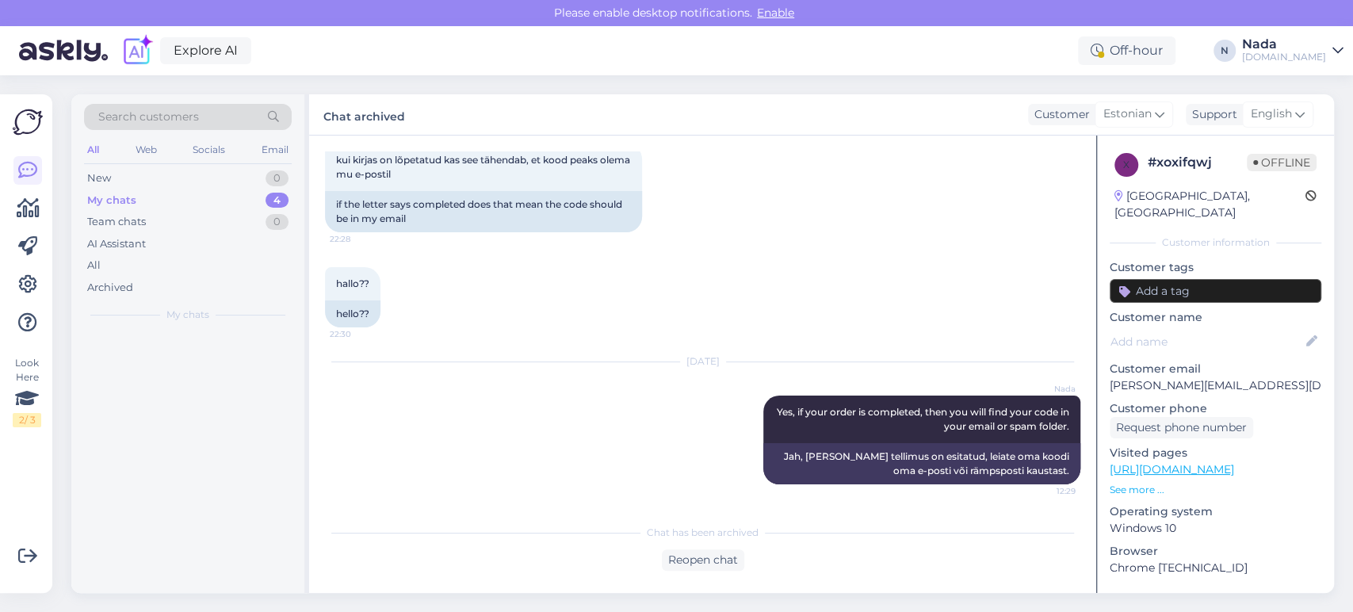
scroll to position [2222, 0]
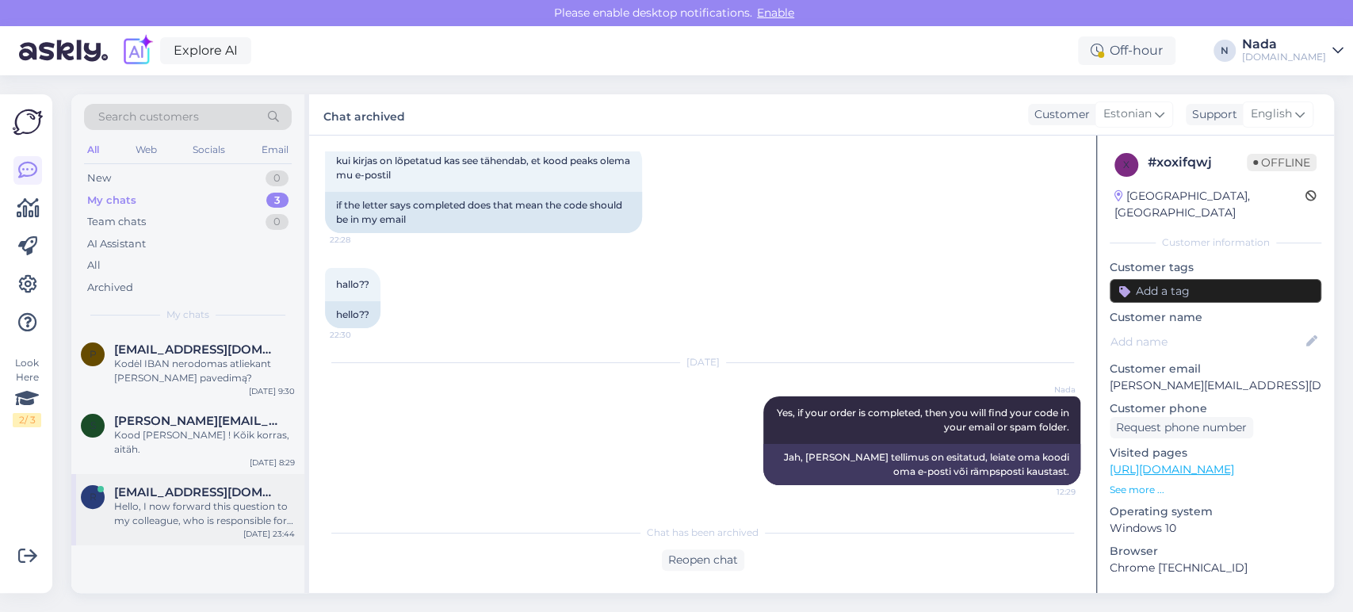
click at [165, 502] on div "Hello, I now forward this question to my colleague, who is responsible for this…" at bounding box center [204, 513] width 181 height 29
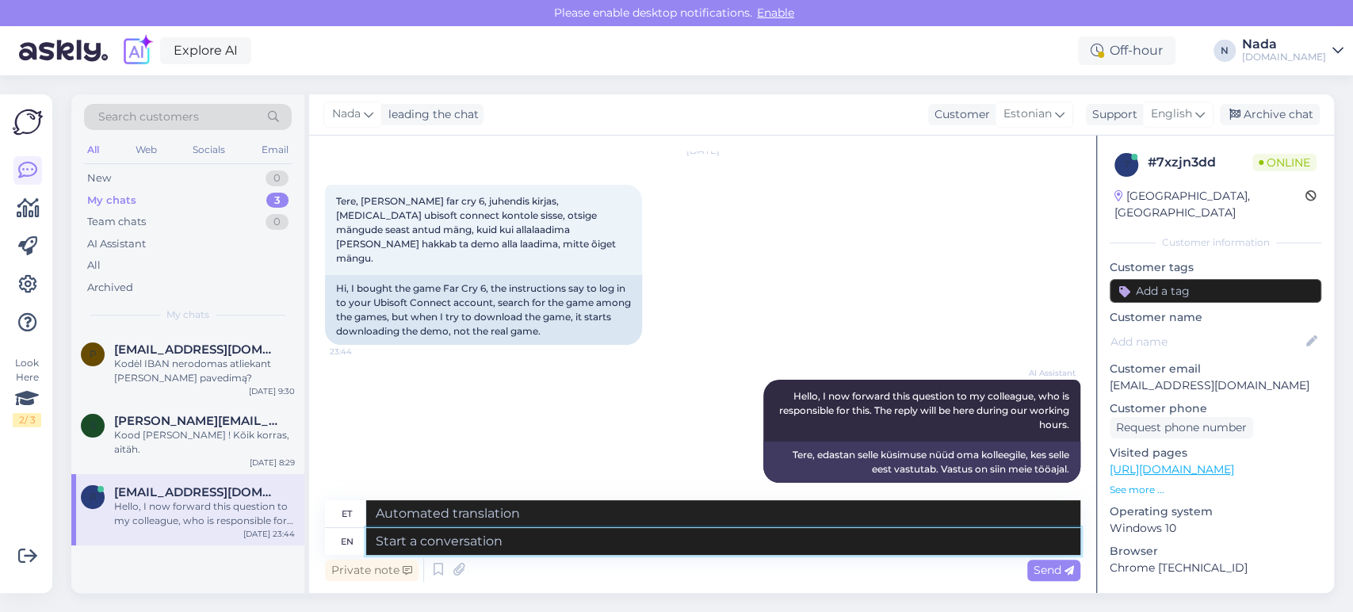
click at [461, 545] on textarea at bounding box center [723, 541] width 714 height 27
type textarea "please"
type textarea "palun"
type textarea "please provide a"
type textarea "palun esitage"
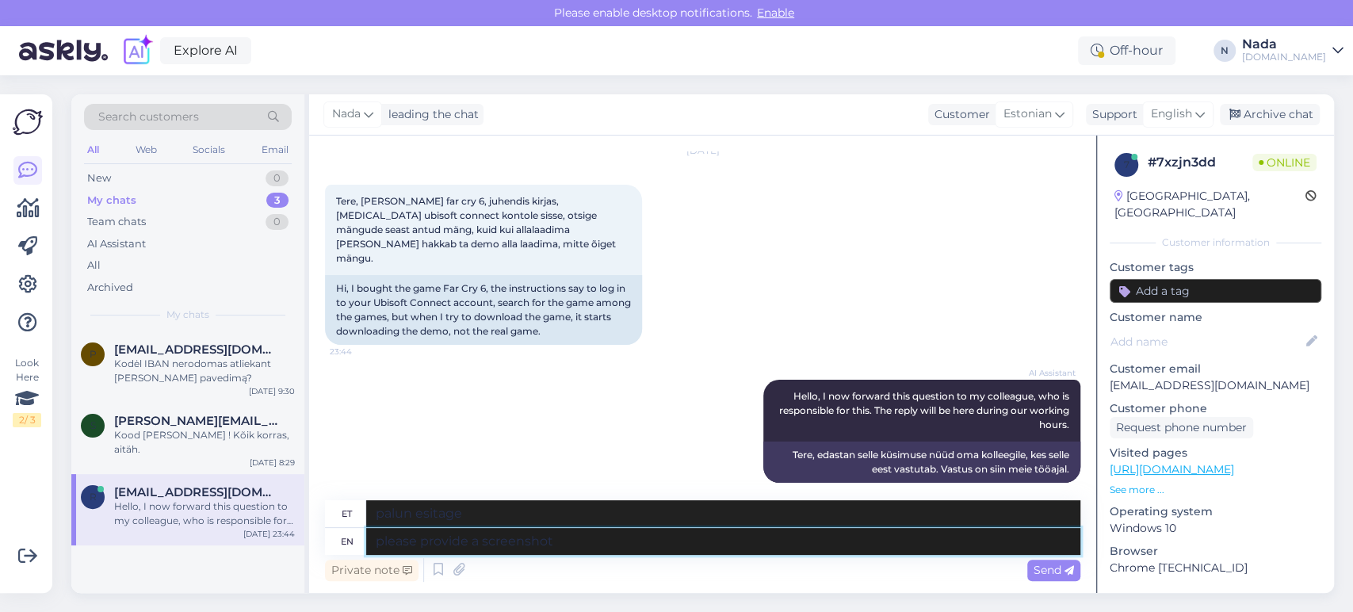
type textarea "please provide a screenshot"
type textarea "palun esitage ekraanipilt"
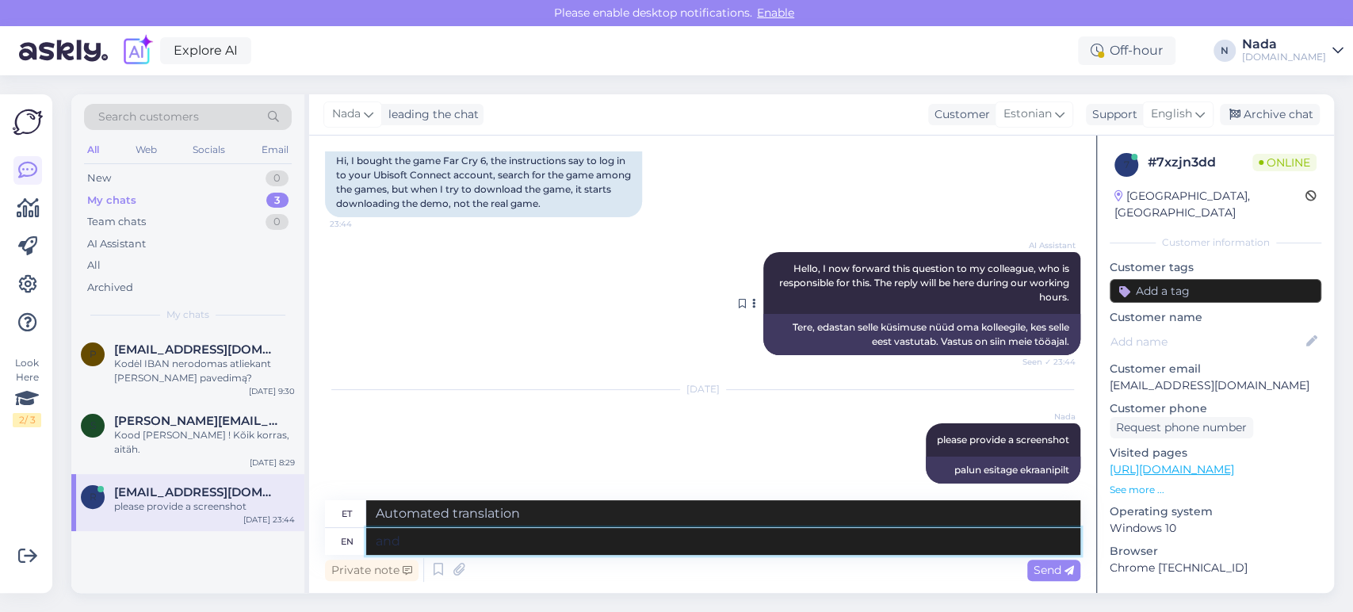
type textarea "and t"
type textarea "ja"
type textarea "and the order n"
type textarea "ja järjekord"
type textarea "and the order number"
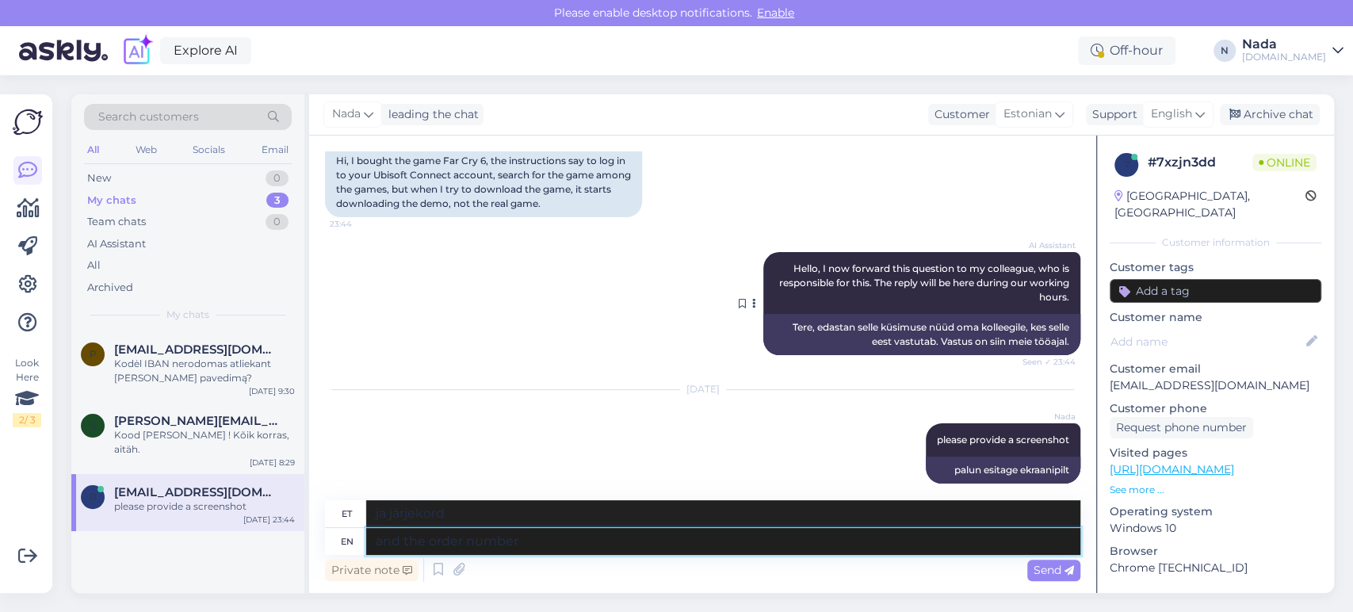
type textarea "ja tellimuse number"
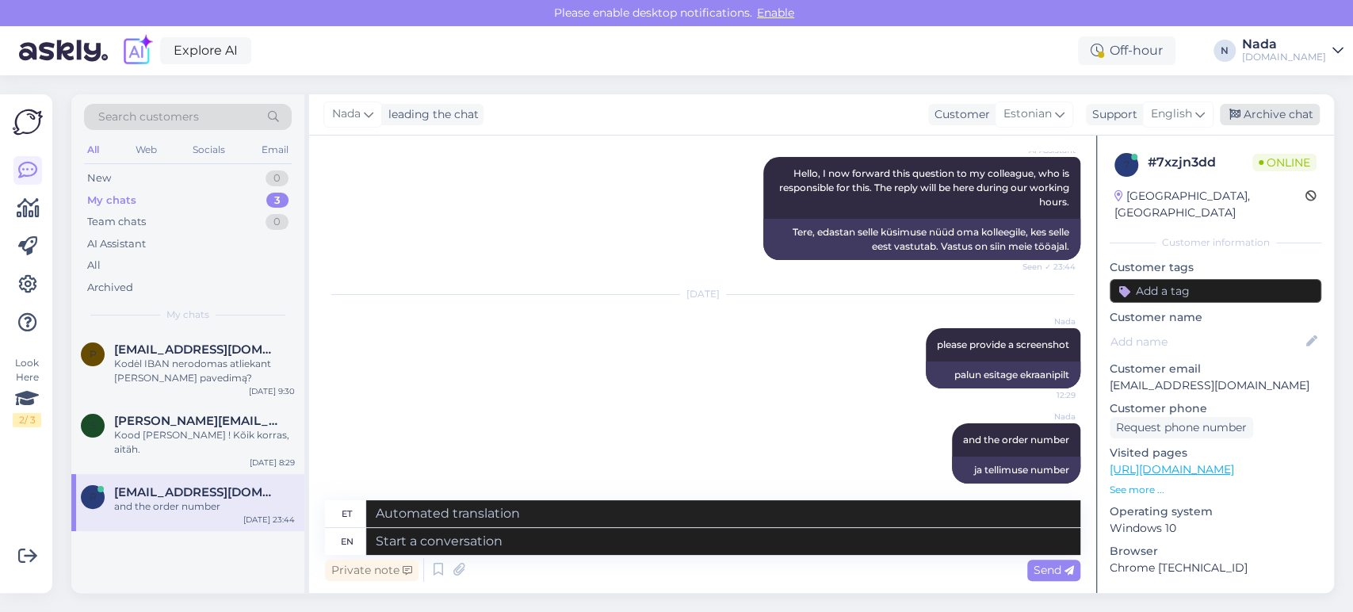
click at [1288, 119] on div "Archive chat" at bounding box center [1270, 114] width 100 height 21
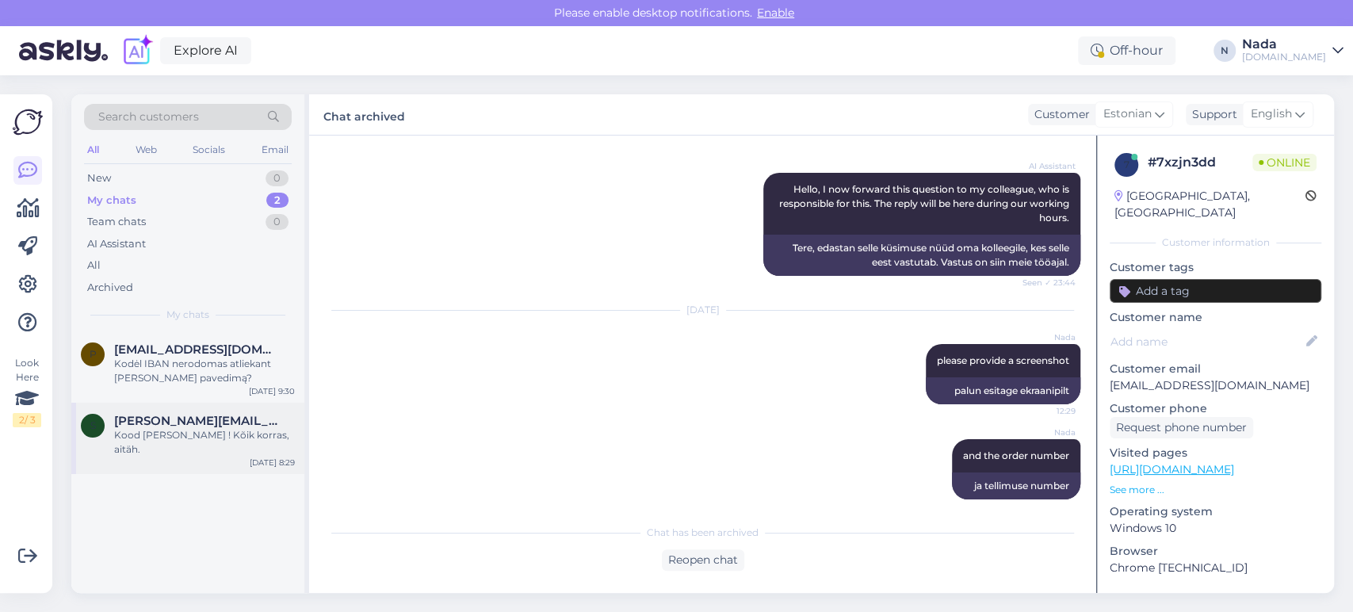
click at [182, 416] on span "[PERSON_NAME][EMAIL_ADDRESS][DOMAIN_NAME]" at bounding box center [196, 421] width 165 height 14
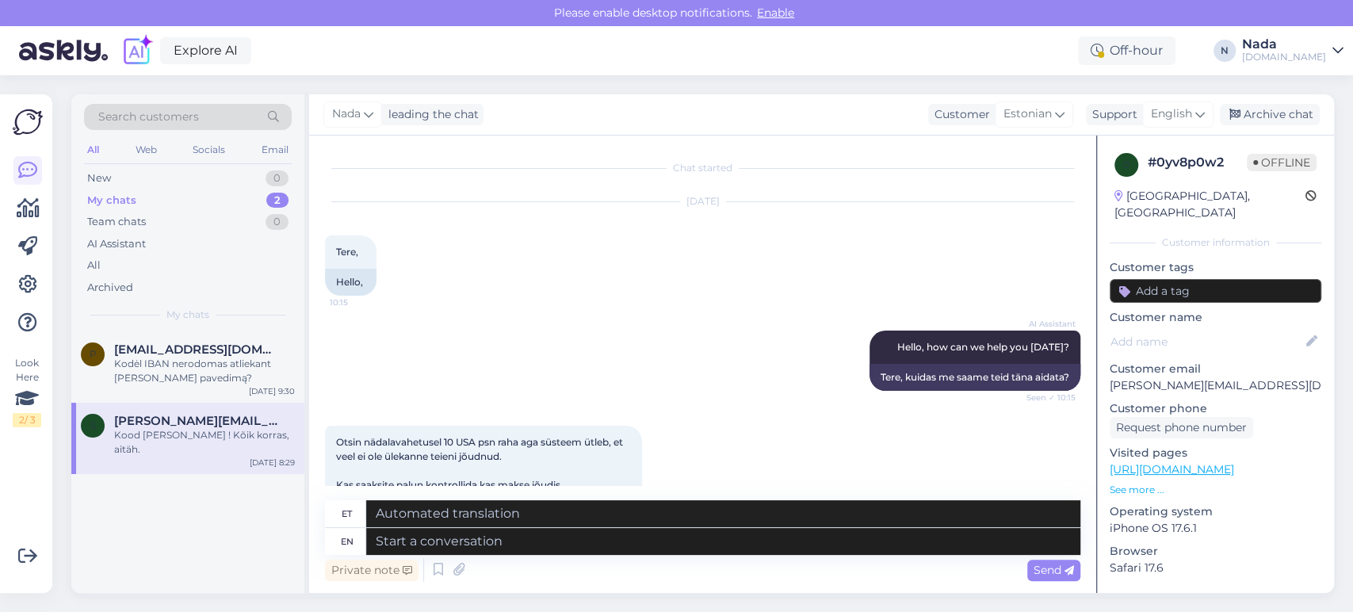
scroll to position [2639, 0]
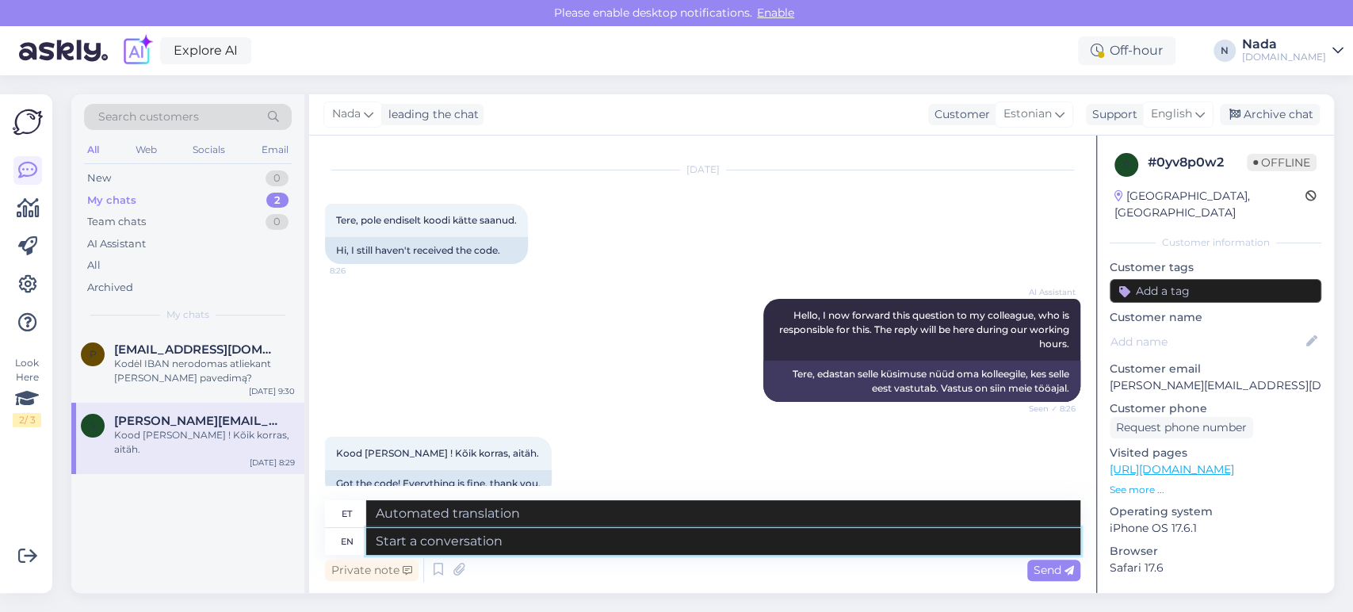
click at [618, 540] on textarea at bounding box center [723, 541] width 714 height 27
click at [434, 576] on icon at bounding box center [438, 570] width 19 height 24
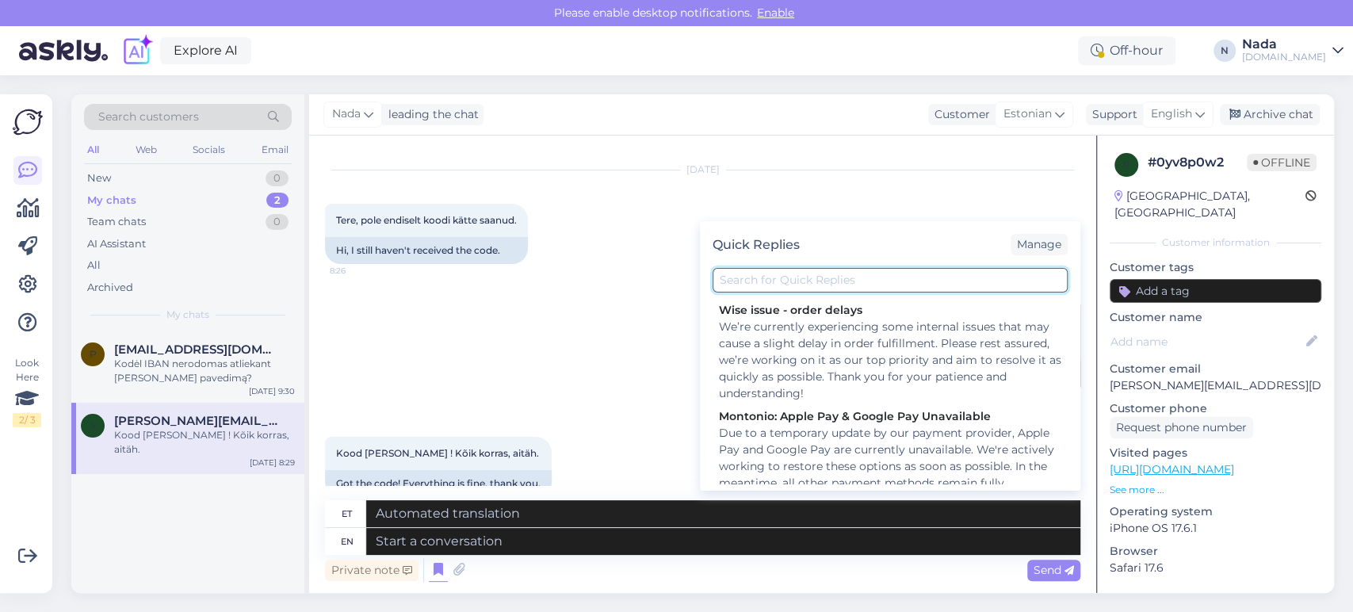
click at [774, 282] on input "text" at bounding box center [890, 280] width 355 height 25
click at [549, 551] on textarea at bounding box center [723, 541] width 714 height 27
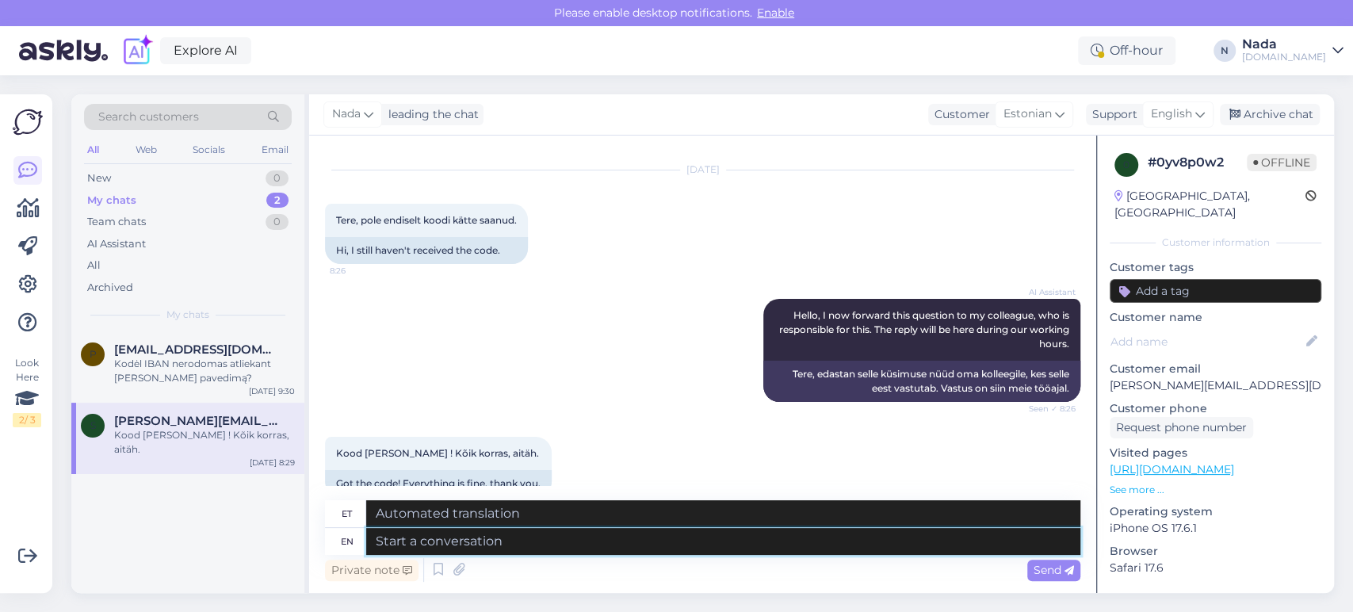
type textarea "T"
type textarea "That's g"
type textarea "See on"
type textarea "That's great t"
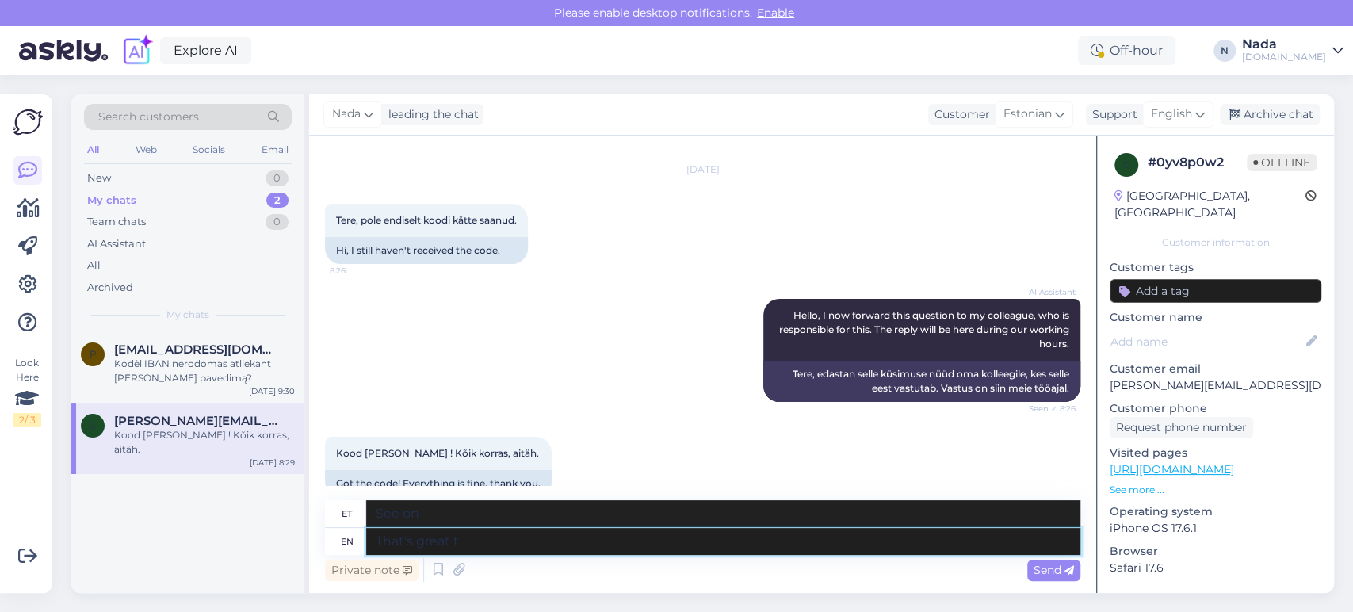
type textarea "See on suurepärane"
type textarea "That's great to hear"
type textarea "[PERSON_NAME]"
type textarea "That's great to hear! Ha"
type textarea "[PERSON_NAME]!"
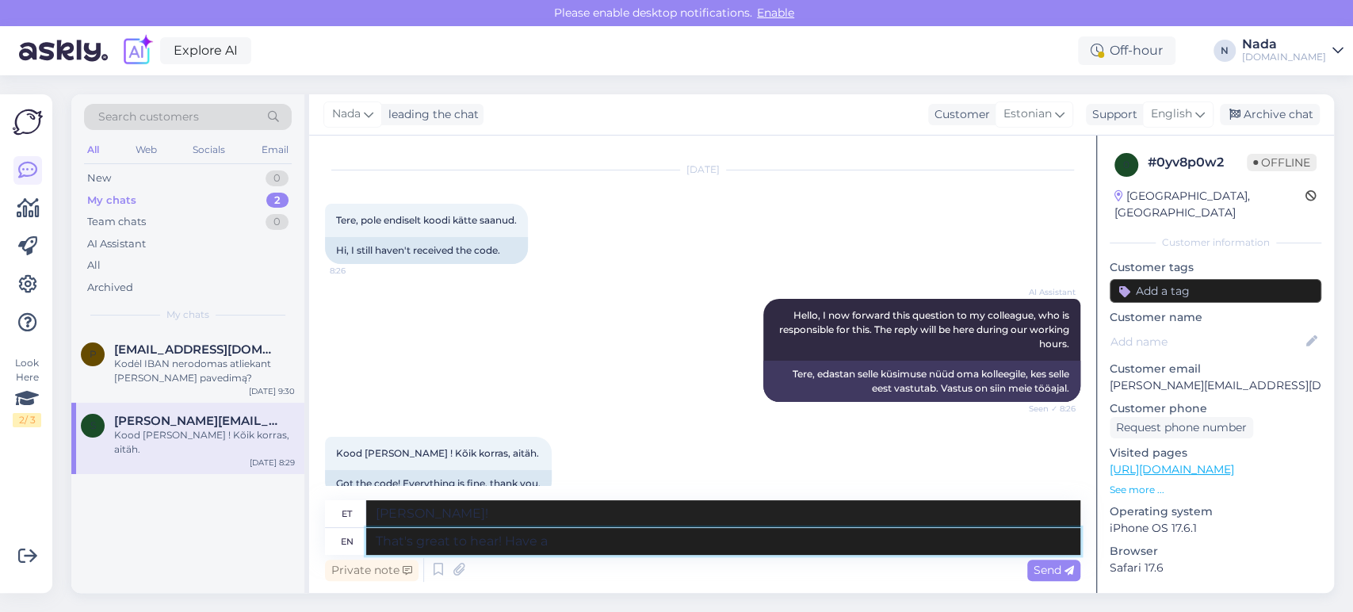
type textarea "That's great to hear! Have a"
type textarea "[PERSON_NAME]! On [PERSON_NAME]"
type textarea "That's great to hear! Have a g"
type textarea "[PERSON_NAME]! Head isu!"
type textarea "That's great to hear! Have a great d"
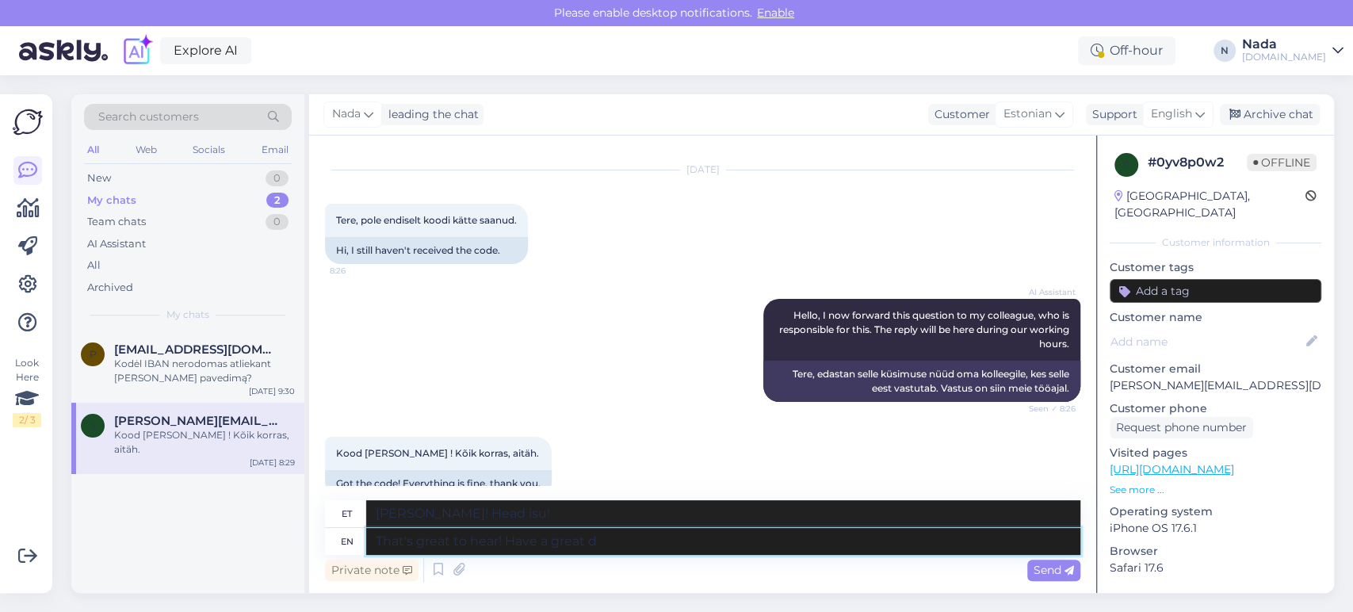
type textarea "[PERSON_NAME]! Ilusat lõbu!"
type textarea "That's great to hear! Have a great day."
type textarea "[PERSON_NAME]! Ilusat päeva!"
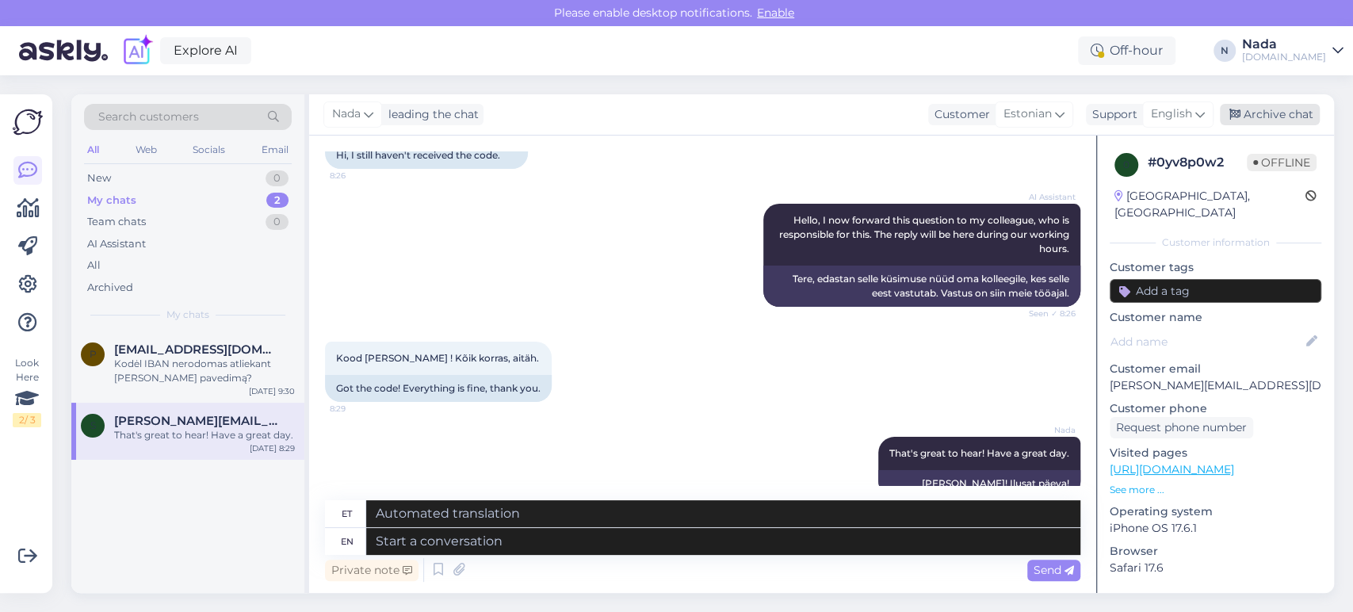
click at [1294, 119] on div "Archive chat" at bounding box center [1270, 114] width 100 height 21
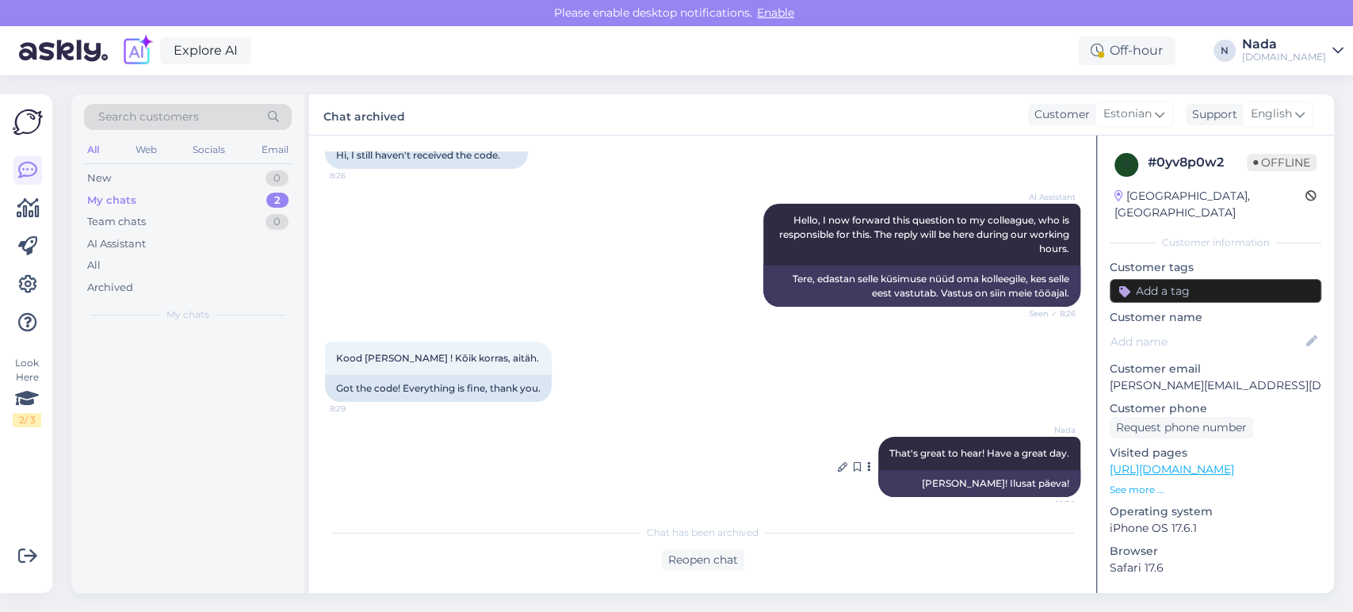
scroll to position [2717, 0]
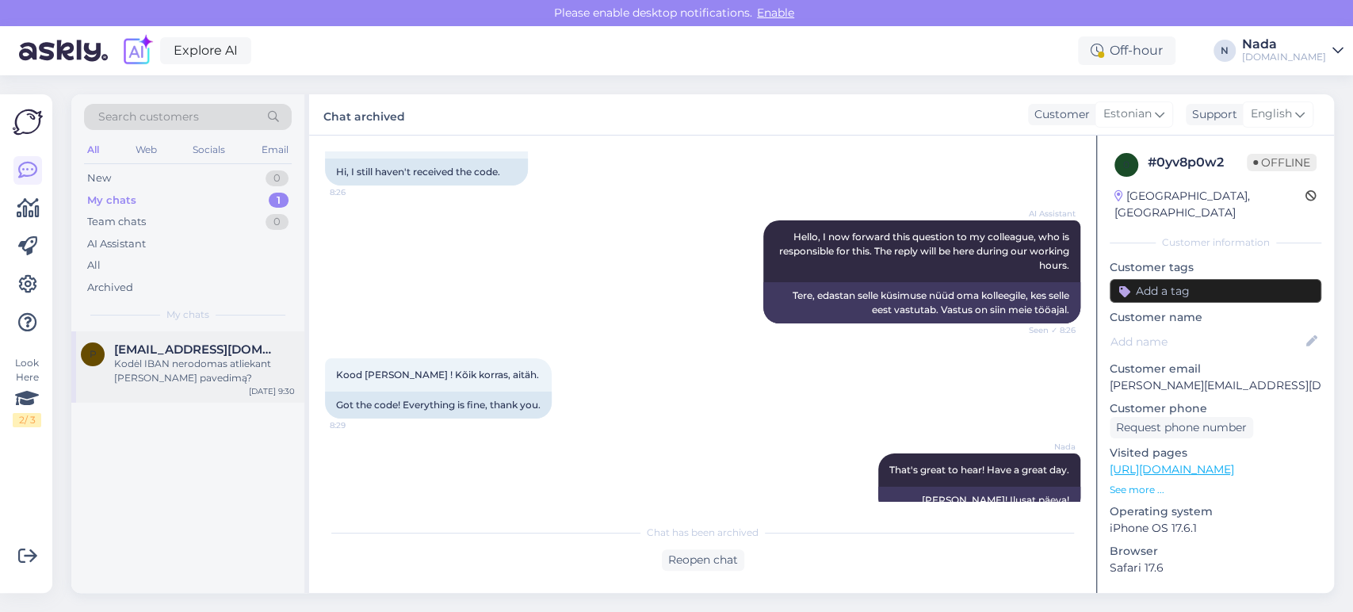
click at [211, 365] on div "Kodėl IBAN nerodomas atliekant [PERSON_NAME] pavedimą?" at bounding box center [204, 371] width 181 height 29
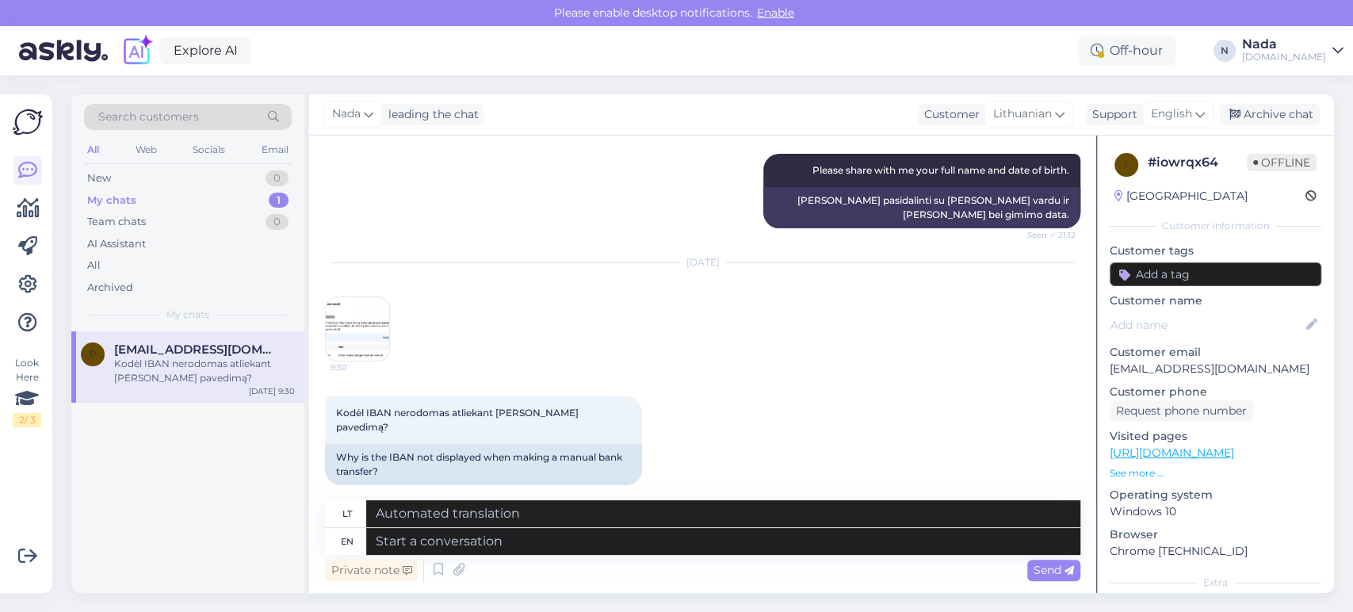
scroll to position [749, 0]
click at [362, 346] on img at bounding box center [357, 327] width 63 height 63
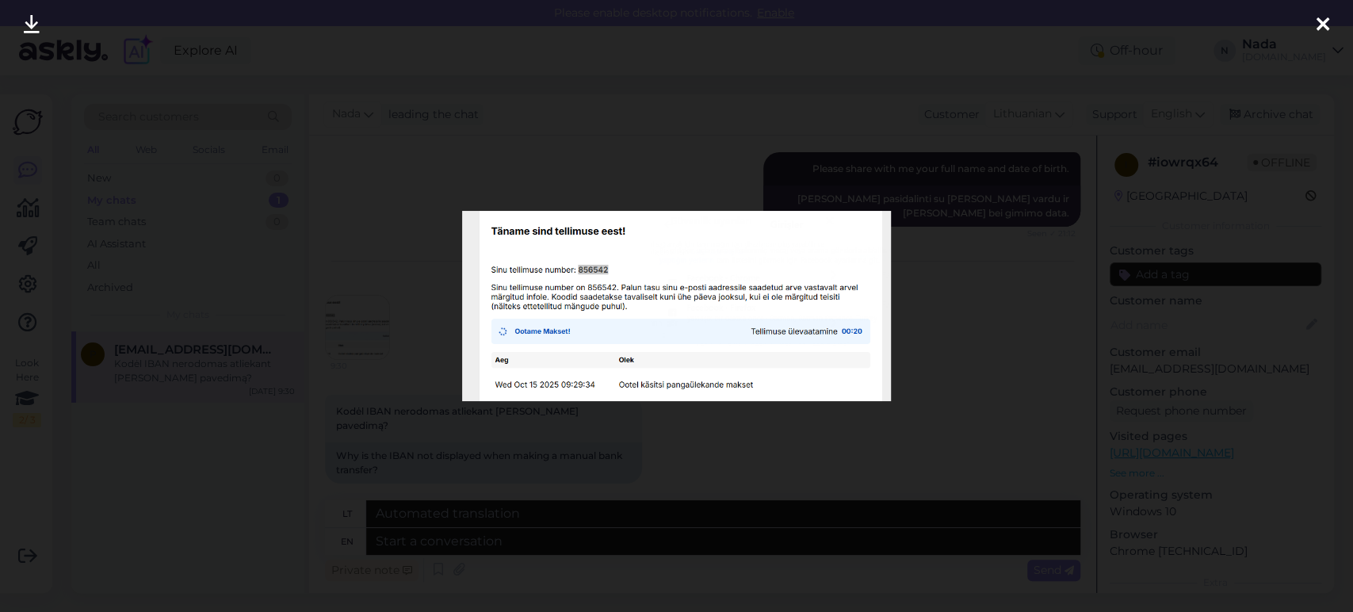
click at [836, 433] on div at bounding box center [676, 306] width 1353 height 612
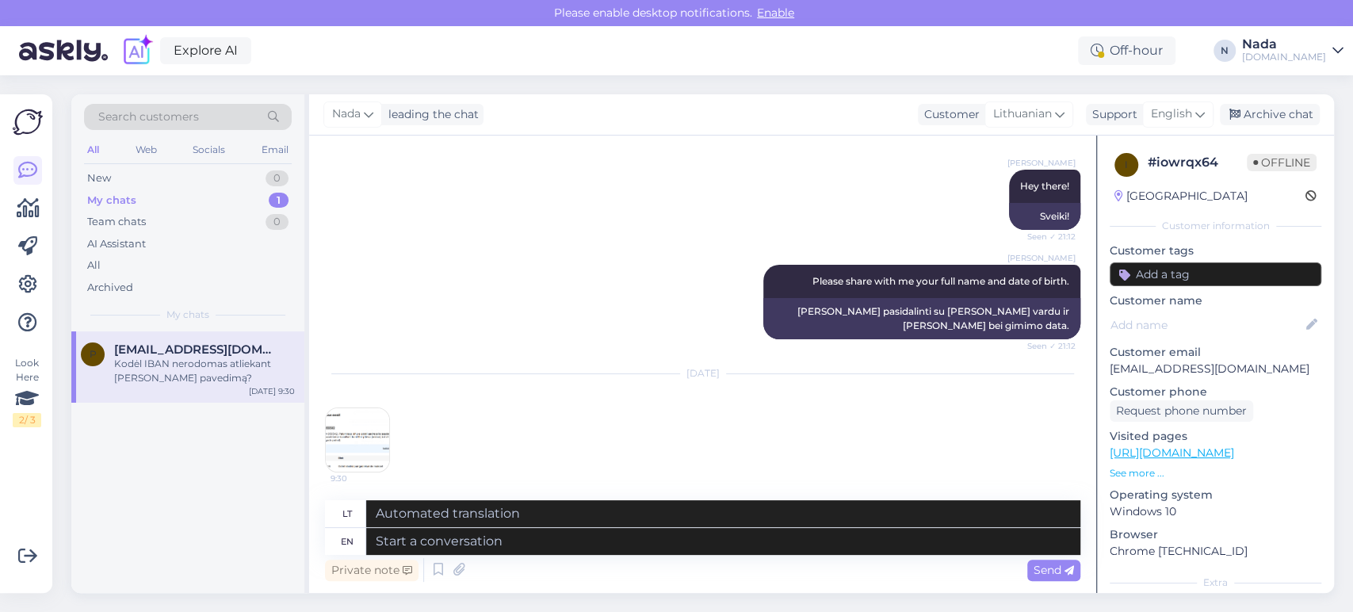
scroll to position [573, 0]
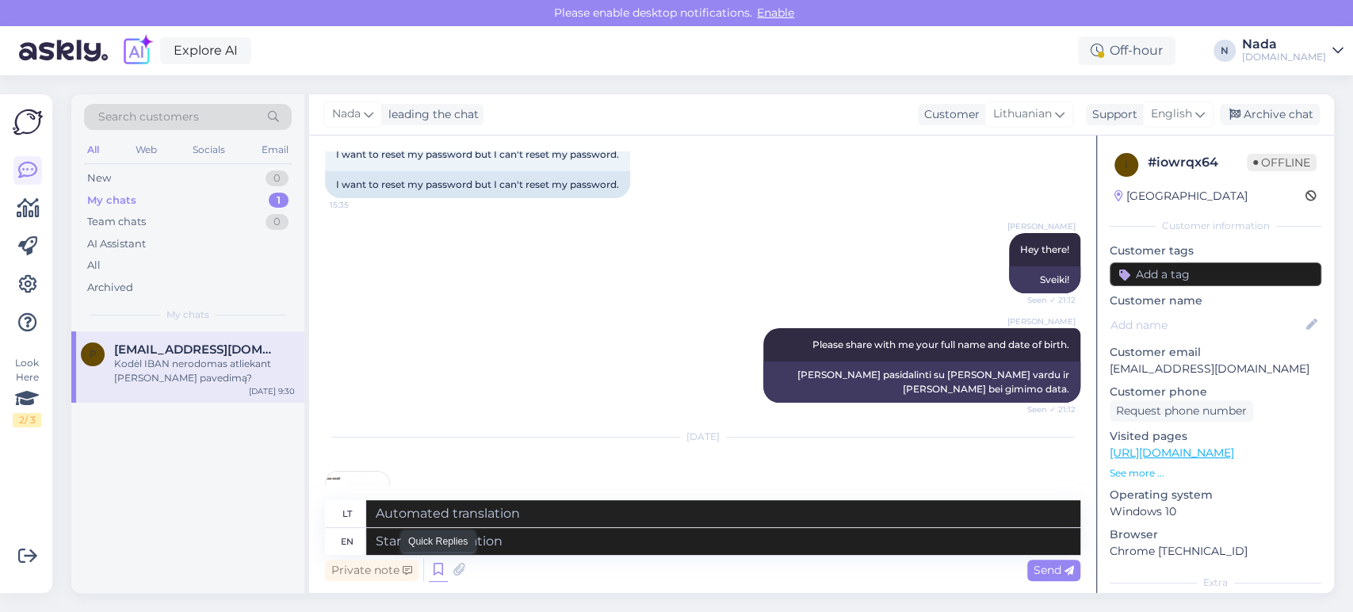
click at [435, 565] on icon at bounding box center [438, 570] width 19 height 24
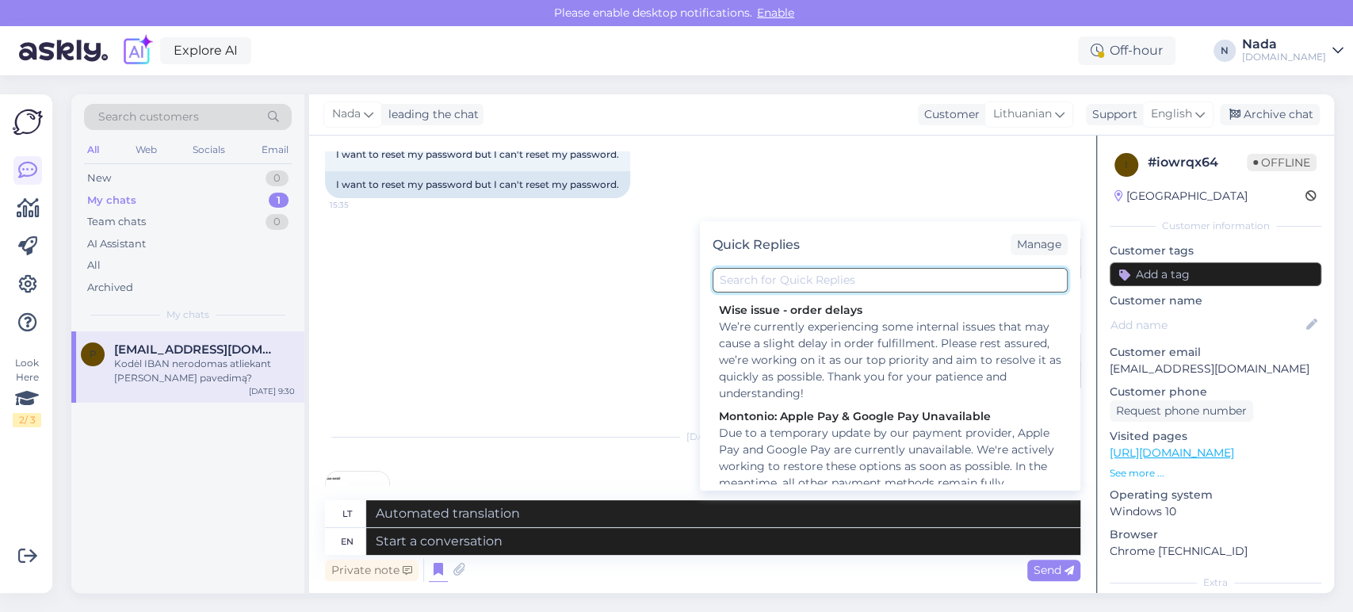
click at [823, 285] on input "text" at bounding box center [890, 280] width 355 height 25
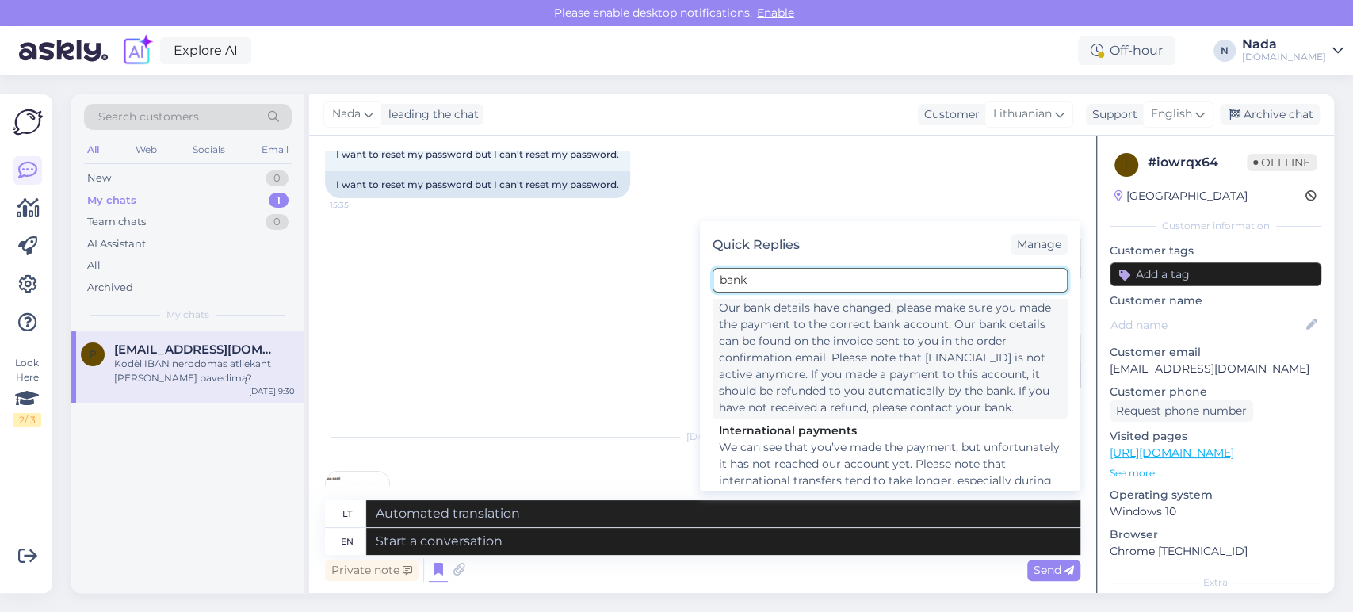
scroll to position [0, 0]
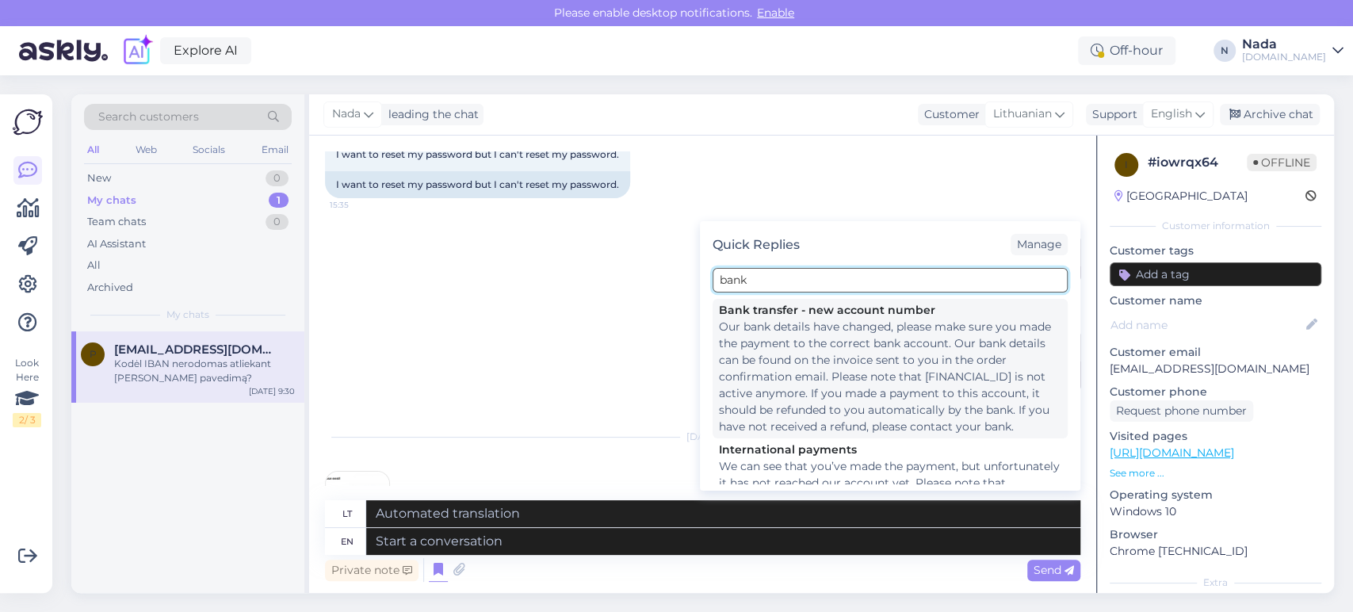
type input "bank"
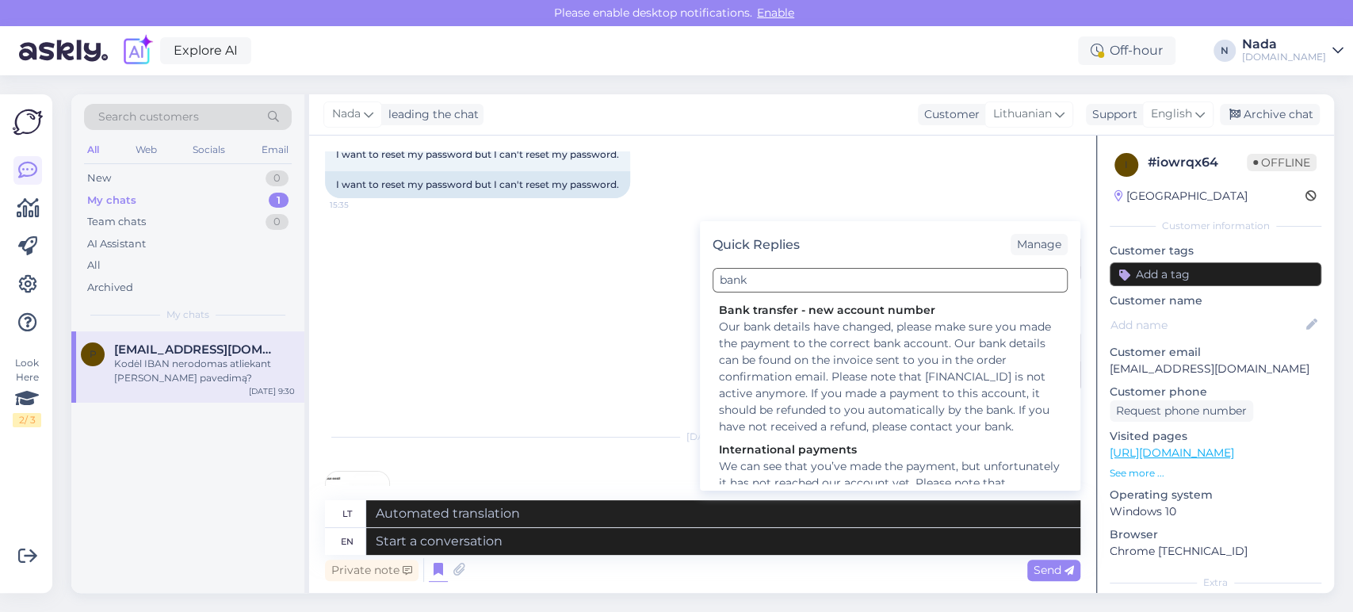
click at [910, 336] on div "Our bank details have changed, please make sure you made the payment to the cor…" at bounding box center [890, 377] width 343 height 117
type textarea "Pasikeitė [PERSON_NAME] duomenys, įsitikinkite, kad mokėjote į tinkamą [PERSON_…"
type textarea "Our bank details have changed, please make sure you made the payment to the cor…"
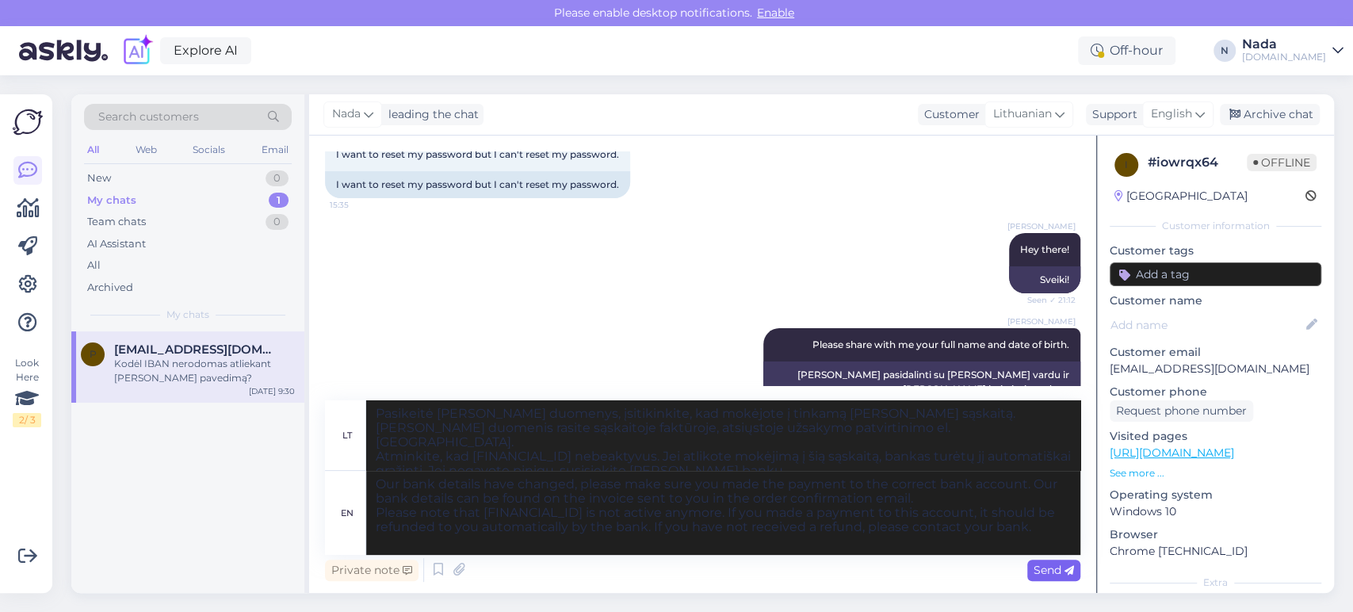
click at [1045, 562] on div "Send" at bounding box center [1054, 570] width 53 height 21
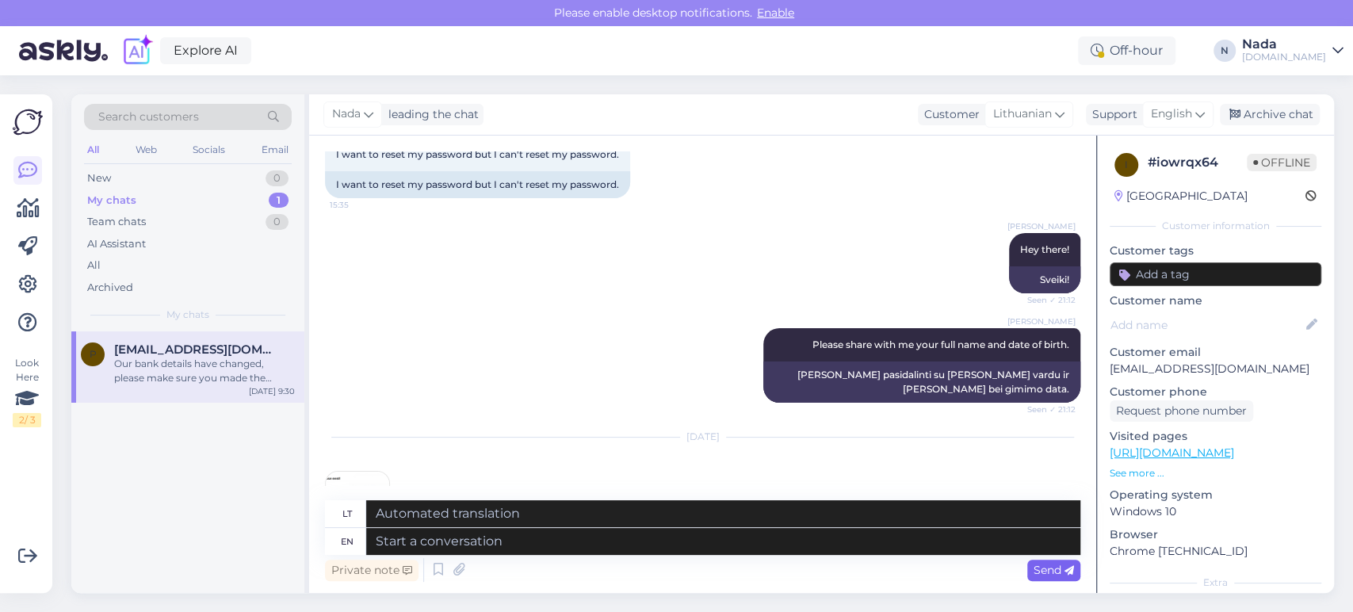
scroll to position [1044, 0]
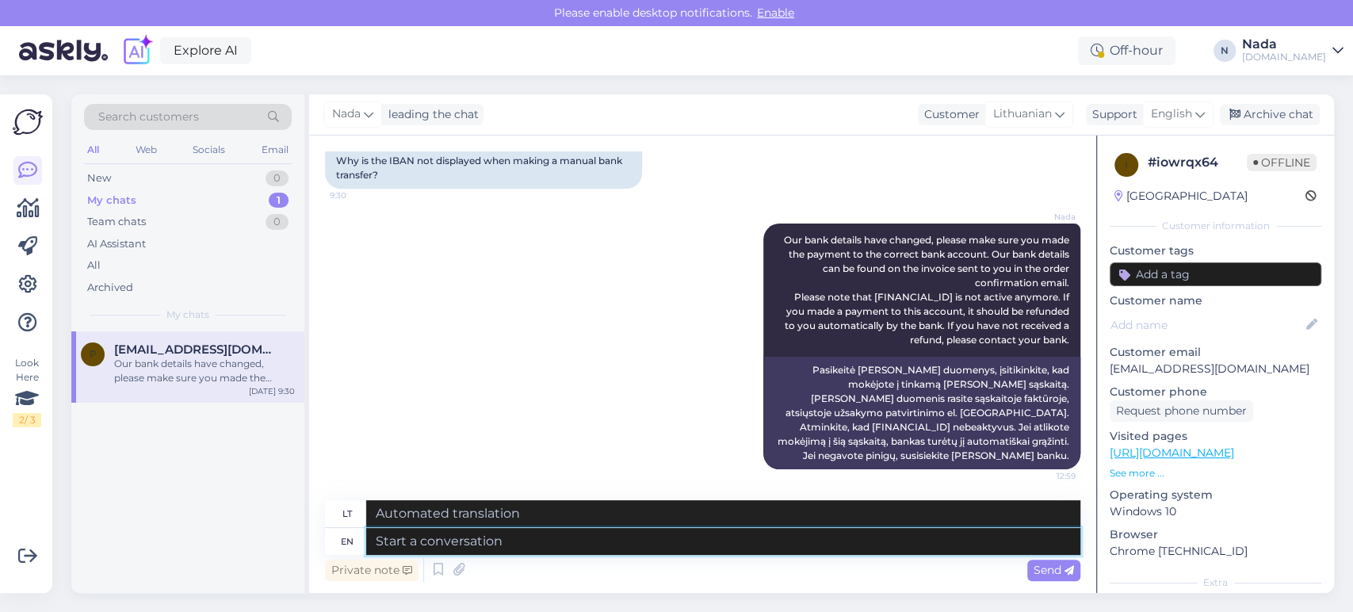
click at [830, 539] on textarea at bounding box center [723, 541] width 714 height 27
paste textarea "Name: GAMEKEYS OÜ IBAN: [FINANCIAL_ID] Swift/BIC: [SWIFT_CODE] Use when sending…"
type textarea "Name: GAMEKEYS OÜ IBAN: [FINANCIAL_ID] Swift/BIC: [SWIFT_CODE] Use when sending…"
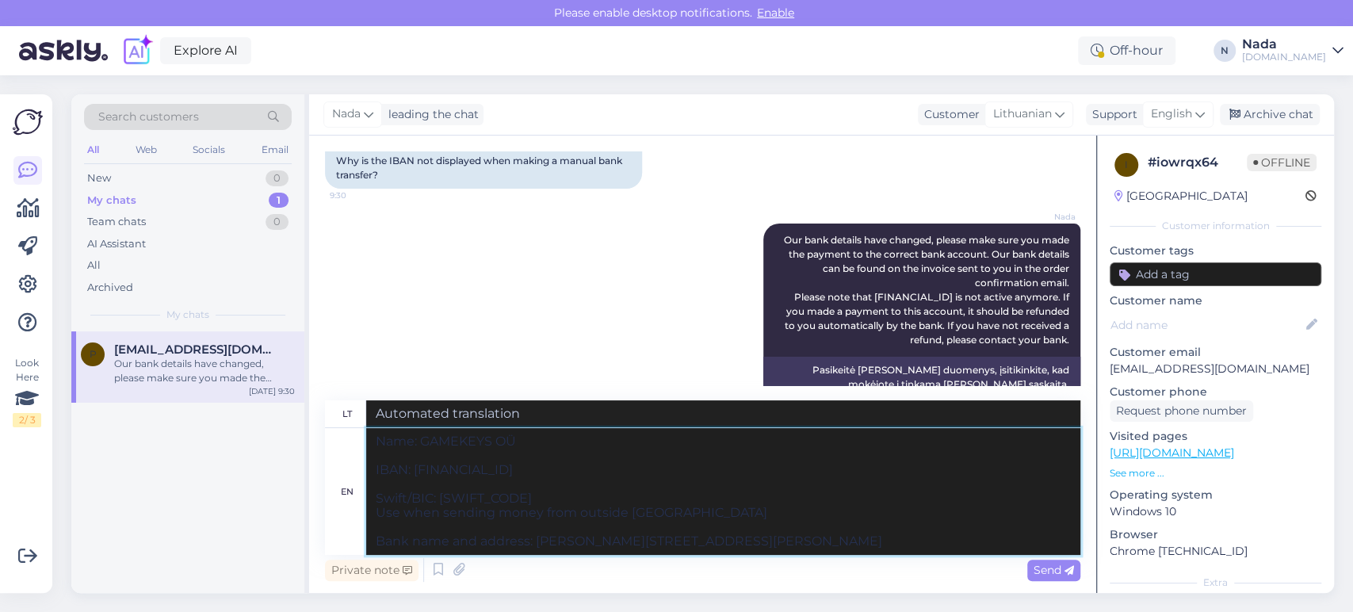
type textarea "Pavadinimas: GAMEKEYS OÜ IBAN: [FINANCIAL_ID] SWIFT/BIC: [SWIFT_CODE] Naudoti s…"
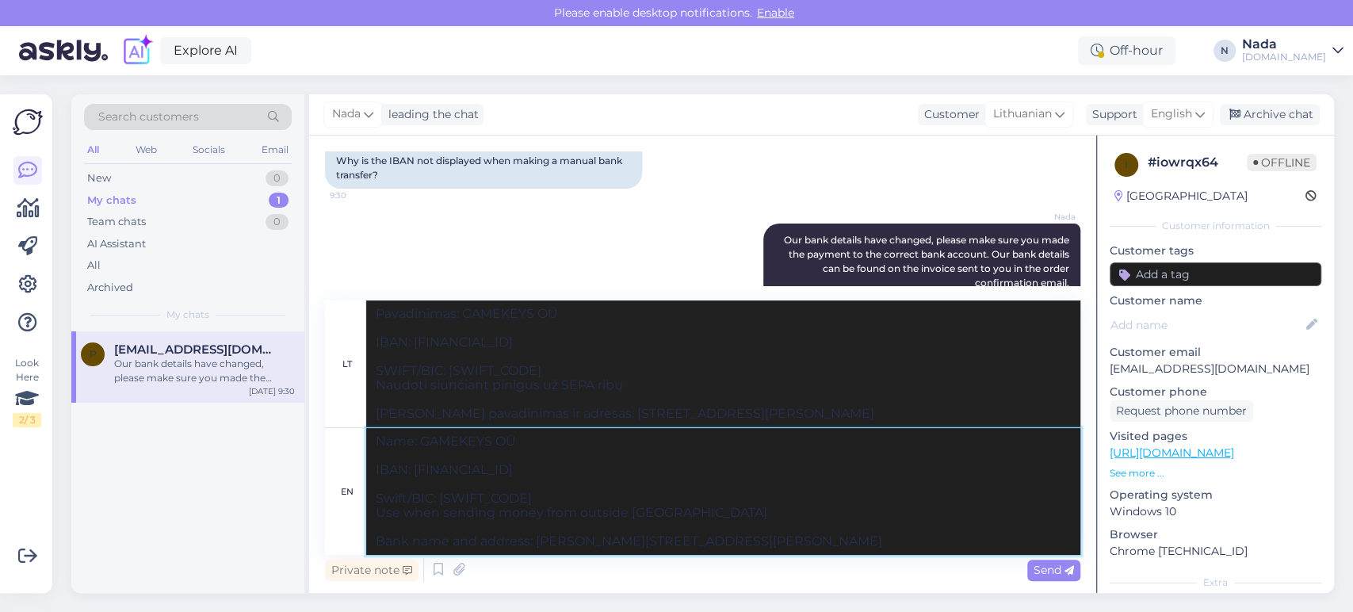
click at [377, 444] on textarea "Name: GAMEKEYS OÜ IBAN: [FINANCIAL_ID] Swift/BIC: [SWIFT_CODE] Use when sending…" at bounding box center [723, 491] width 714 height 127
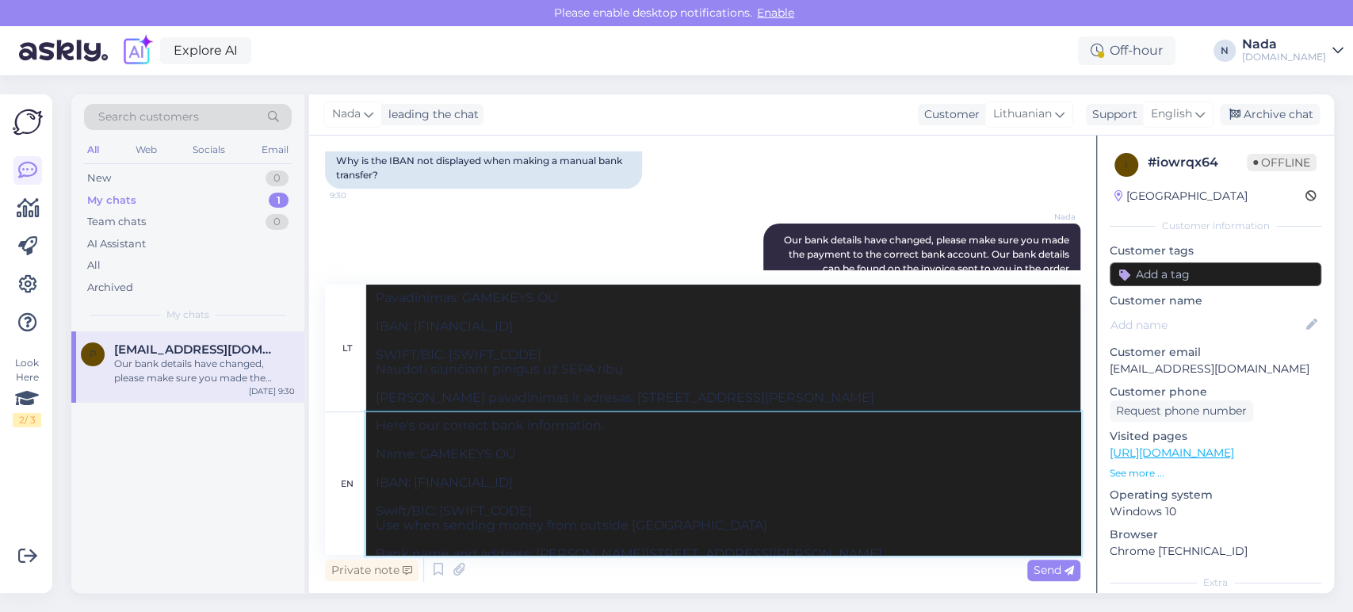
type textarea "Here's our correct bank information. Name: GAMEKEYS OÜ IBAN: [FINANCIAL_ID] Swi…"
type textarea "Pateikiame teisingą [PERSON_NAME] informaciją. Pavadinimas: GAMEKEYS OÜ IBAN: […"
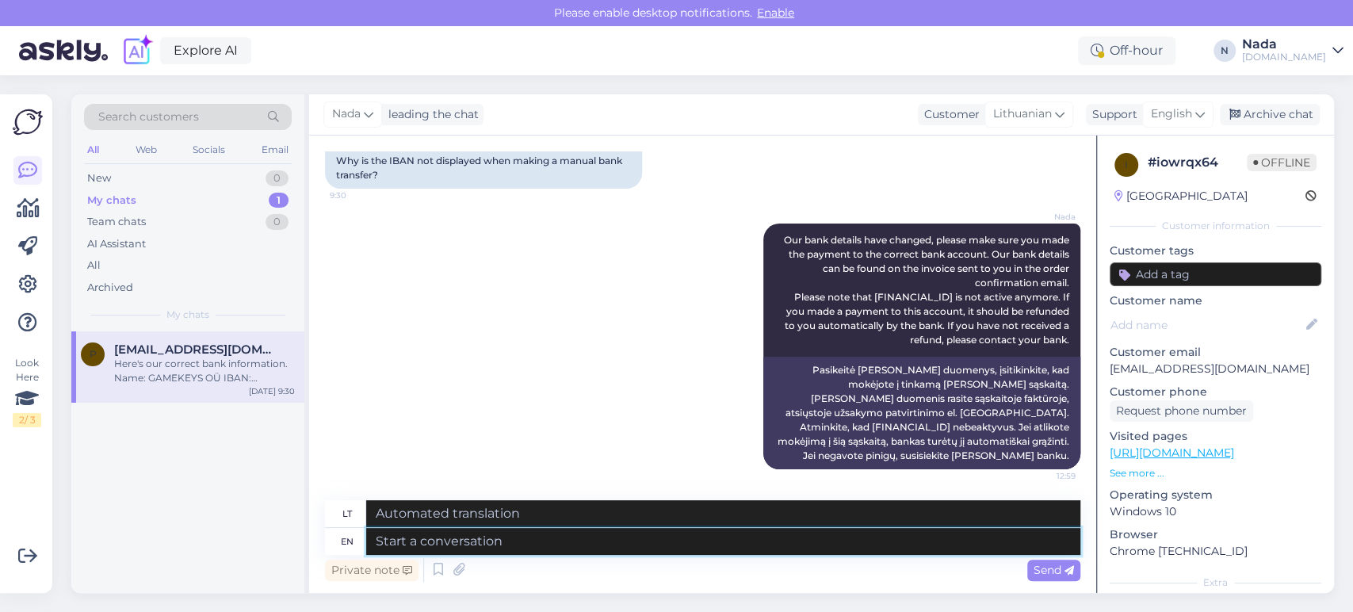
scroll to position [1425, 0]
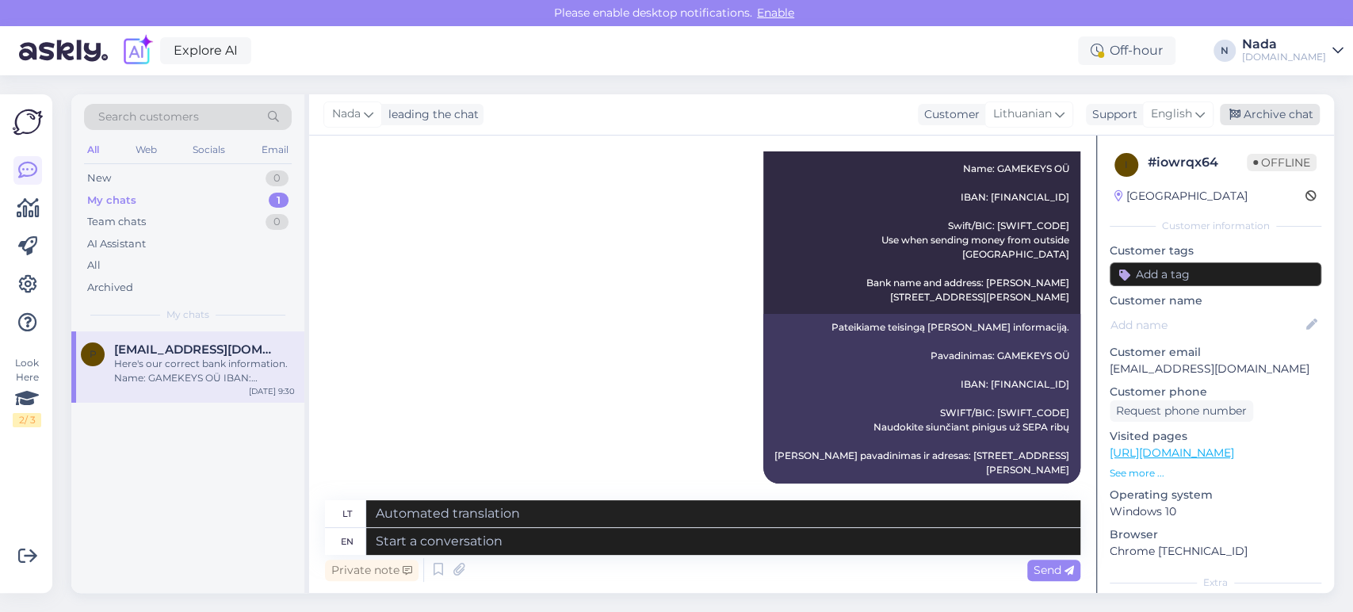
click at [1265, 115] on div "Archive chat" at bounding box center [1270, 114] width 100 height 21
